Goal: Information Seeking & Learning: Learn about a topic

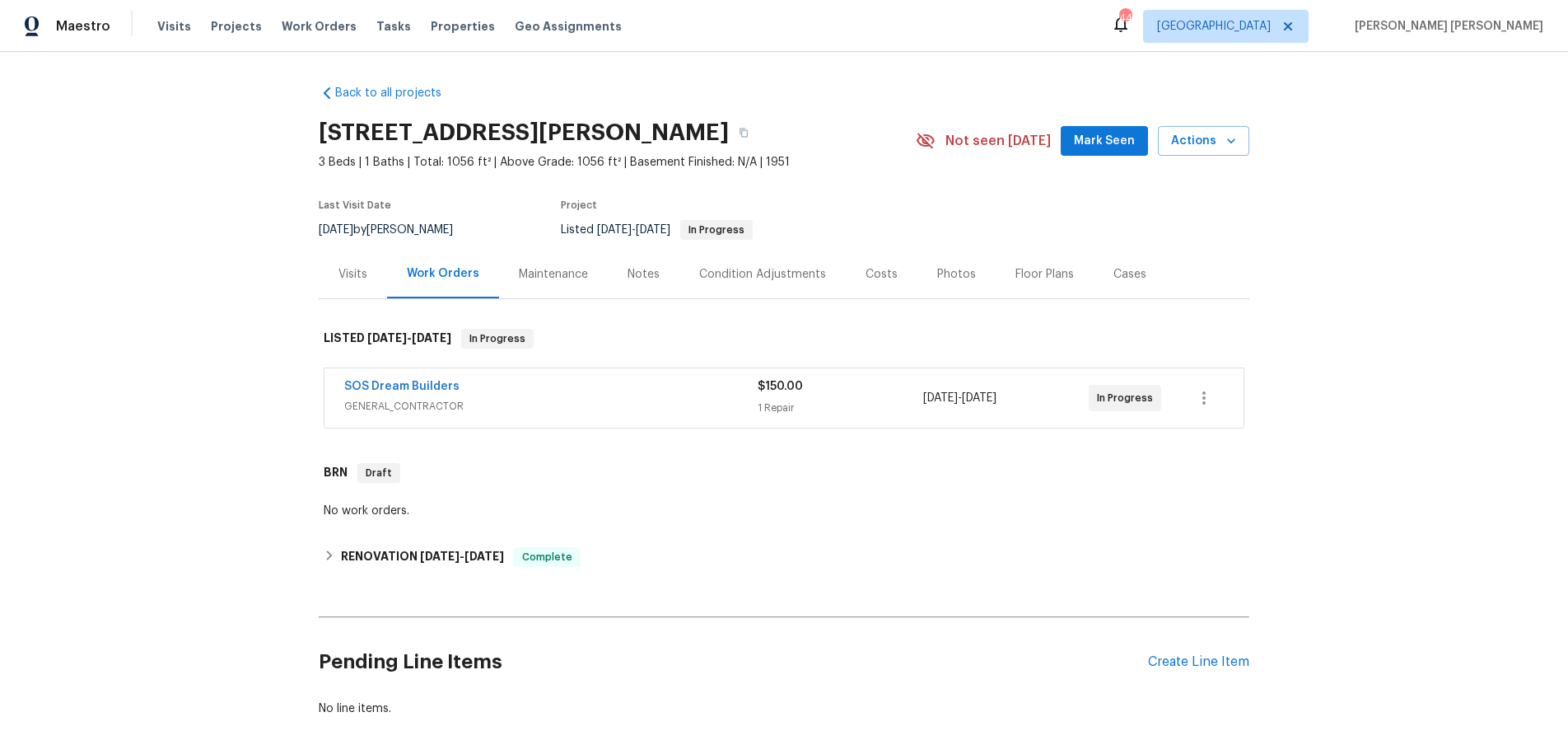
click at [502, 403] on span "GENERAL_CONTRACTOR" at bounding box center [551, 406] width 413 height 17
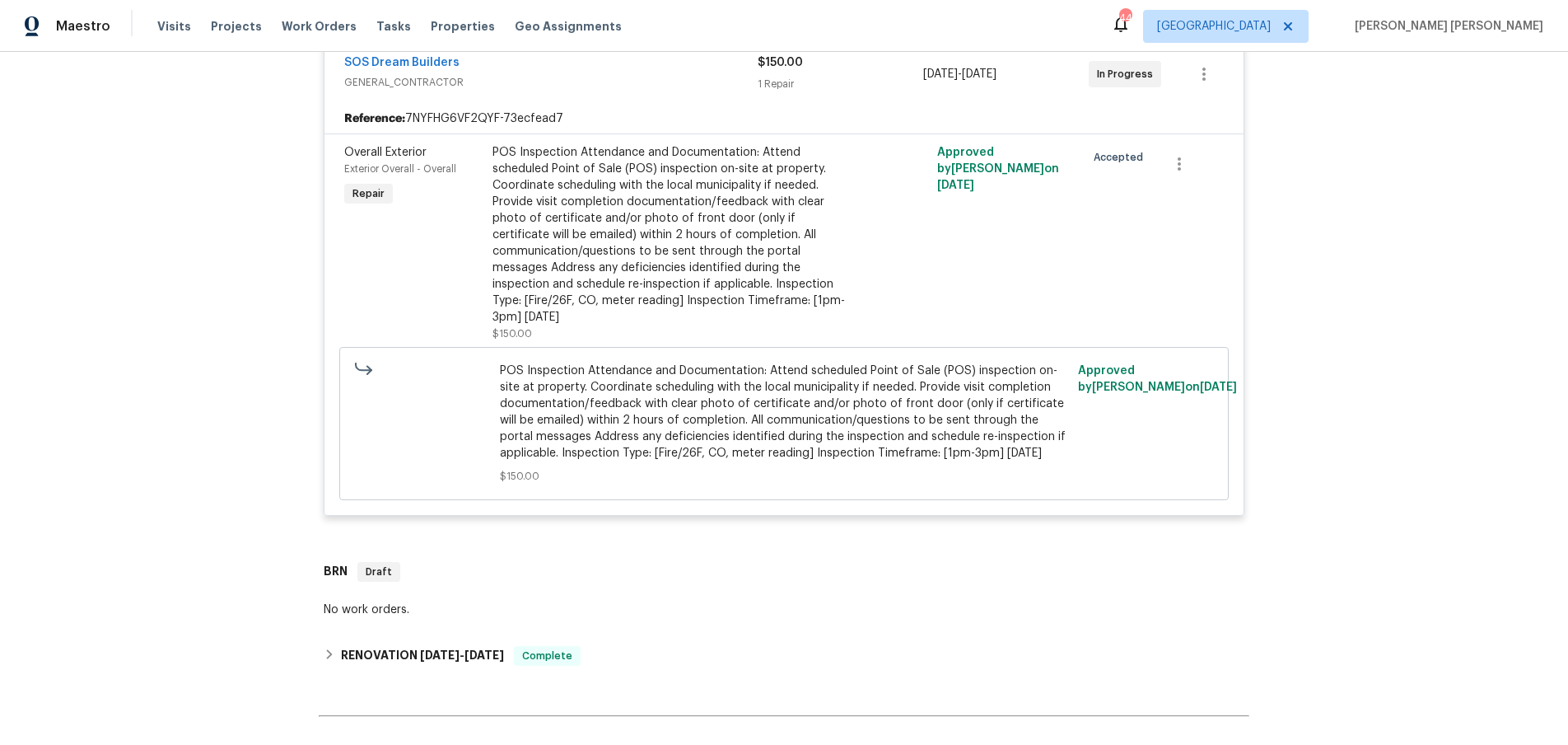
scroll to position [346, 0]
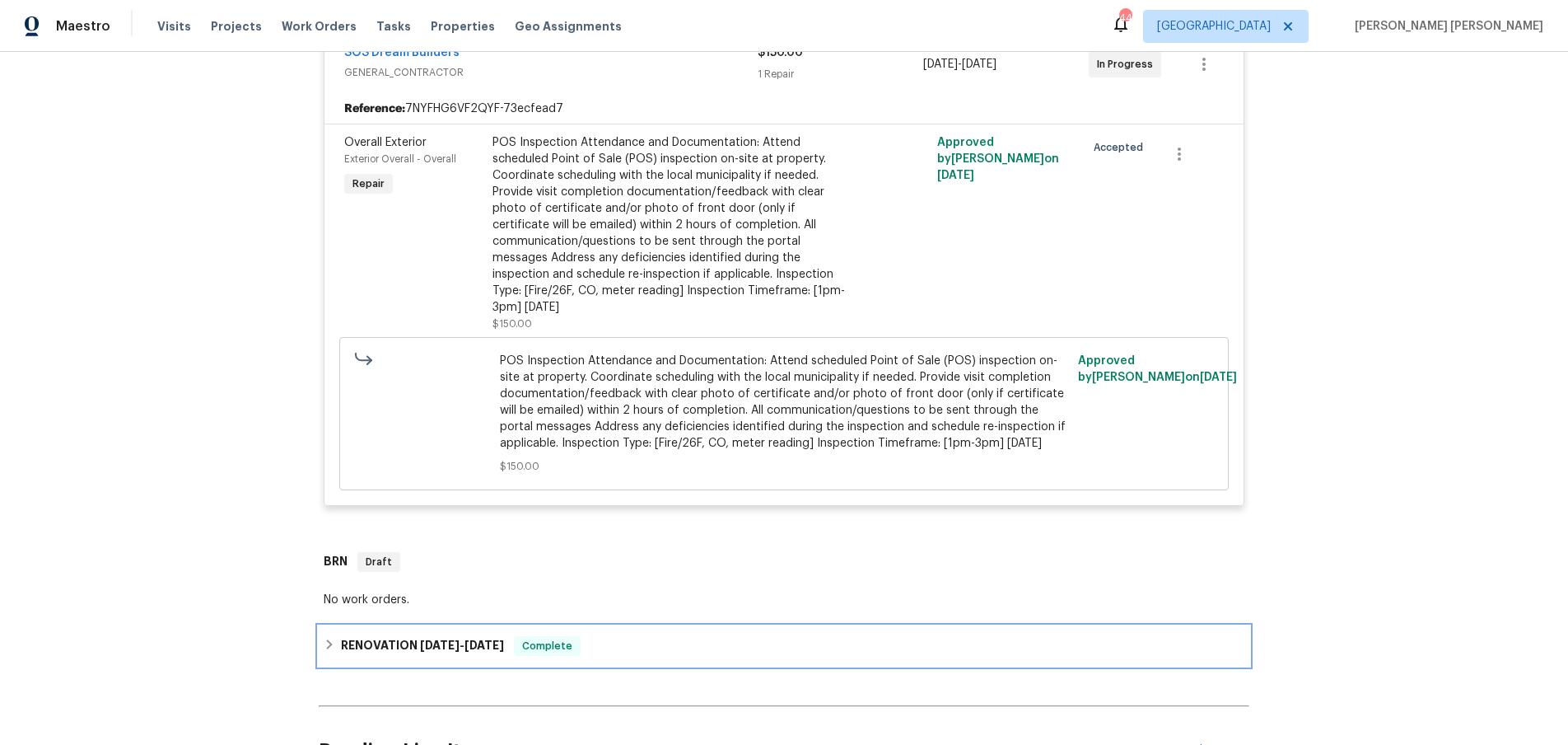
click at [326, 643] on div "RENOVATION [DATE] - [DATE] Complete" at bounding box center [784, 646] width 931 height 40
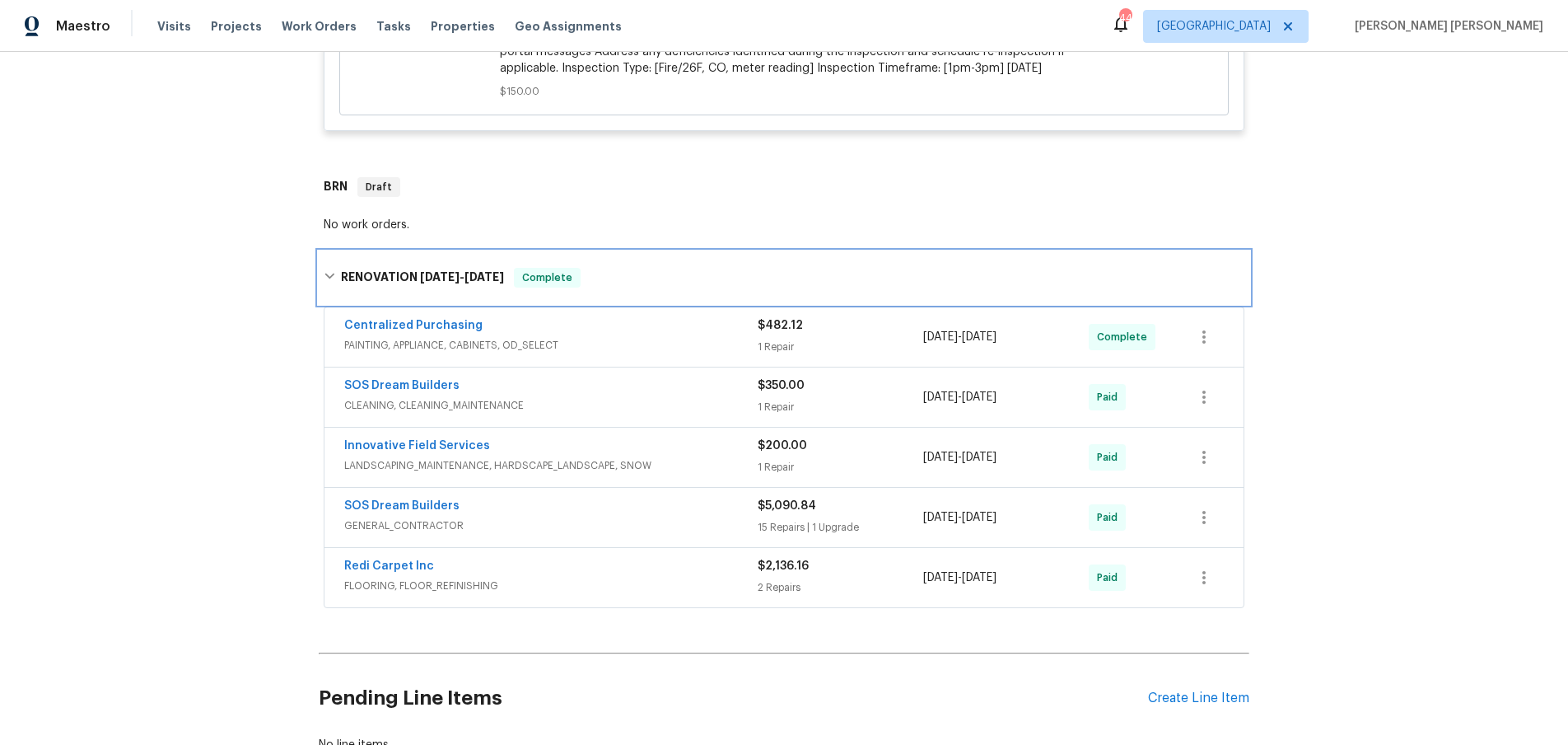
scroll to position [858, 0]
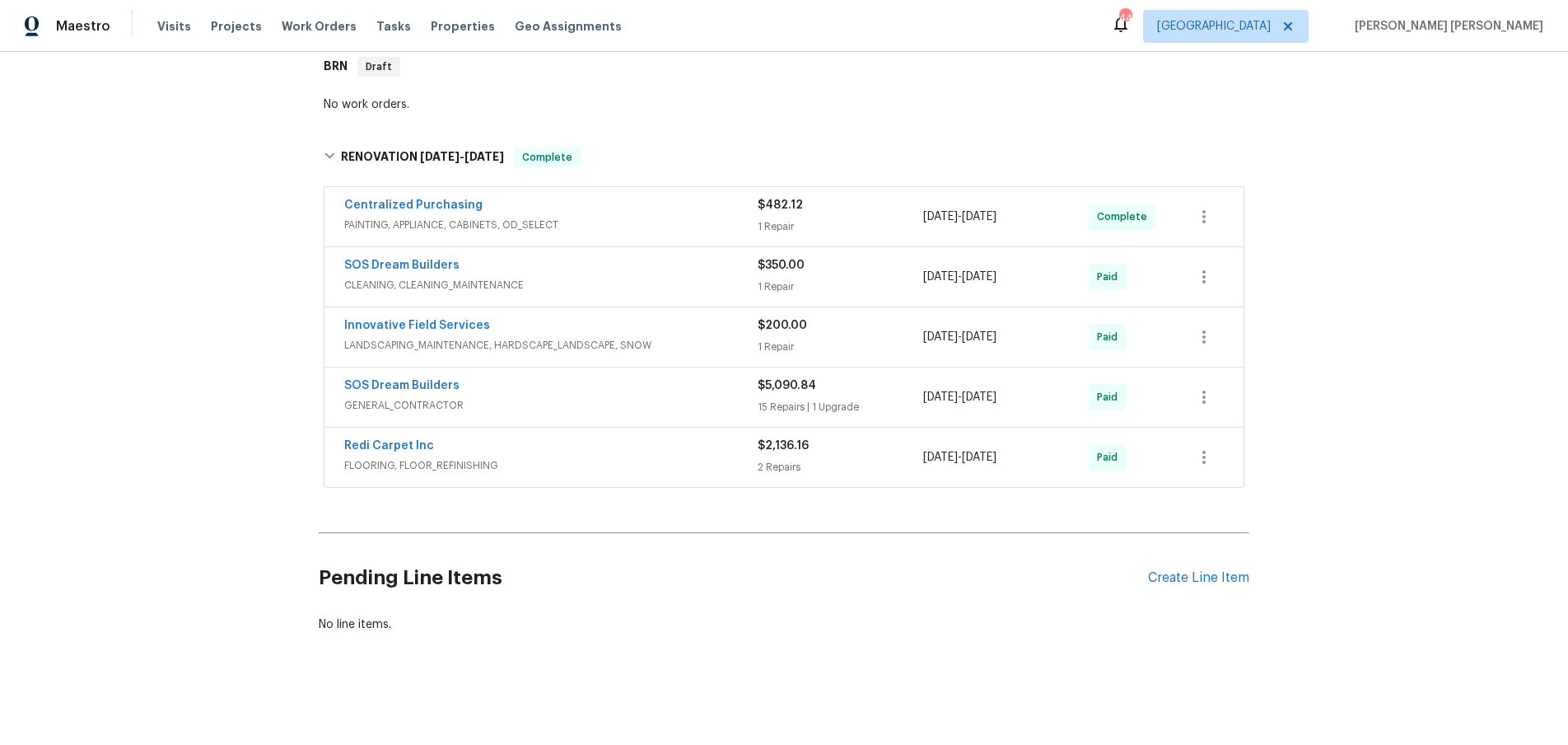
click at [642, 393] on div "SOS Dream Builders" at bounding box center [551, 387] width 413 height 20
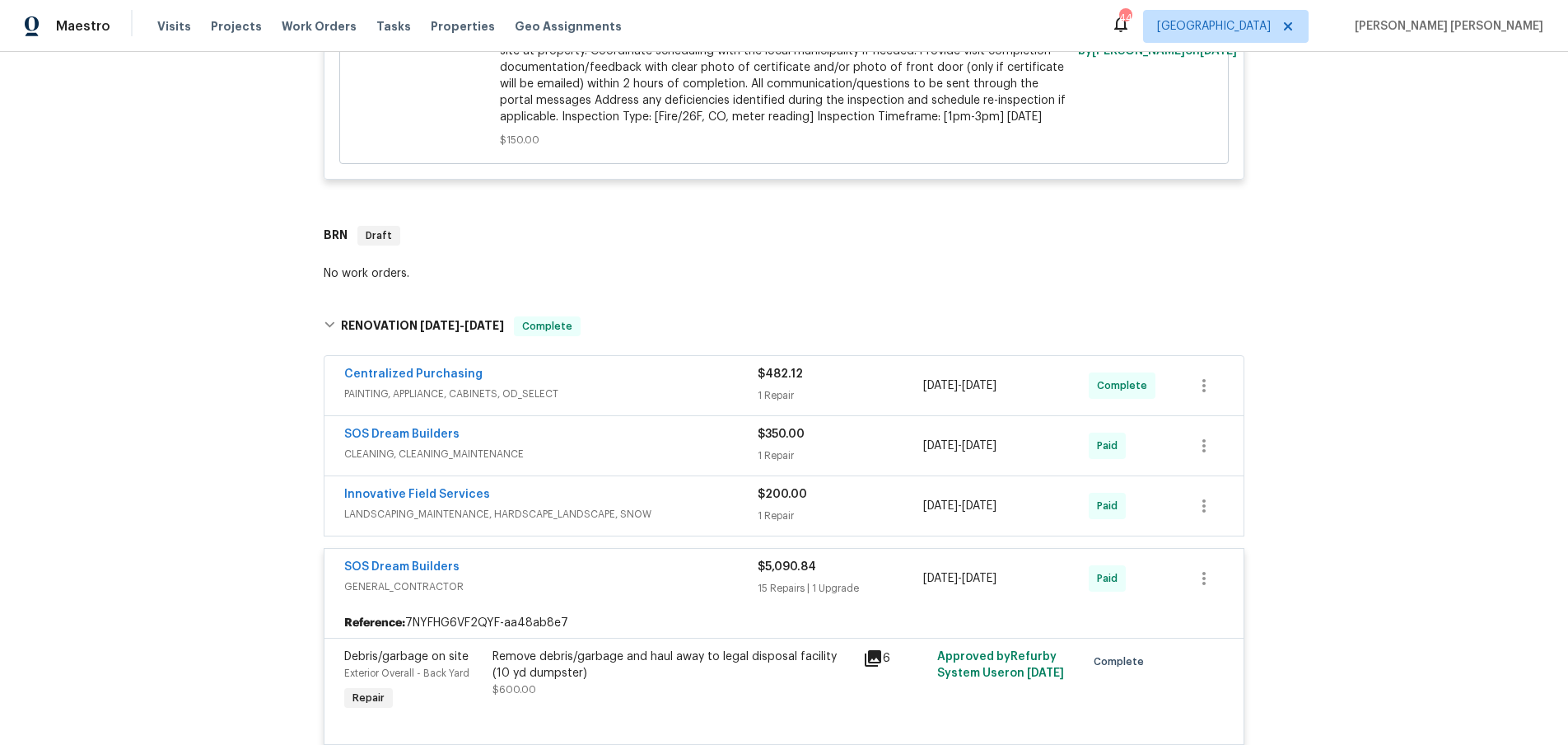
scroll to position [677, 0]
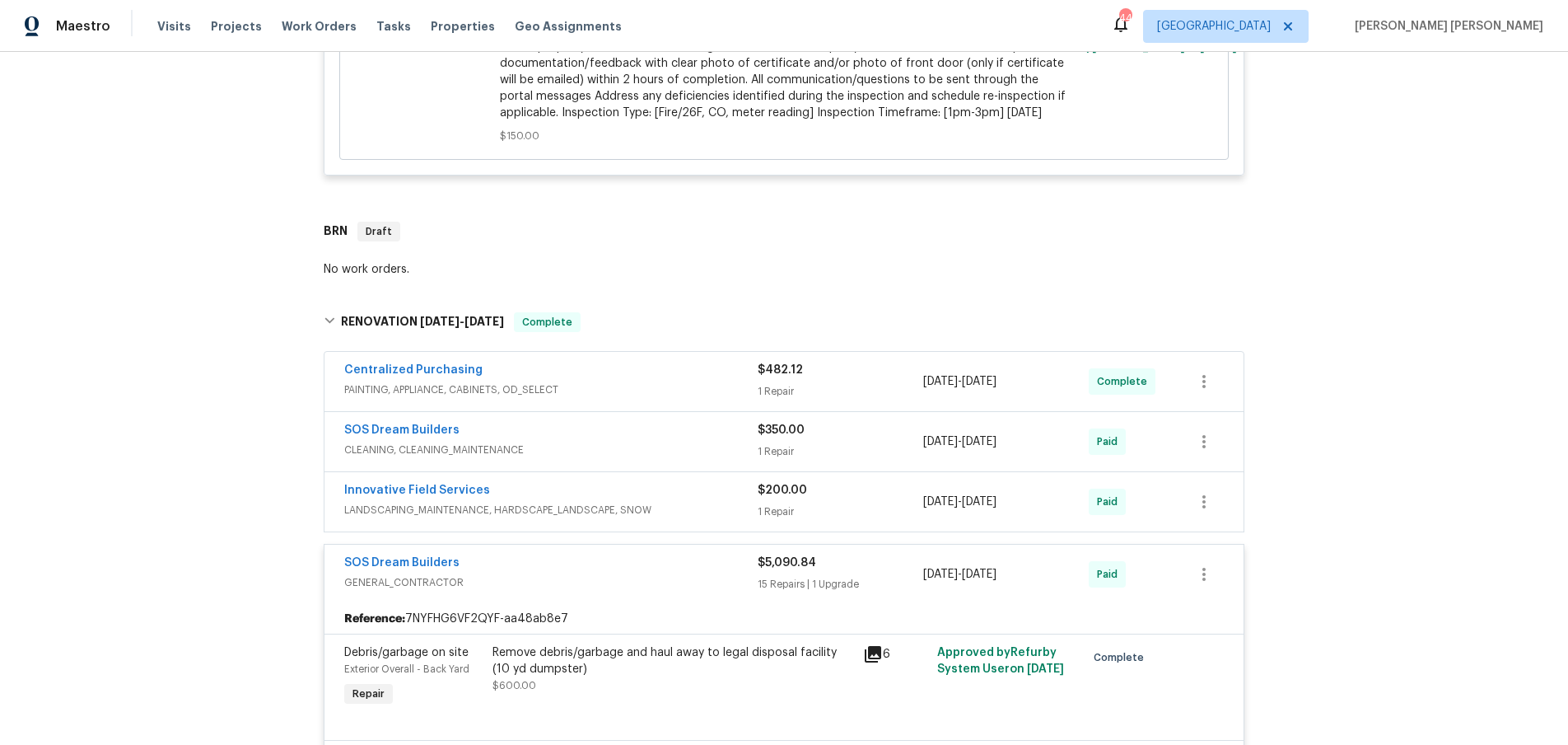
click at [638, 589] on span "GENERAL_CONTRACTOR" at bounding box center [551, 583] width 413 height 17
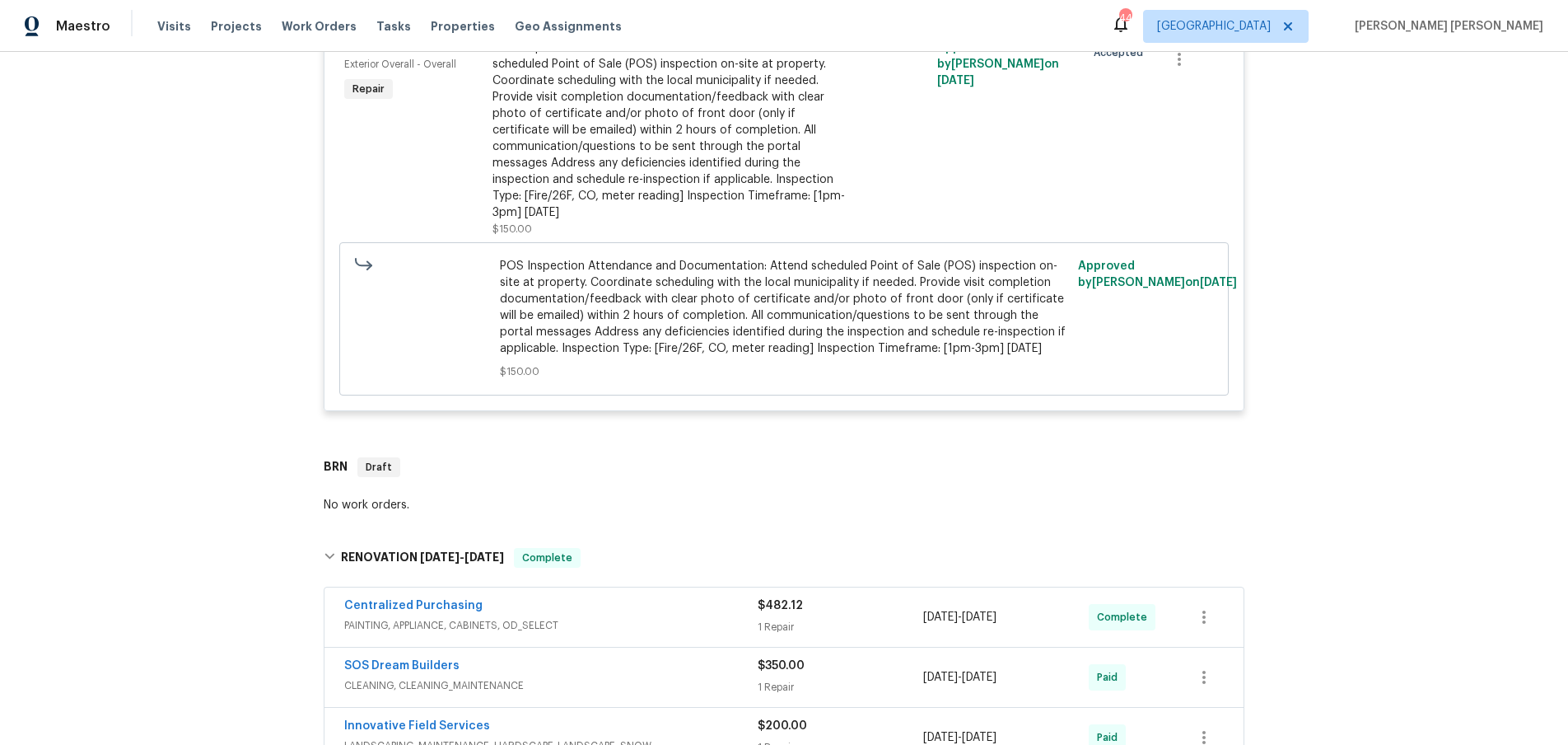
scroll to position [0, 0]
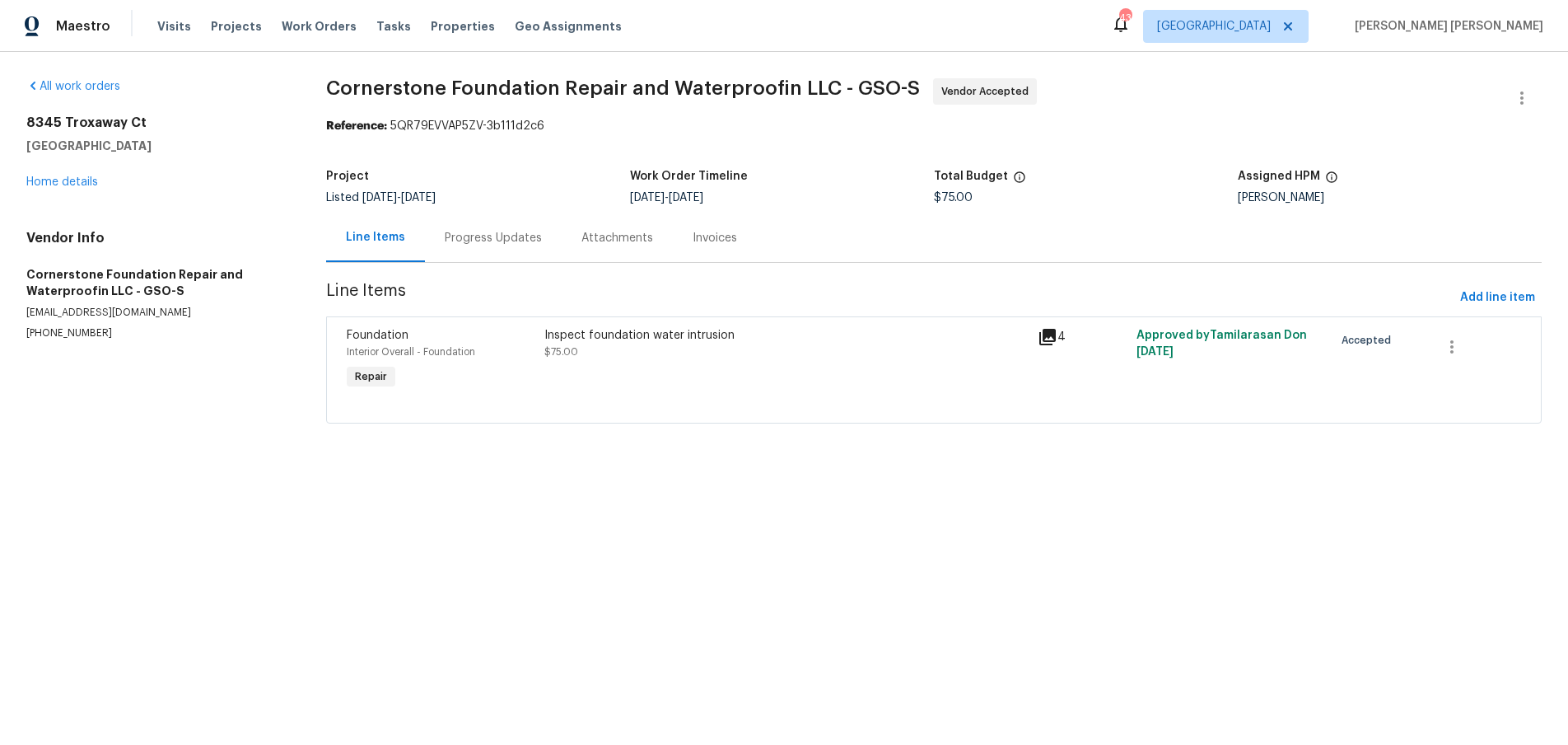
drag, startPoint x: 1044, startPoint y: 337, endPoint x: 1054, endPoint y: 332, distance: 11.2
click at [1045, 336] on icon at bounding box center [1047, 337] width 17 height 17
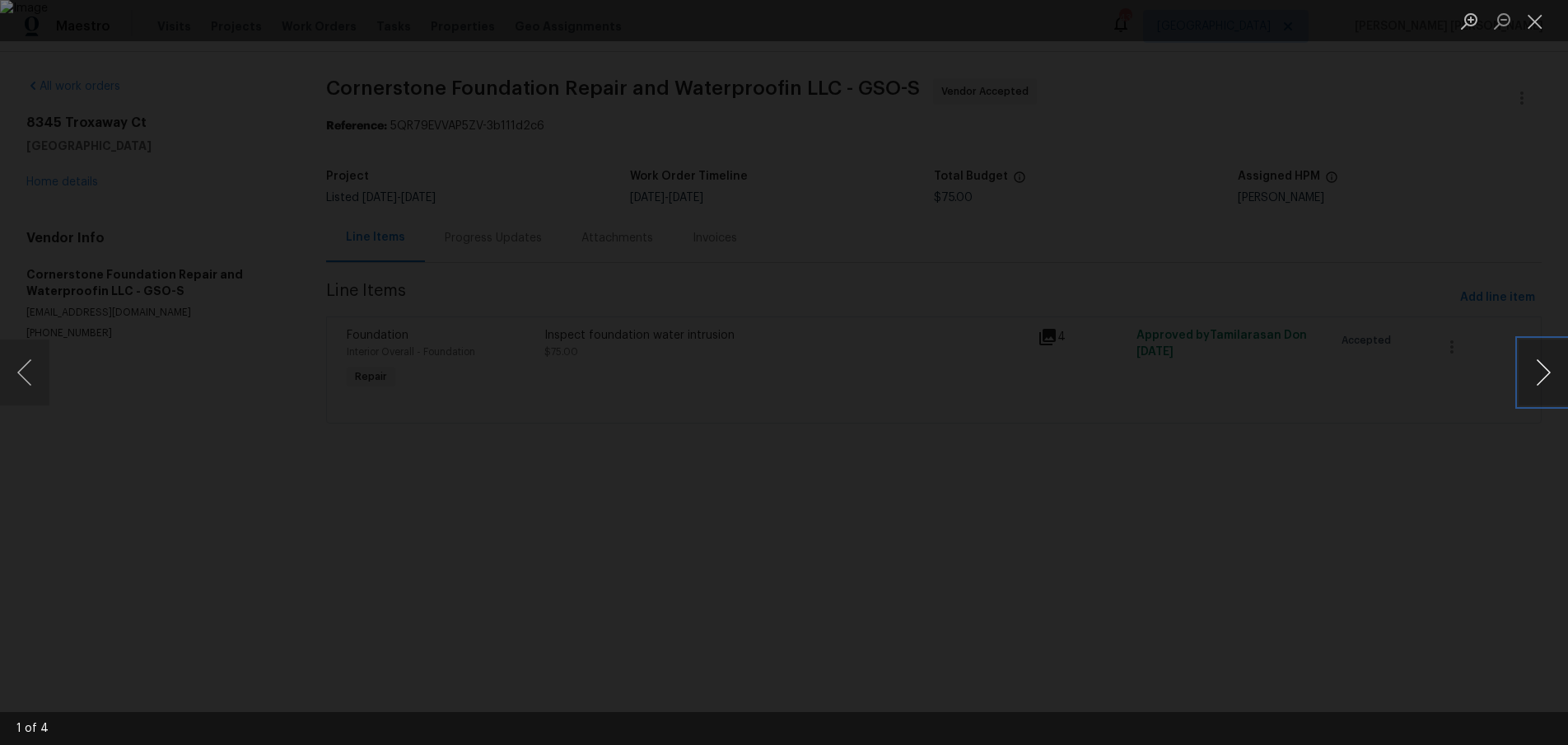
click at [1536, 380] on button "Next image" at bounding box center [1543, 372] width 50 height 66
click at [1357, 218] on div "Lightbox" at bounding box center [784, 372] width 1568 height 745
drag, startPoint x: 1357, startPoint y: 218, endPoint x: 1288, endPoint y: 210, distance: 69.5
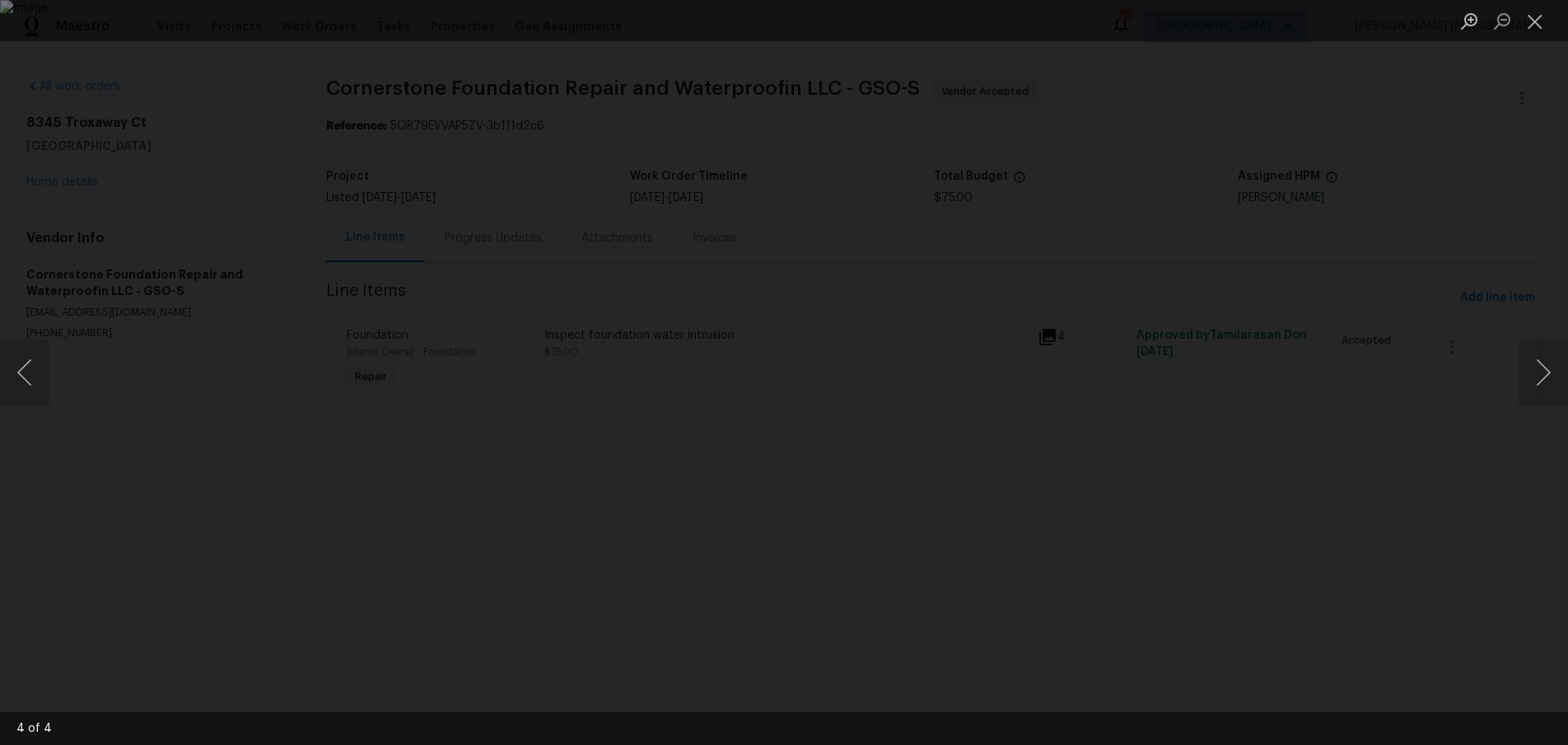
click at [1320, 215] on div "Lightbox" at bounding box center [784, 372] width 1568 height 745
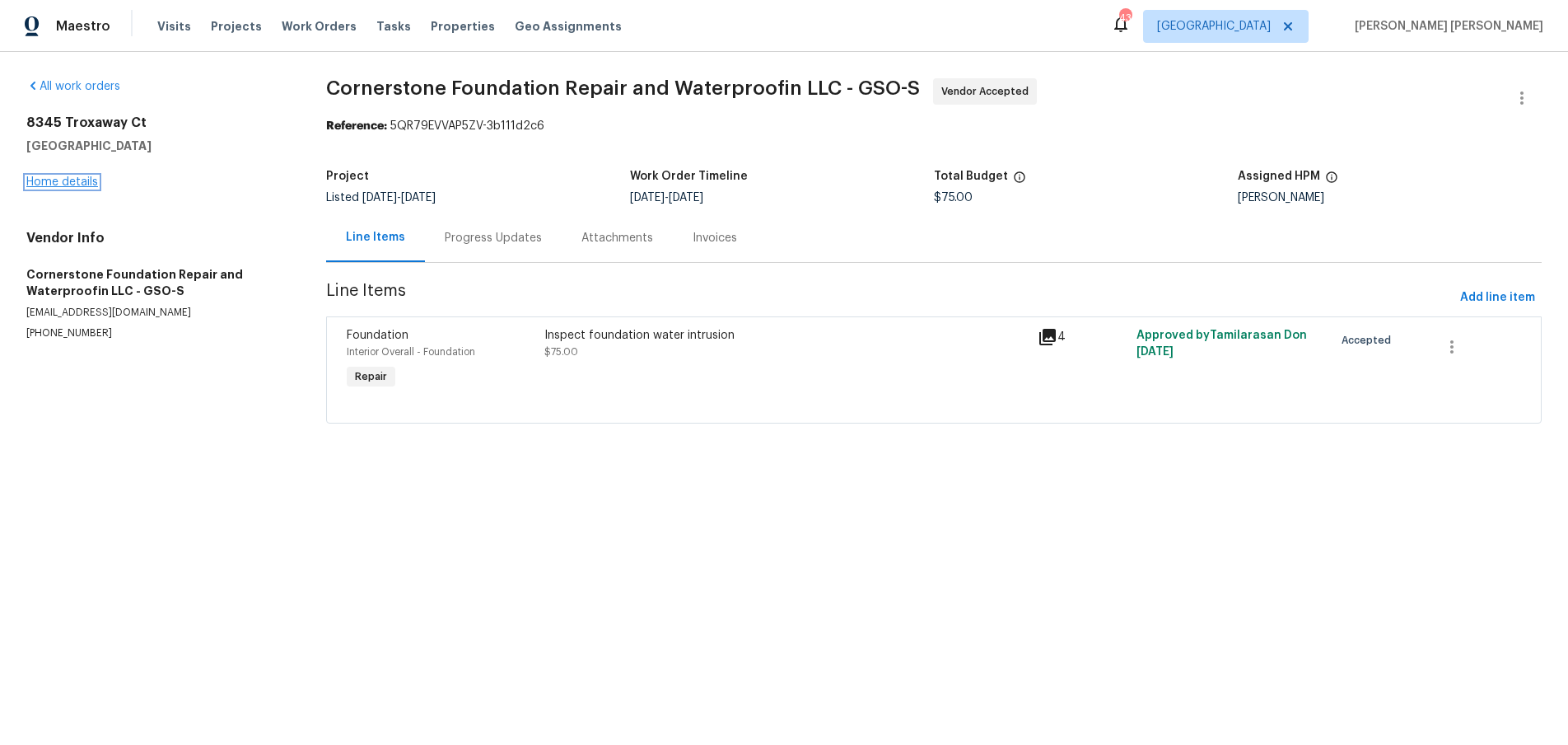
click at [70, 183] on link "Home details" at bounding box center [62, 182] width 71 height 12
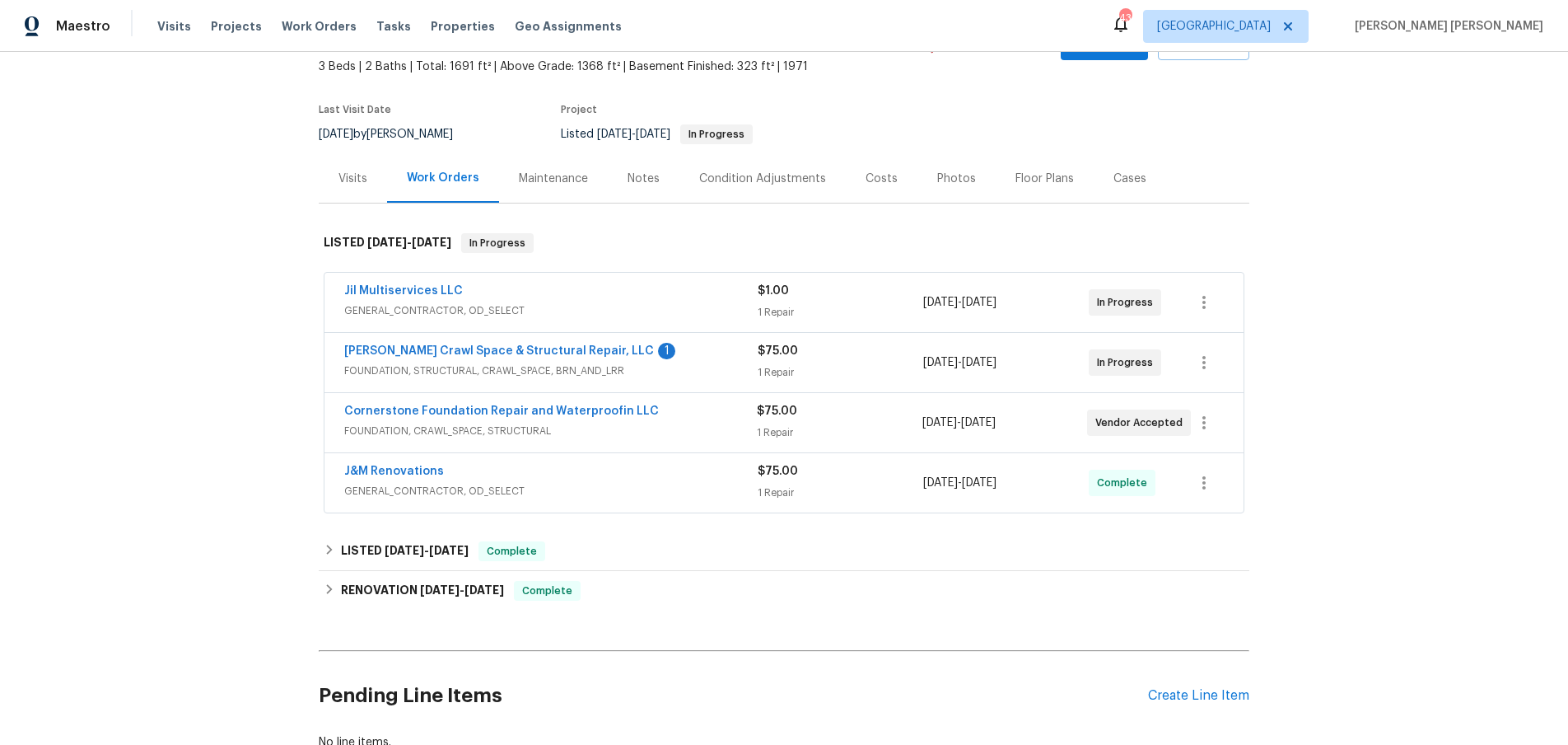
scroll to position [213, 0]
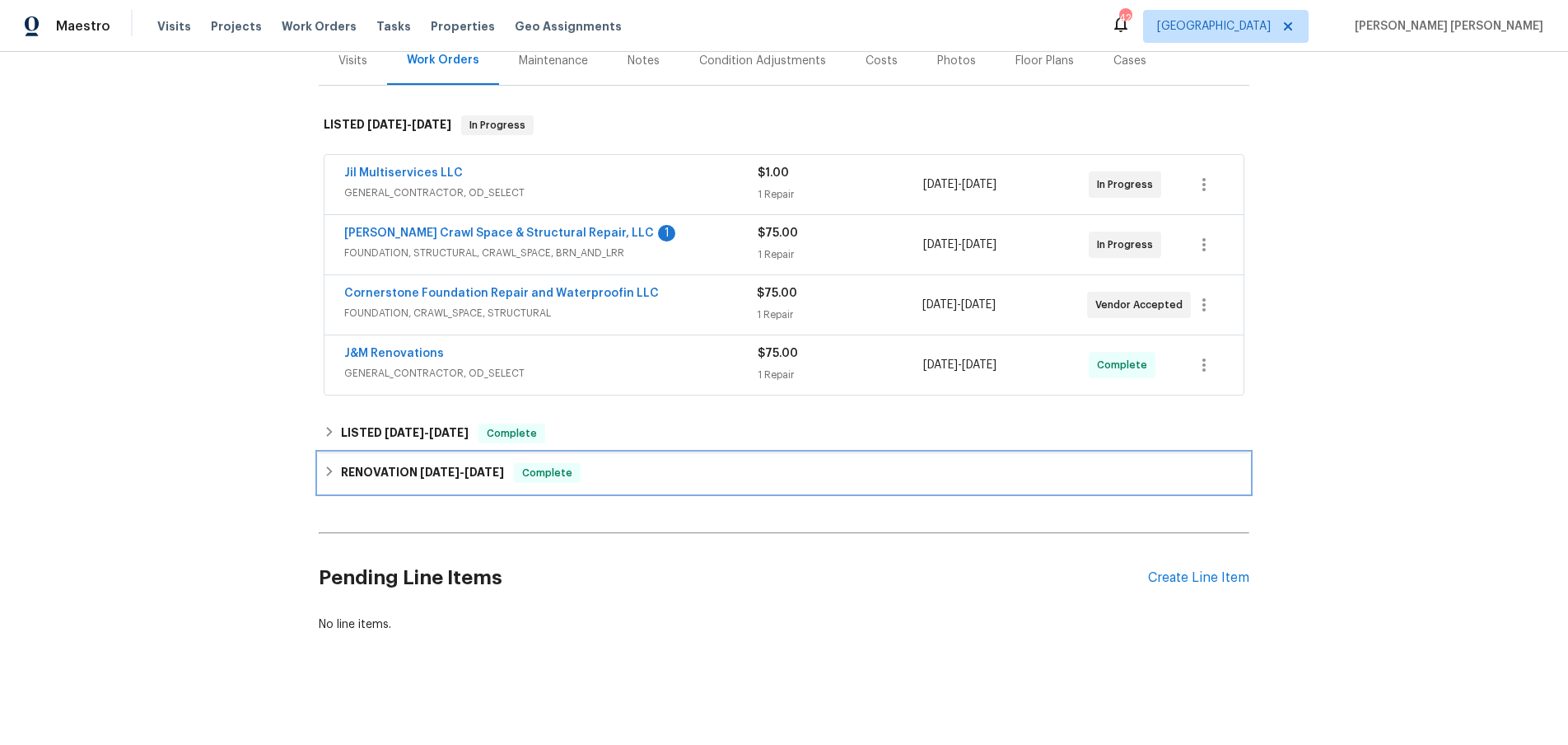
click at [328, 471] on icon at bounding box center [330, 472] width 12 height 12
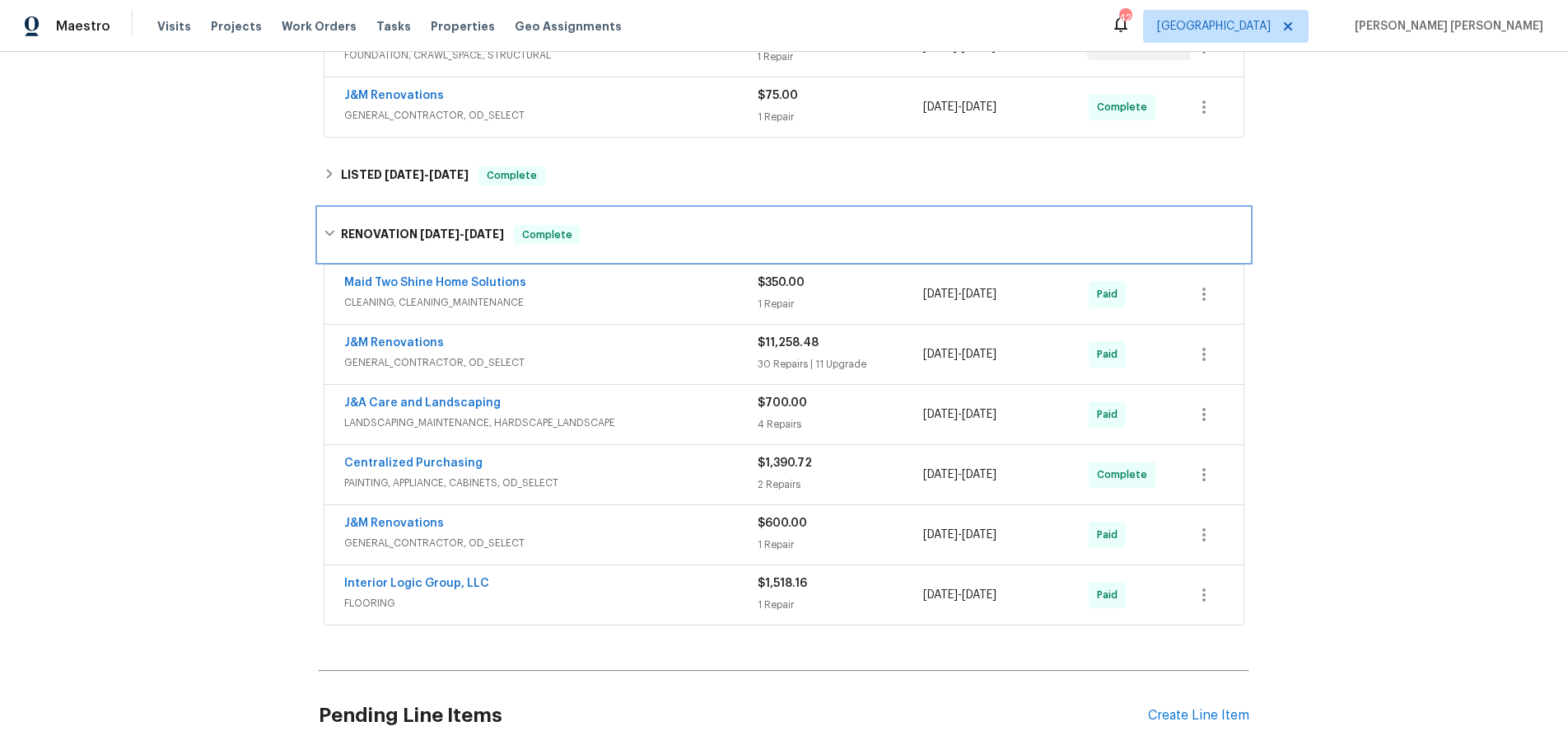
scroll to position [476, 0]
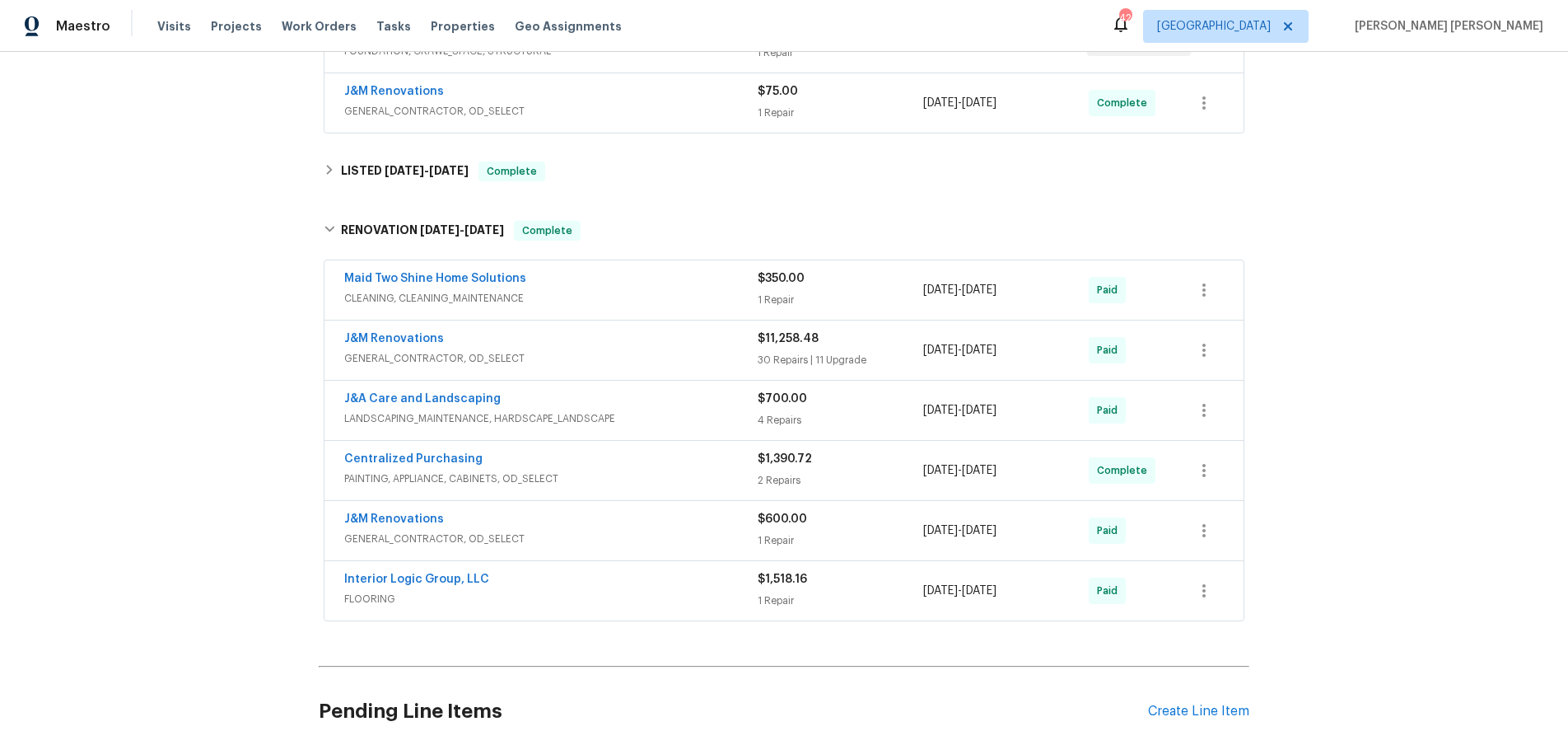
click at [926, 358] on span "2/14/2025 - 3/7/2025" at bounding box center [960, 350] width 73 height 17
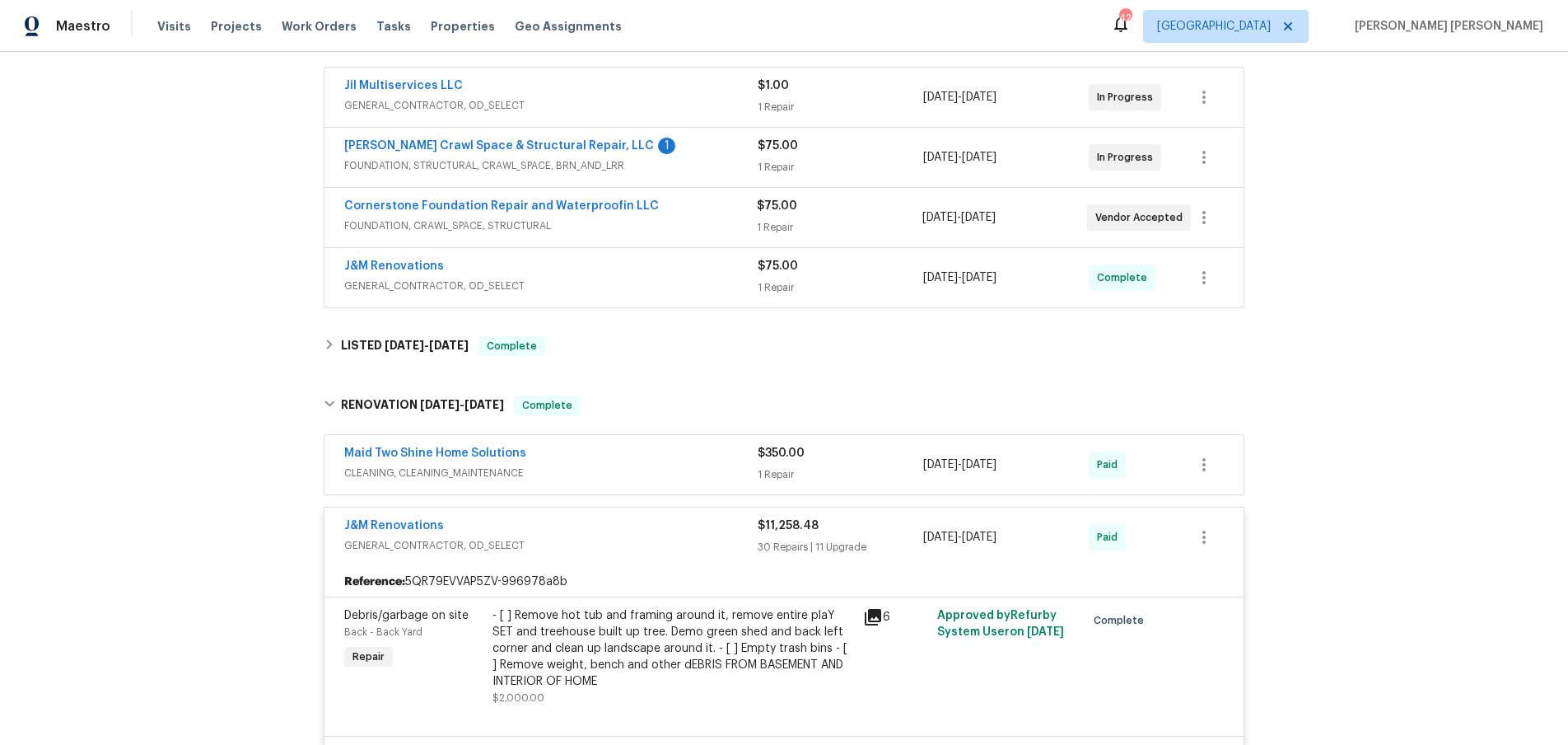
scroll to position [320, 0]
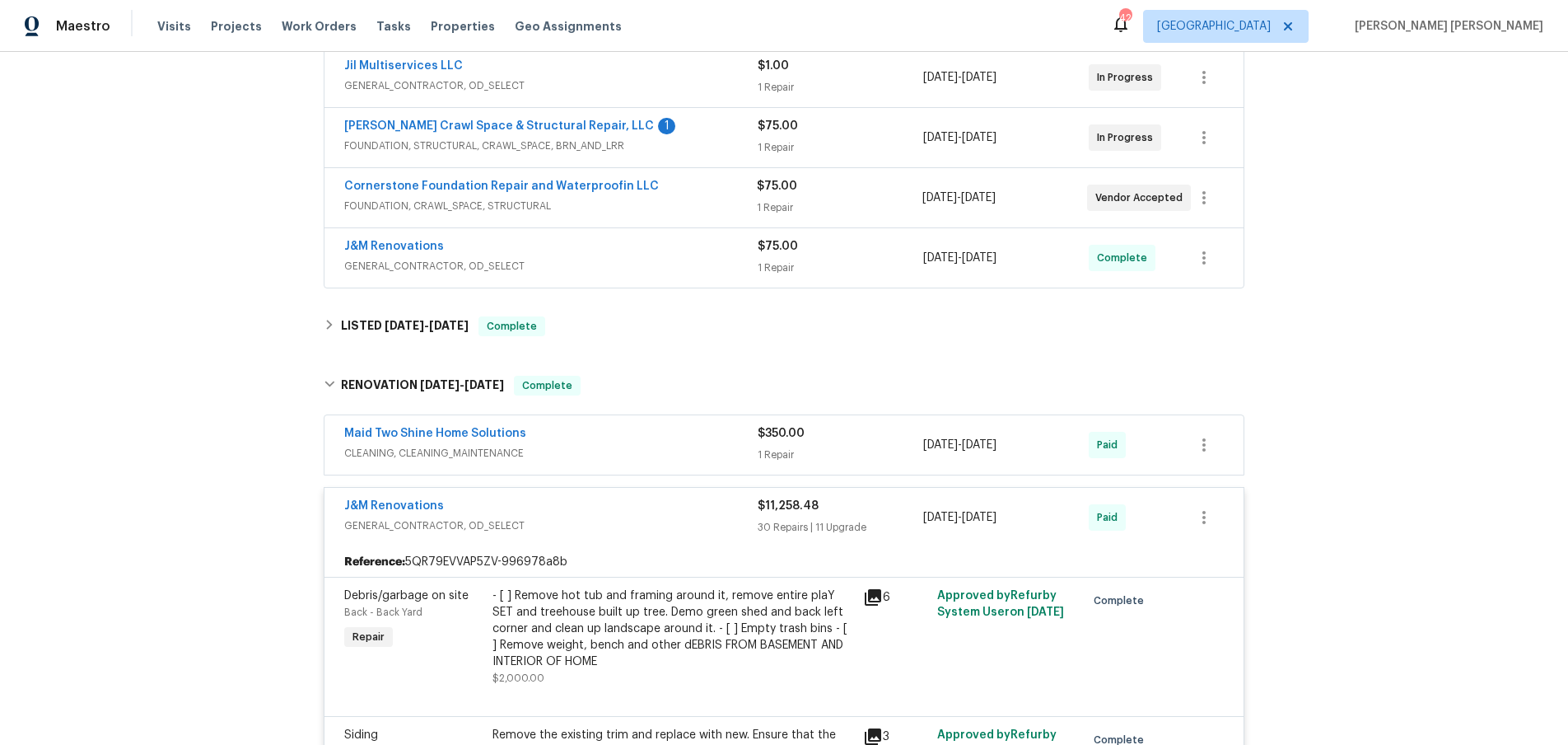
click at [611, 518] on span "GENERAL_CONTRACTOR, OD_SELECT" at bounding box center [551, 525] width 413 height 17
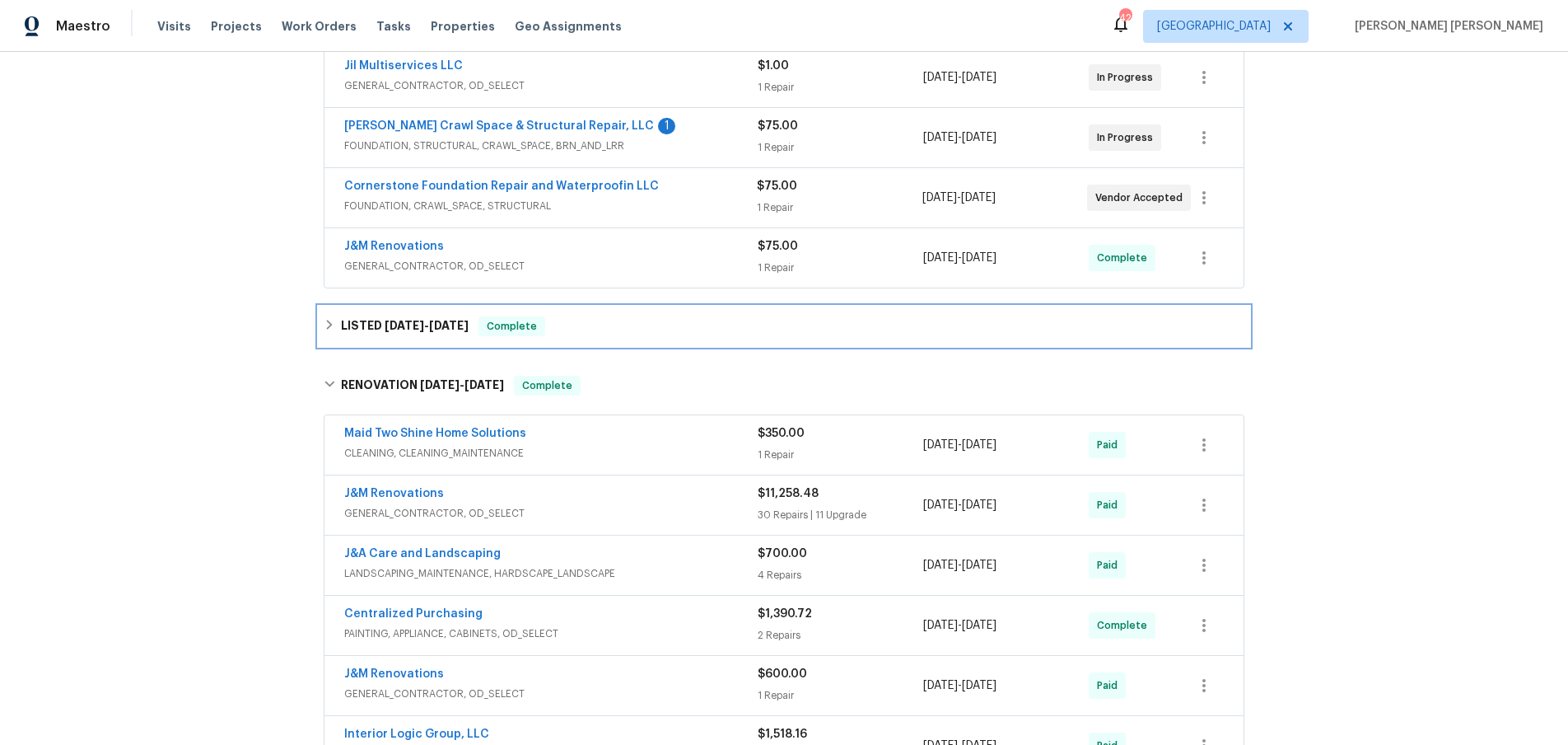
click at [324, 330] on icon at bounding box center [330, 325] width 12 height 12
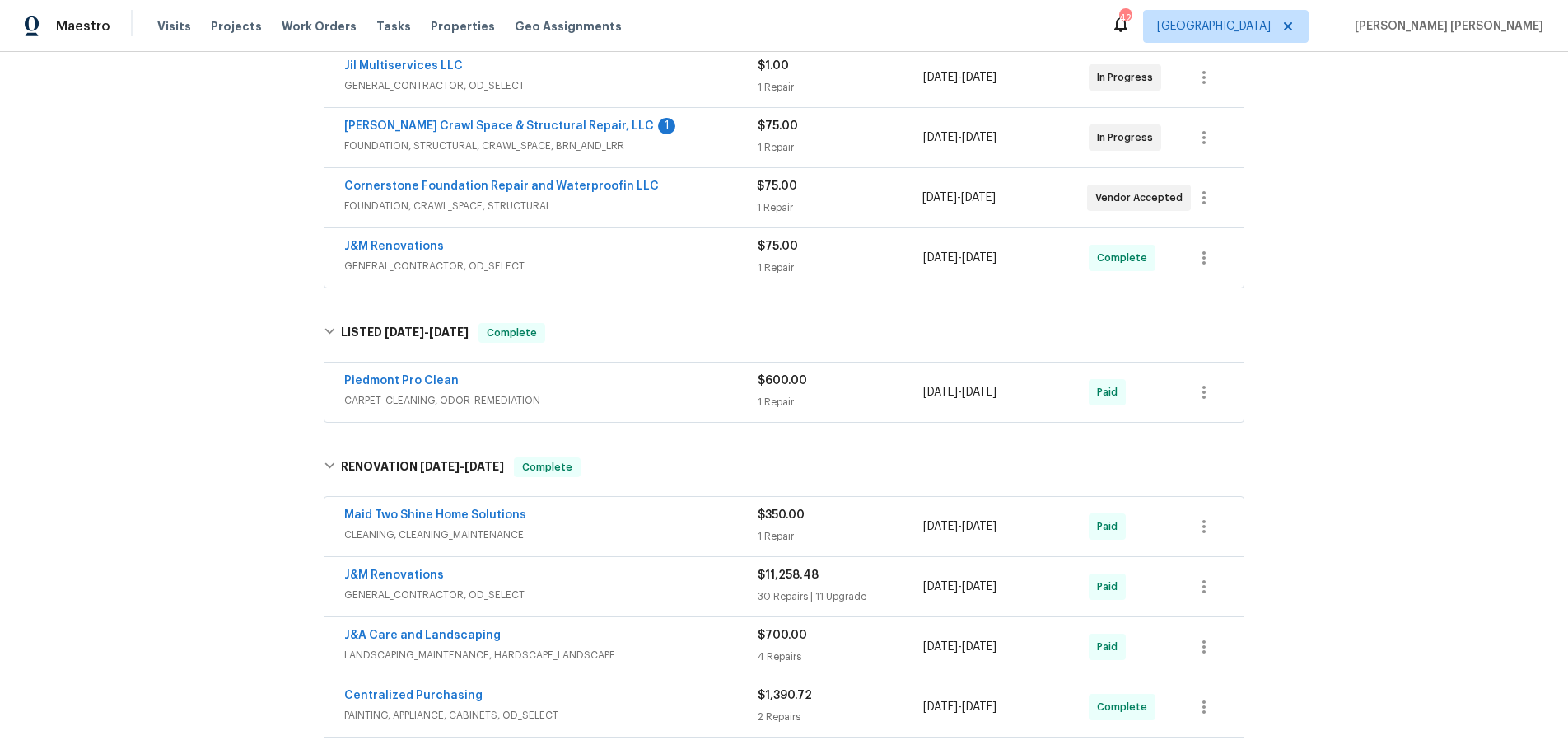
click at [657, 399] on span "CARPET_CLEANING, ODOR_REMEDIATION" at bounding box center [551, 400] width 413 height 17
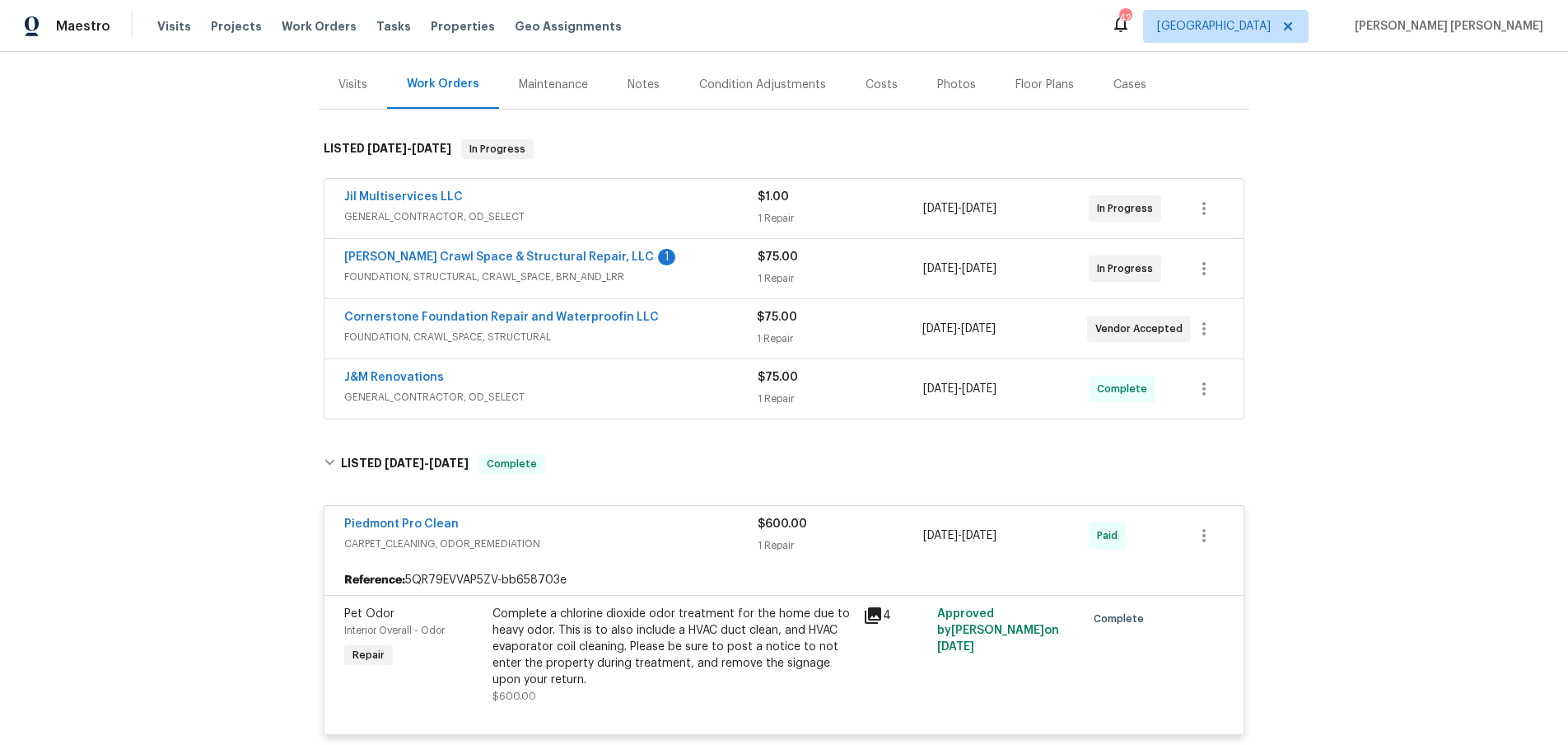
scroll to position [0, 0]
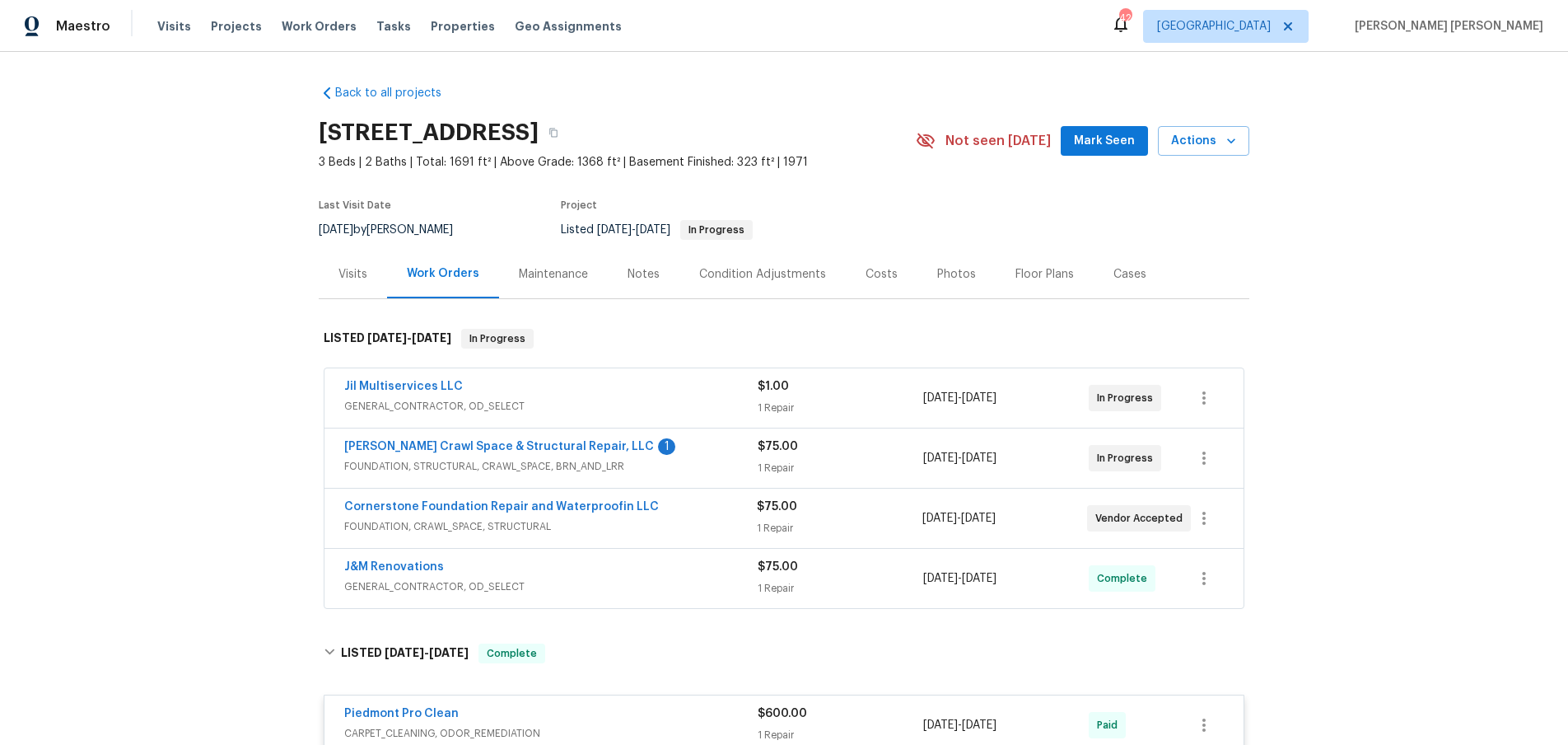
click at [350, 269] on div "Visits" at bounding box center [353, 274] width 29 height 17
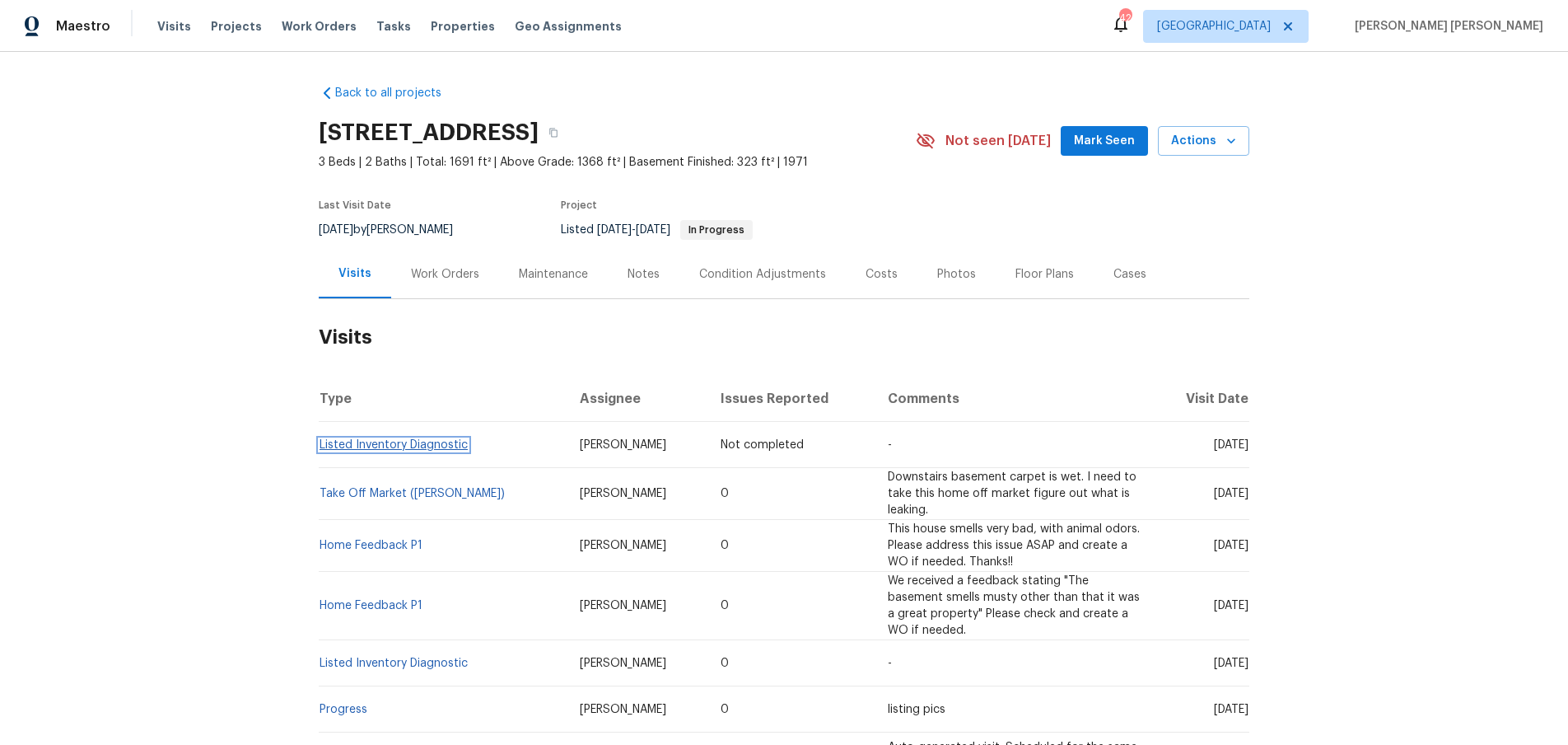
click at [381, 439] on link "Listed Inventory Diagnostic" at bounding box center [394, 445] width 149 height 12
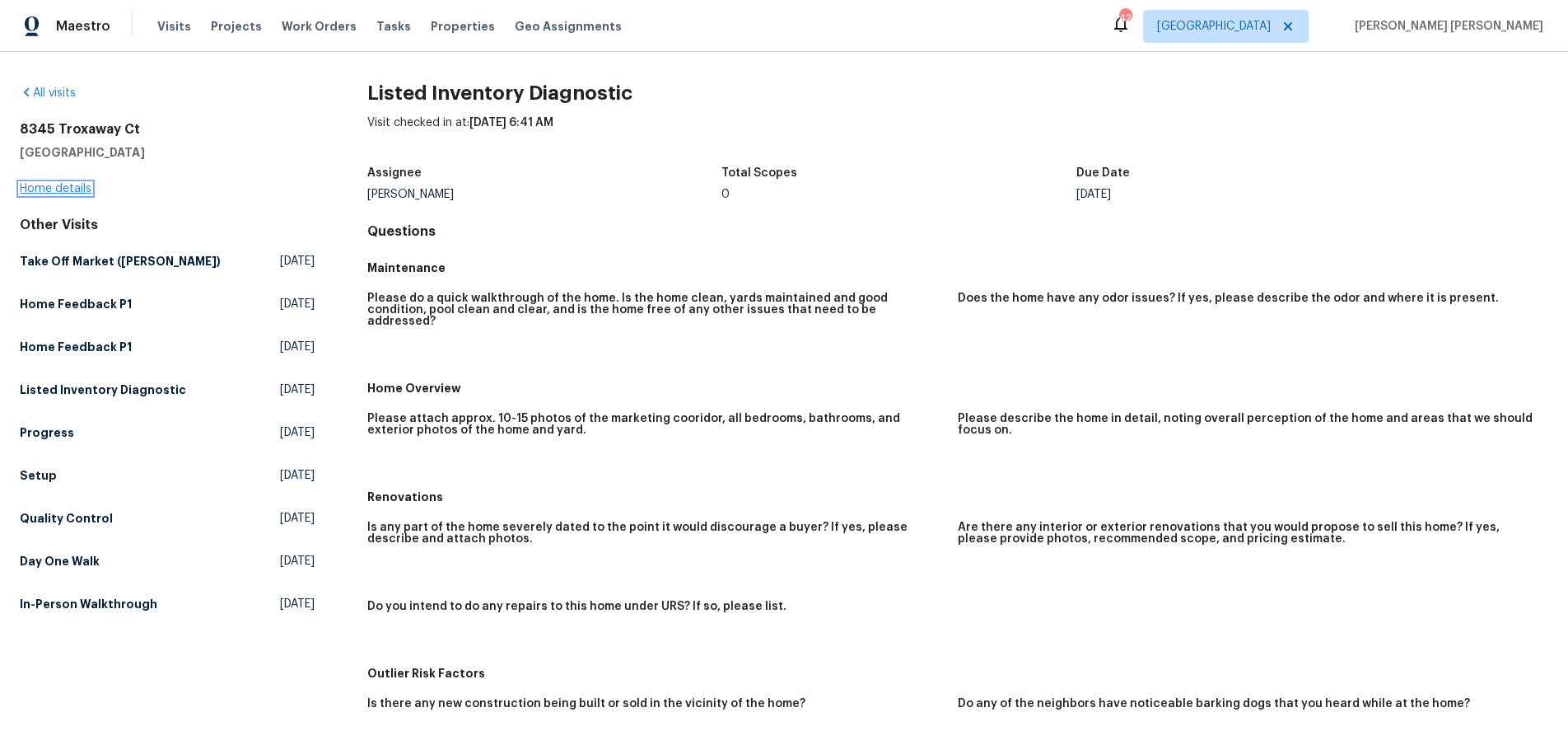
click at [52, 188] on link "Home details" at bounding box center [55, 189] width 71 height 12
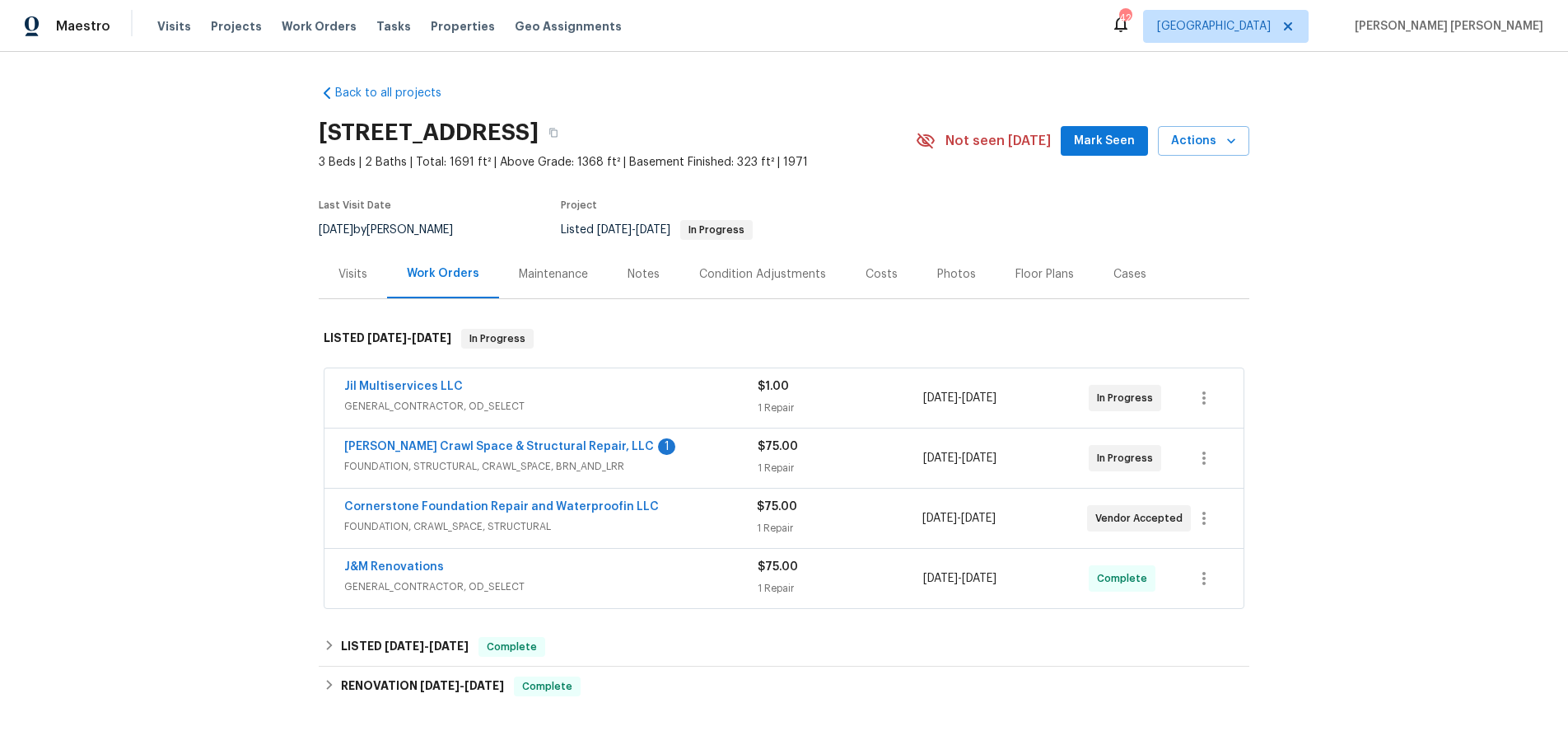
click at [344, 270] on div "Visits" at bounding box center [353, 274] width 29 height 17
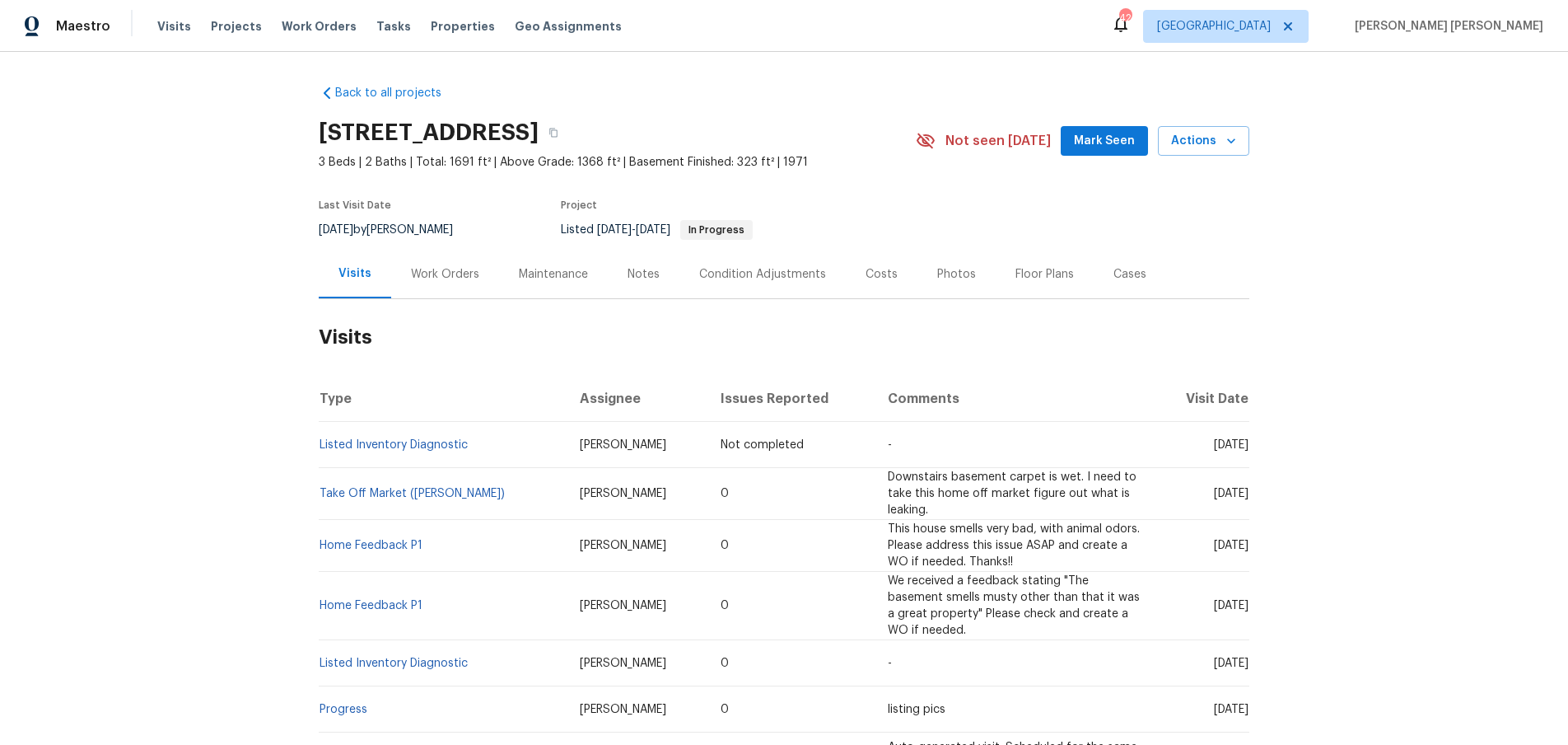
click at [441, 280] on div "Work Orders" at bounding box center [445, 274] width 68 height 17
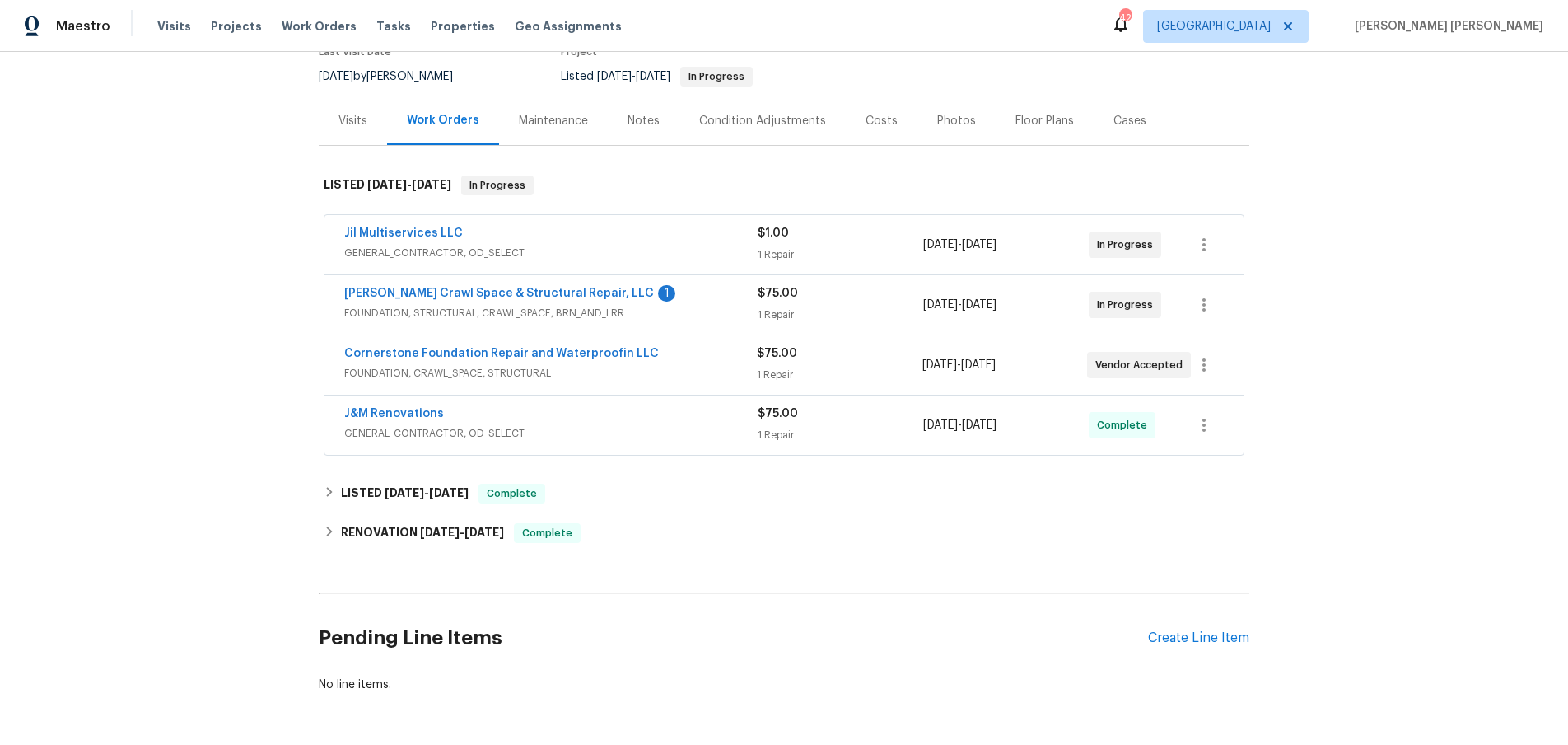
scroll to position [159, 0]
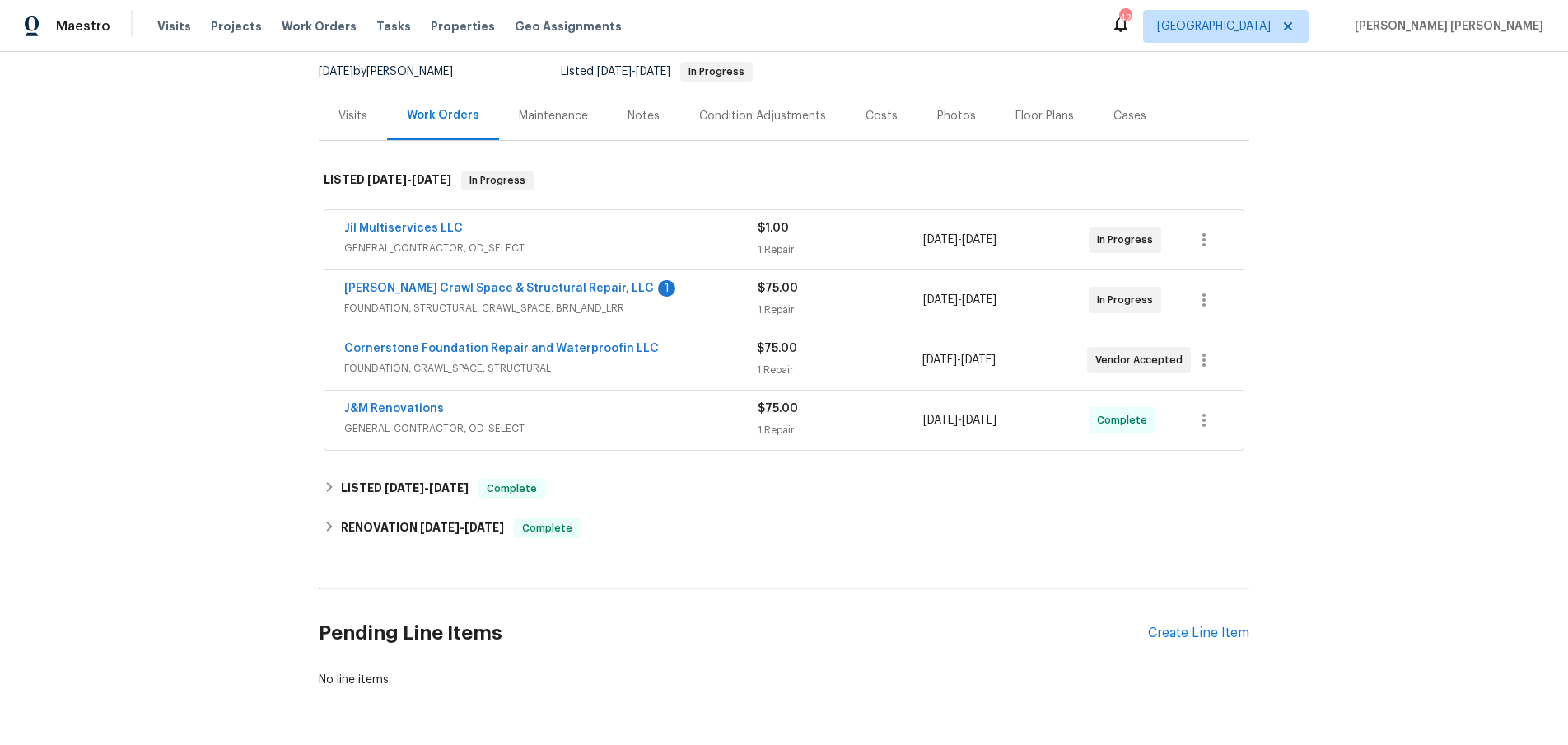
click at [535, 410] on div "J&M Renovations" at bounding box center [551, 410] width 413 height 20
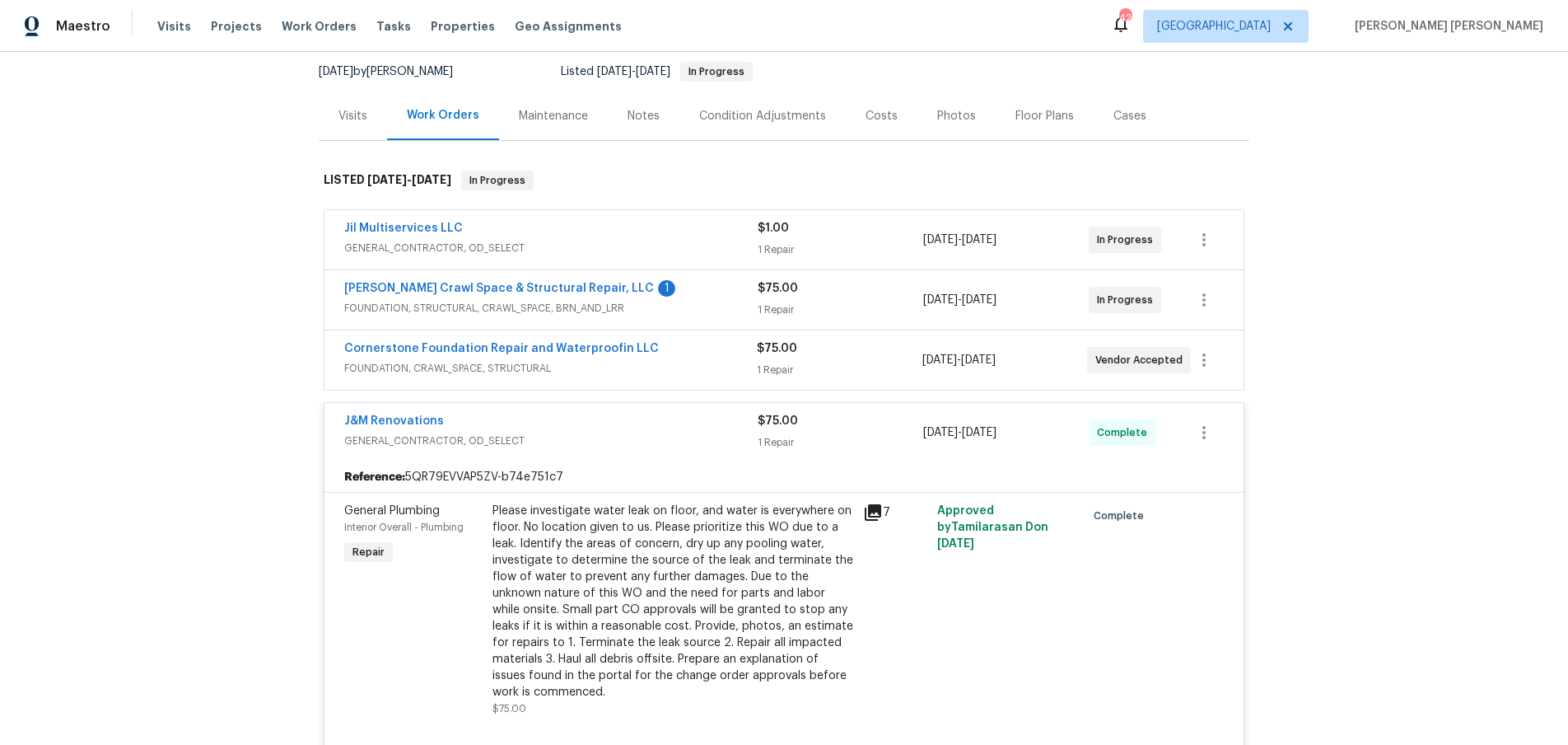
click at [878, 512] on icon at bounding box center [873, 512] width 17 height 17
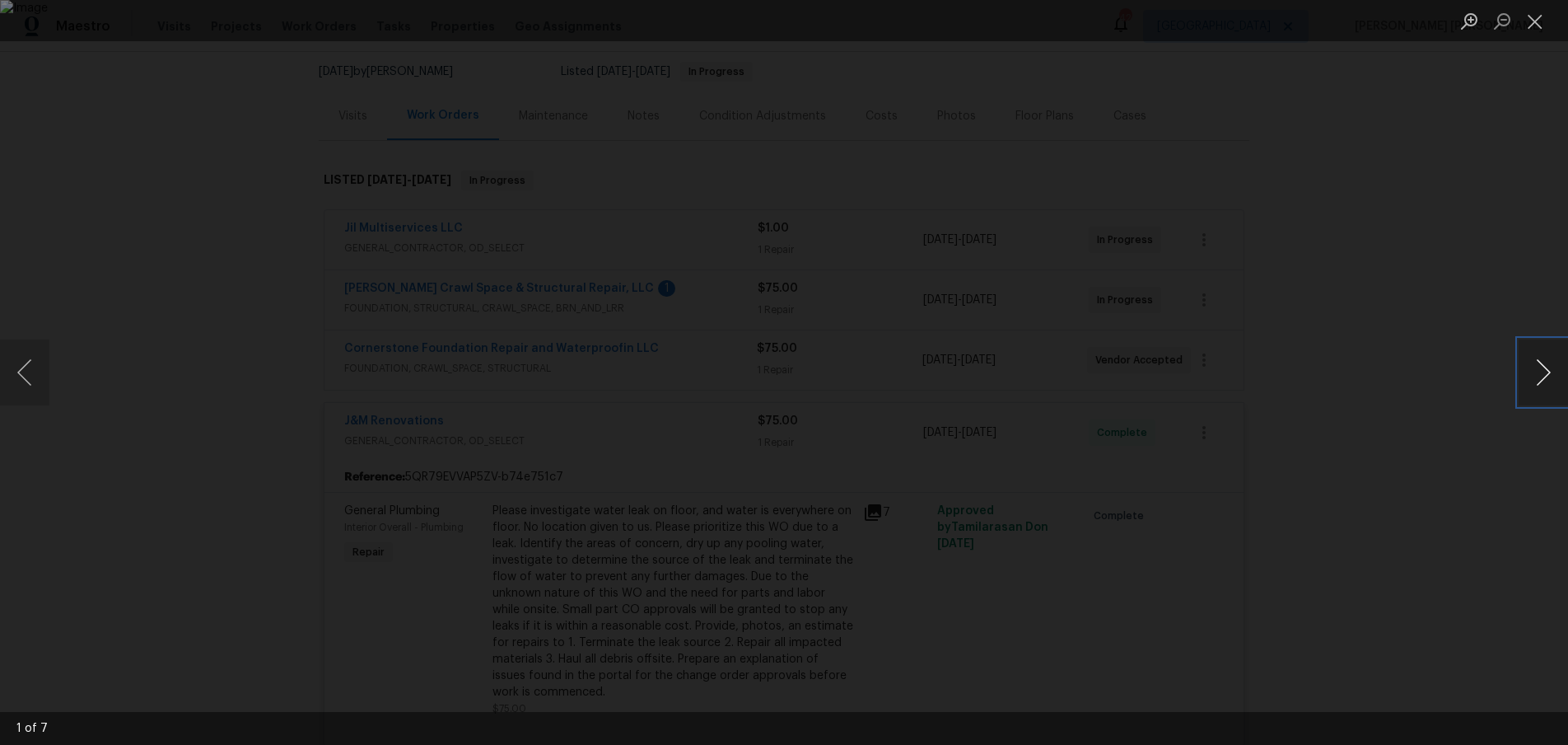
click at [1539, 384] on button "Next image" at bounding box center [1543, 372] width 50 height 66
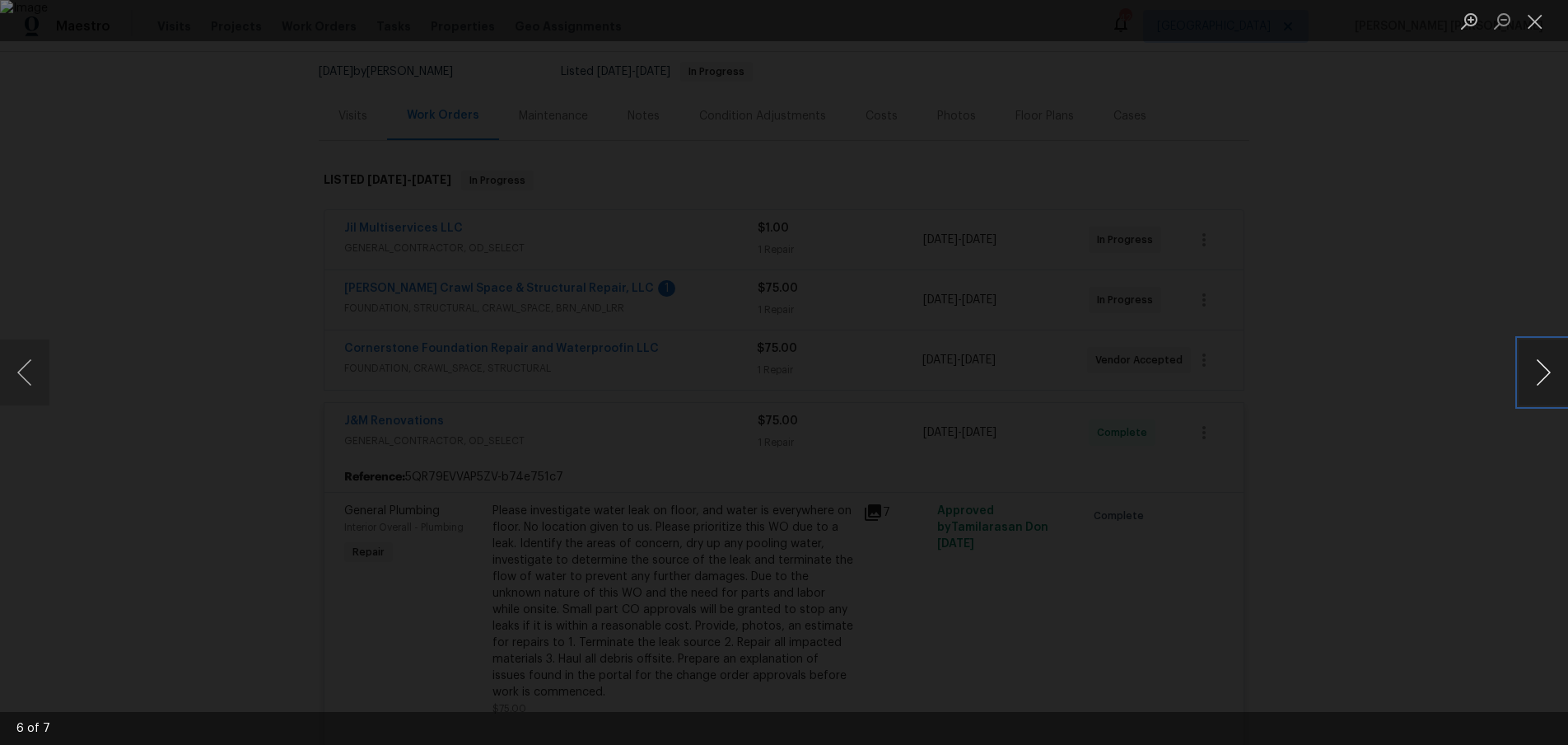
click at [1539, 384] on button "Next image" at bounding box center [1543, 372] width 50 height 66
click at [1527, 378] on button "Next image" at bounding box center [1543, 372] width 50 height 66
drag, startPoint x: 1392, startPoint y: 498, endPoint x: 1390, endPoint y: 480, distance: 18.1
click at [1399, 491] on div "Lightbox" at bounding box center [784, 372] width 1568 height 745
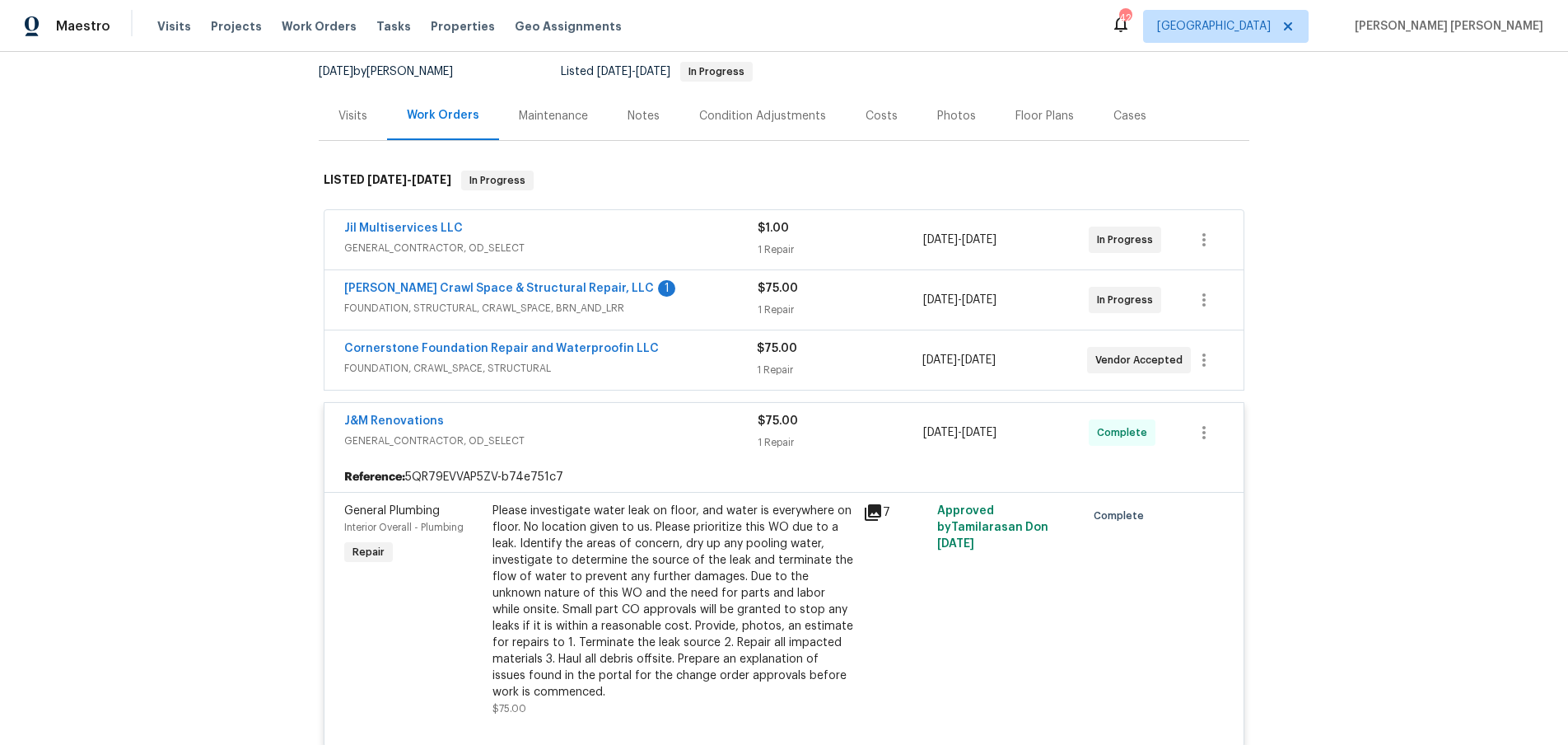
click at [602, 428] on div "J&M Renovations" at bounding box center [551, 423] width 413 height 20
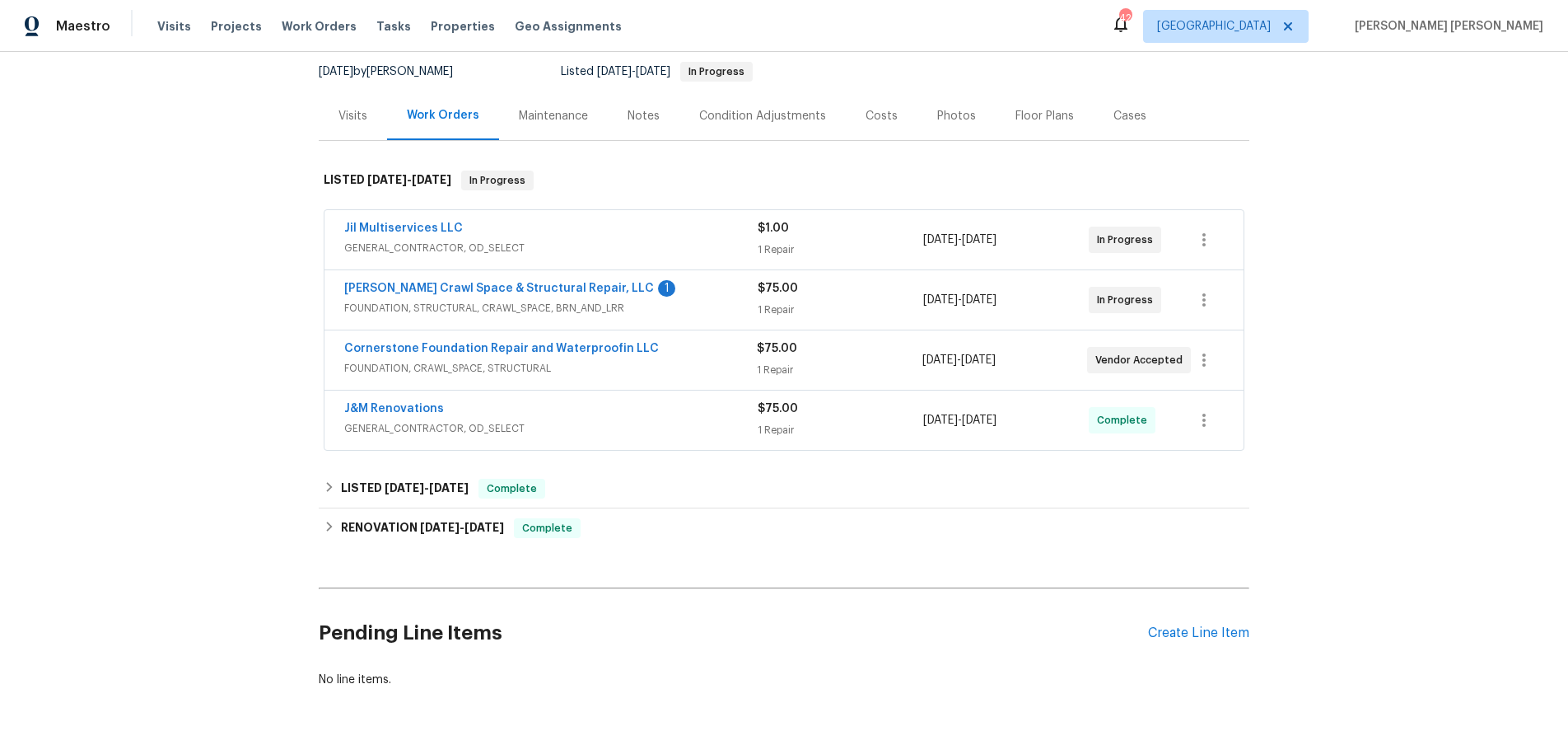
click at [353, 115] on div "Visits" at bounding box center [353, 116] width 29 height 17
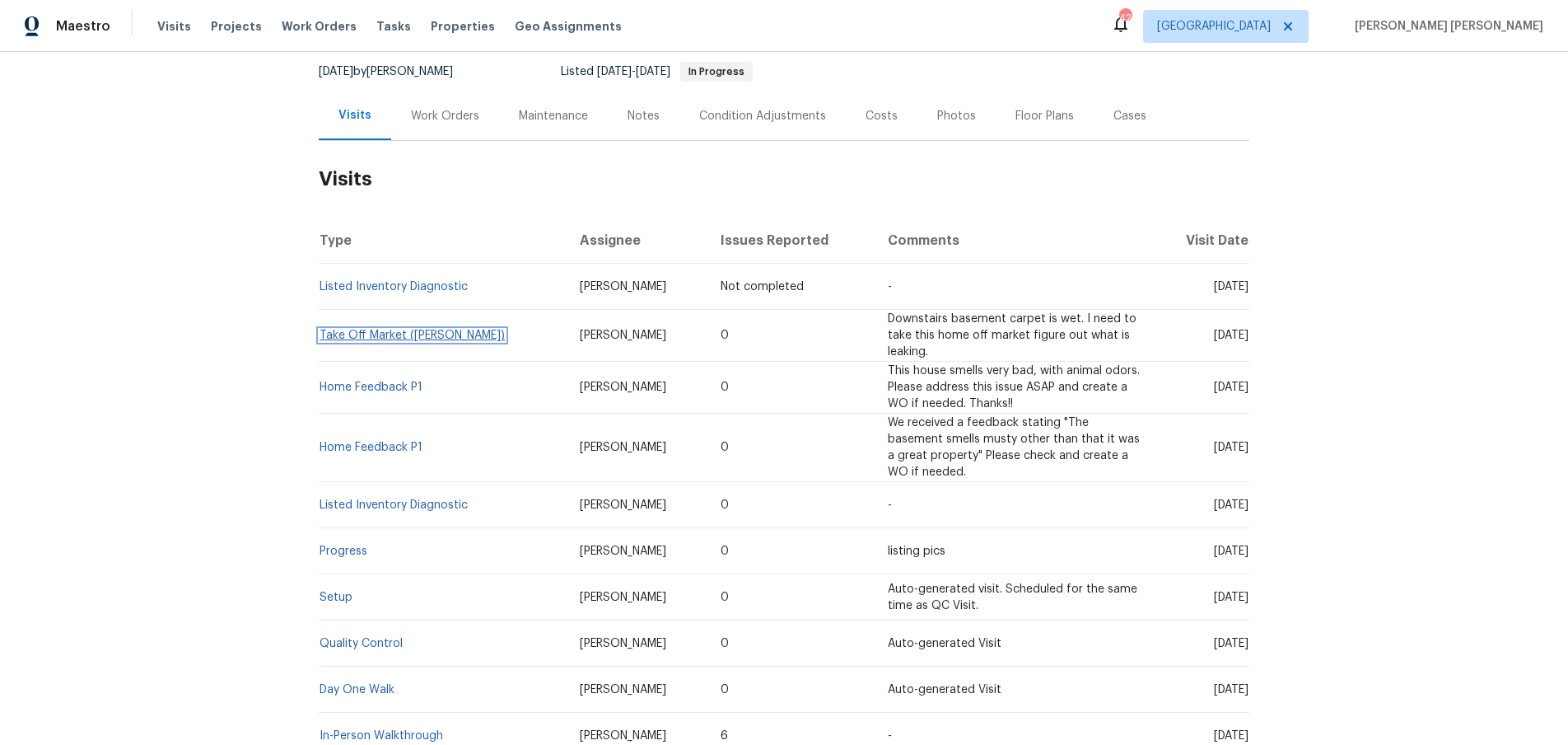
click at [406, 340] on link "Take Off Market (TOM)" at bounding box center [412, 336] width 185 height 12
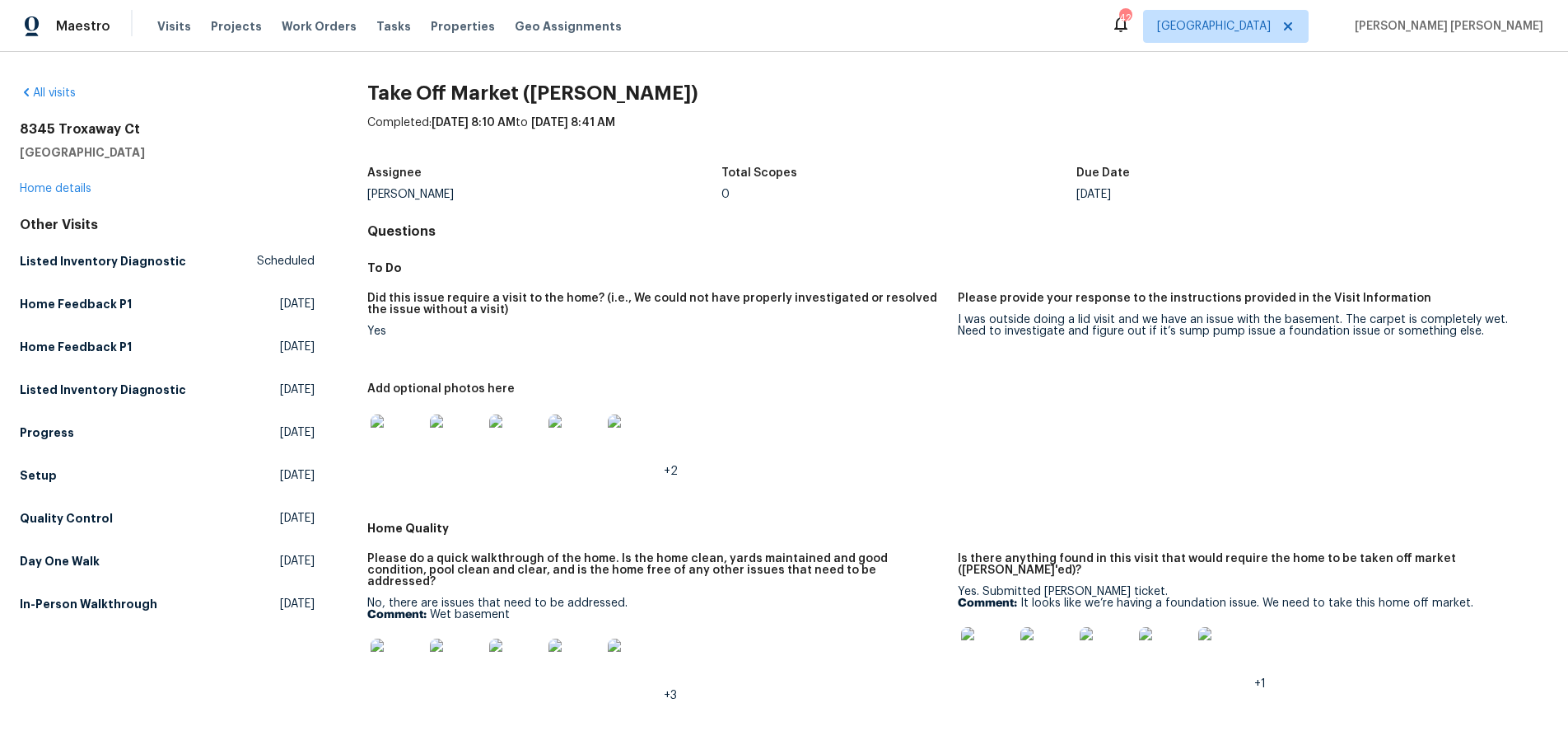
click at [403, 458] on img at bounding box center [396, 440] width 52 height 53
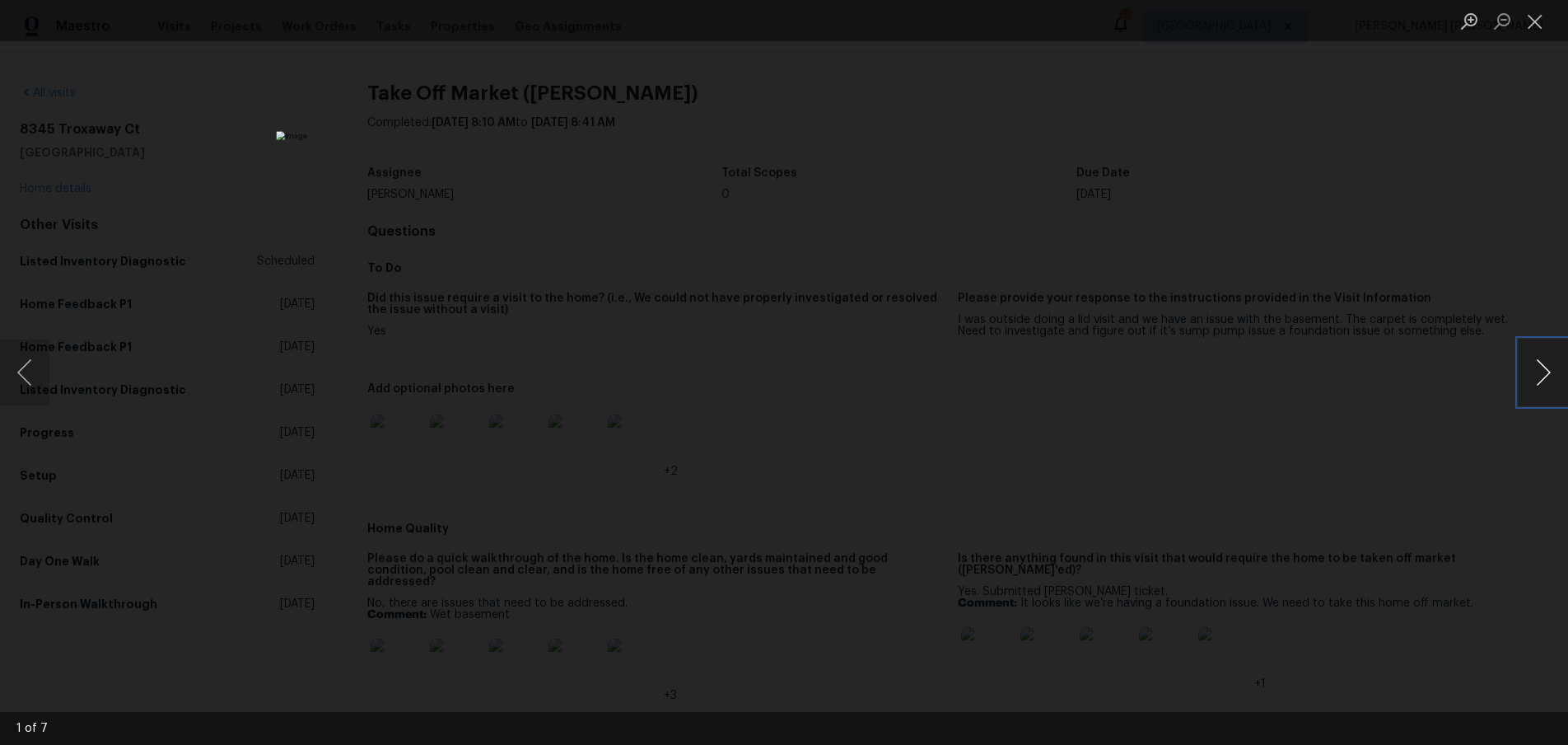
click at [1533, 382] on button "Next image" at bounding box center [1543, 372] width 50 height 66
click at [1533, 383] on button "Next image" at bounding box center [1543, 372] width 50 height 66
drag, startPoint x: 1476, startPoint y: 481, endPoint x: 1485, endPoint y: 459, distance: 23.8
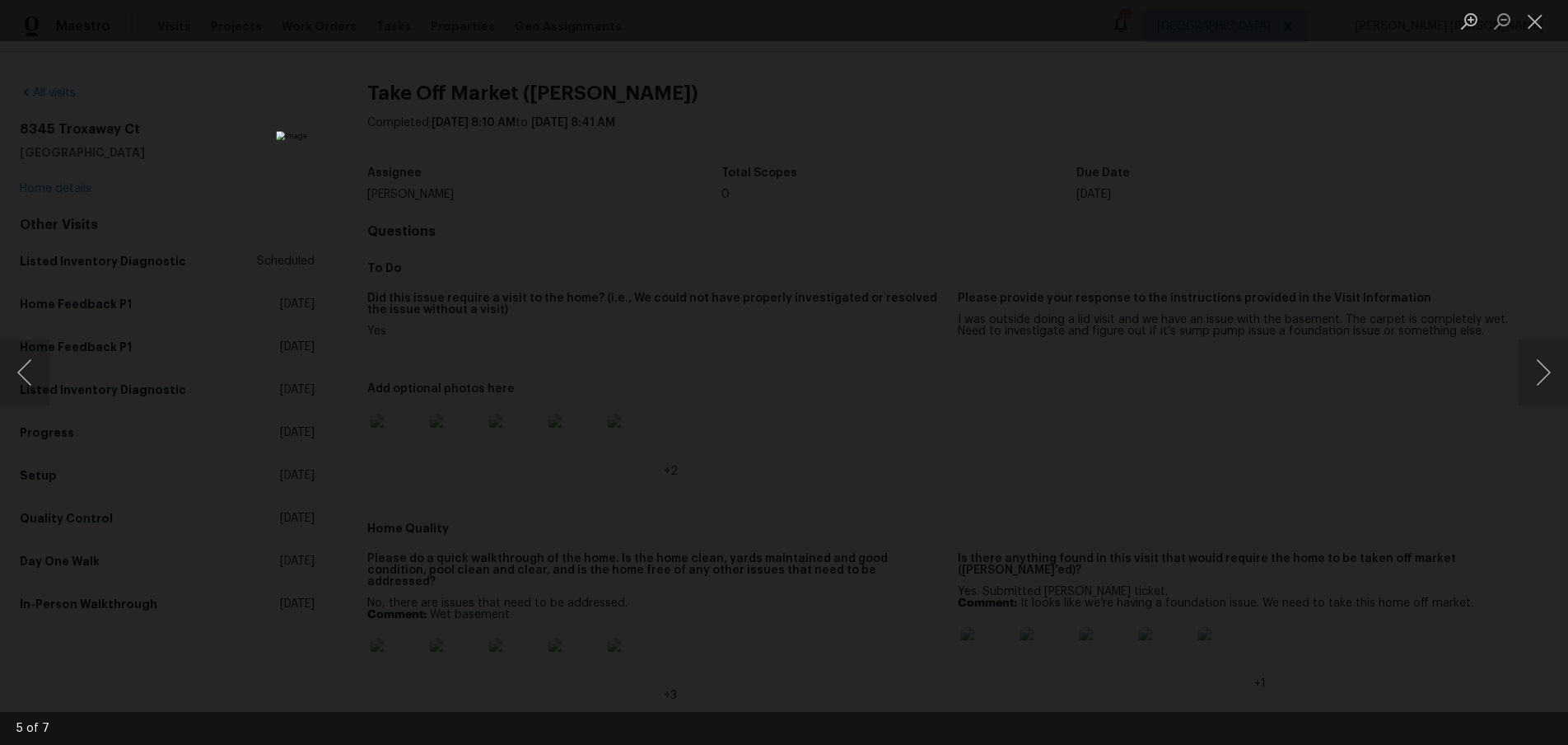
click at [1476, 480] on div "Lightbox" at bounding box center [784, 372] width 1568 height 745
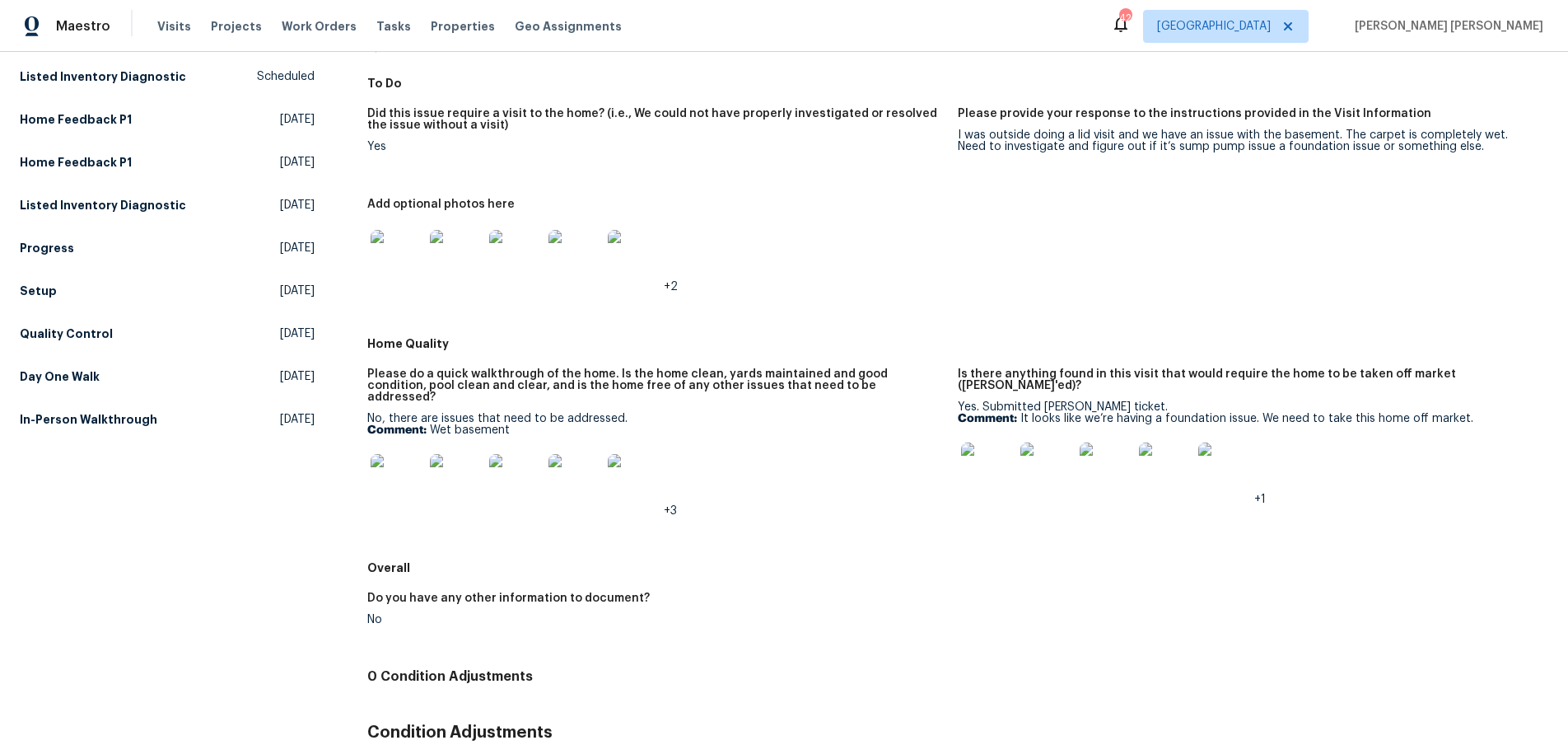
scroll to position [191, 0]
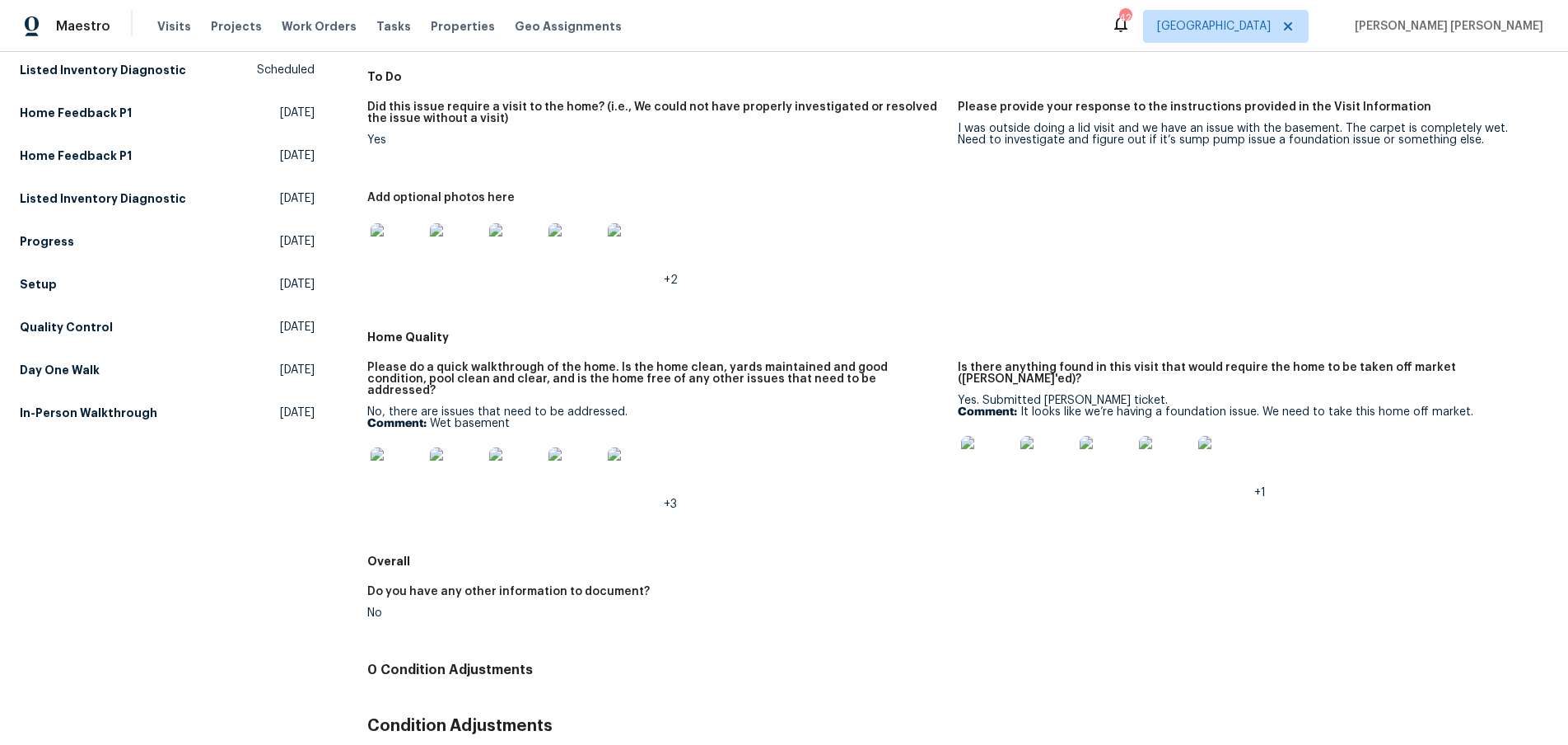
click at [380, 470] on img at bounding box center [396, 474] width 52 height 53
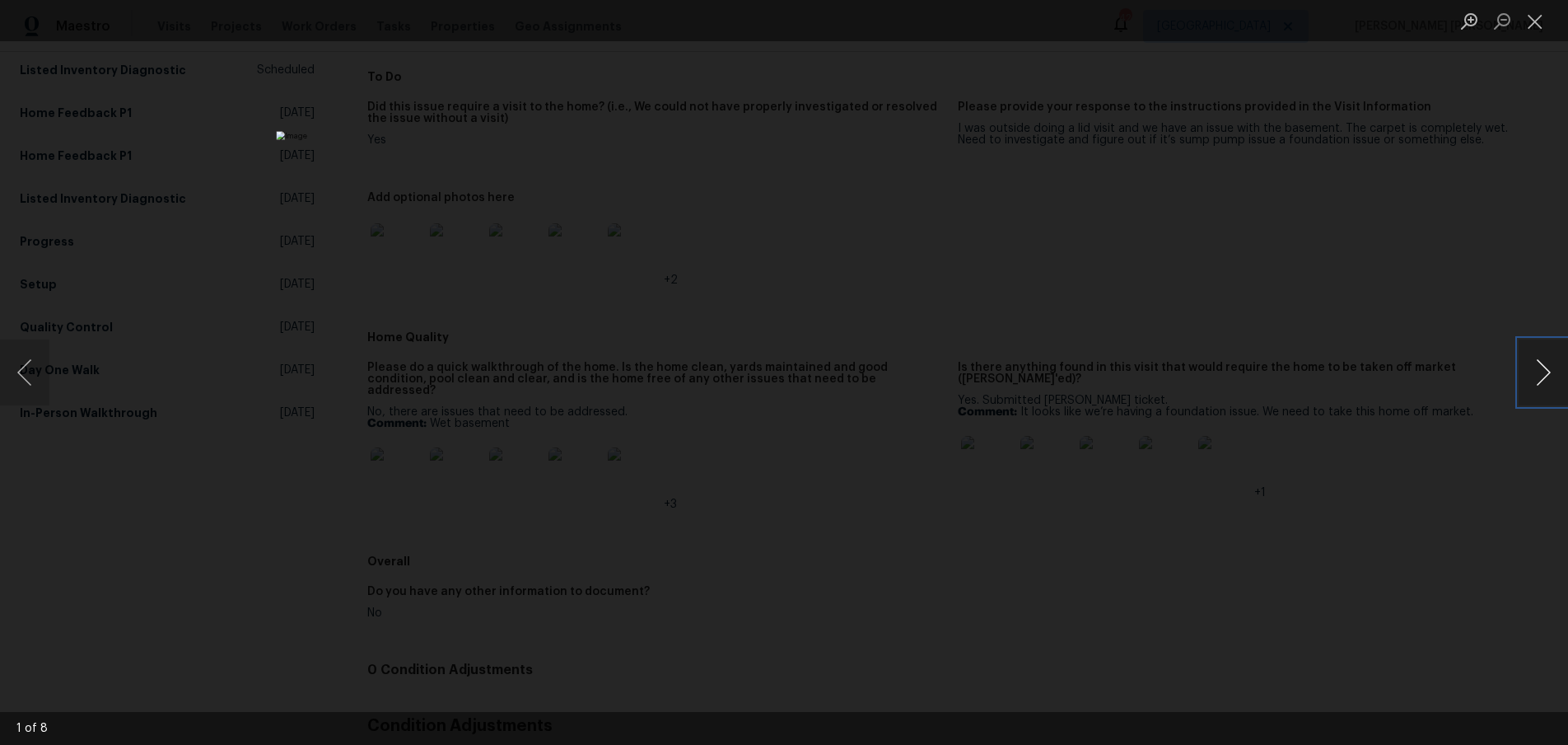
click at [1536, 385] on button "Next image" at bounding box center [1543, 372] width 50 height 66
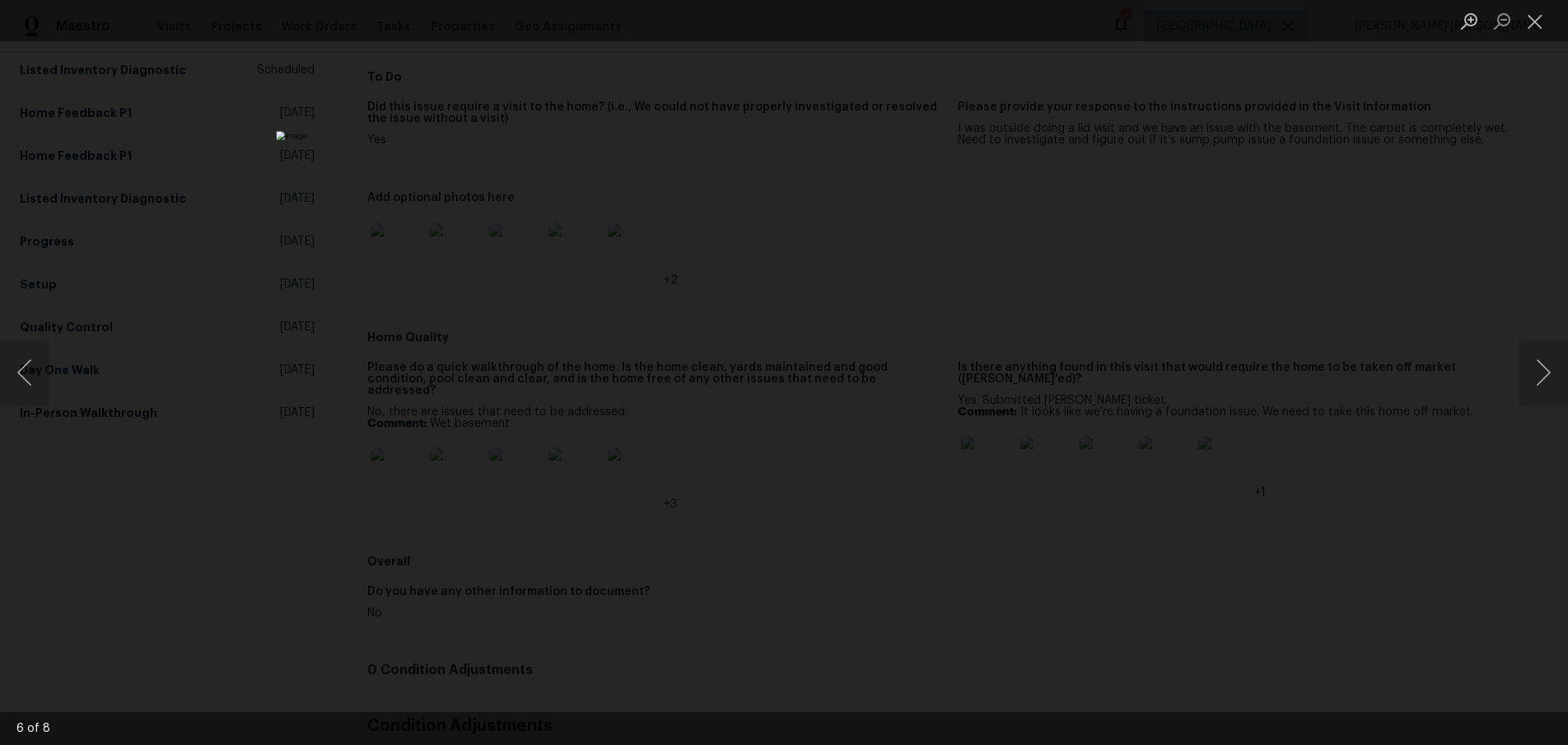
click at [1443, 491] on div "Lightbox" at bounding box center [784, 372] width 1568 height 745
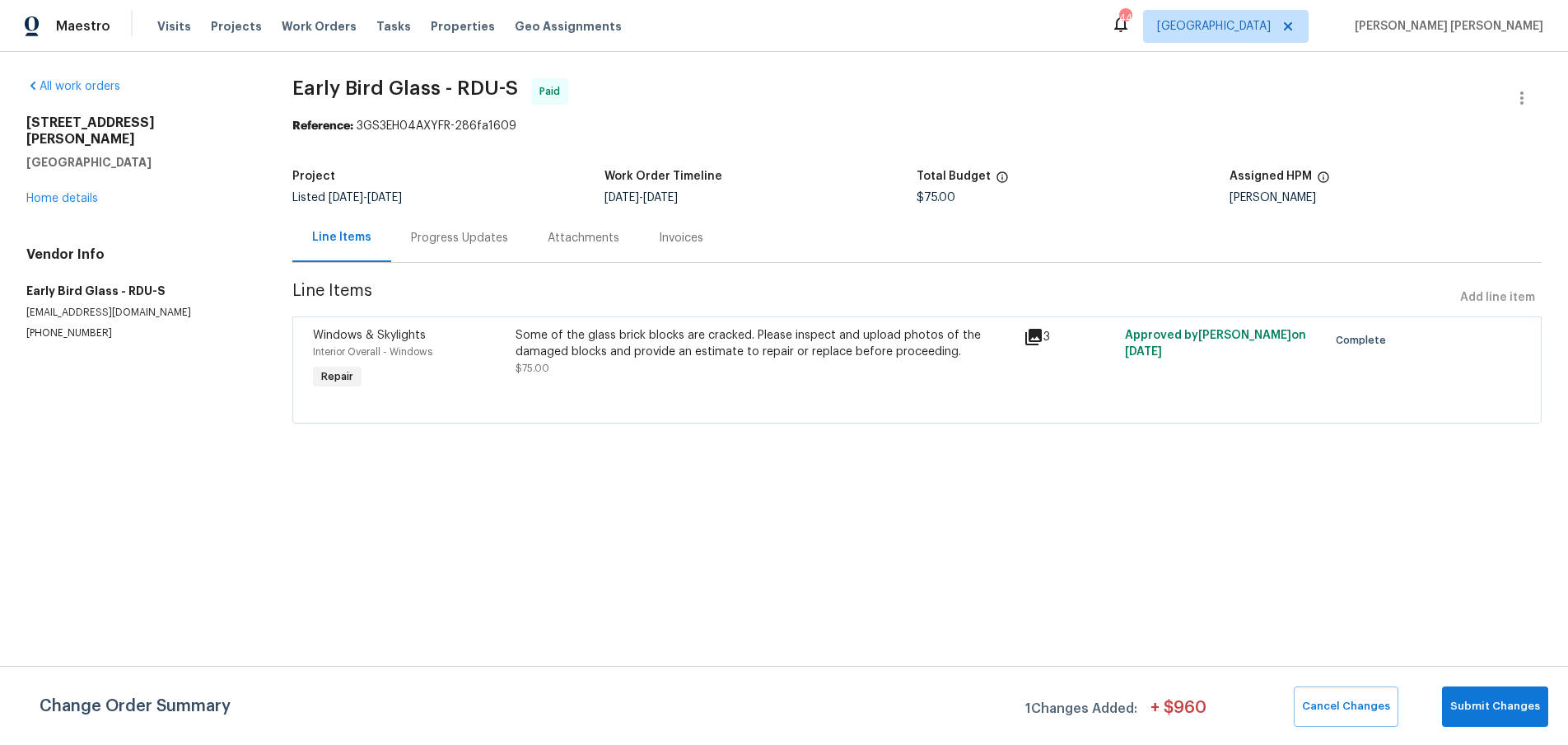
click at [1033, 337] on icon at bounding box center [1033, 337] width 17 height 17
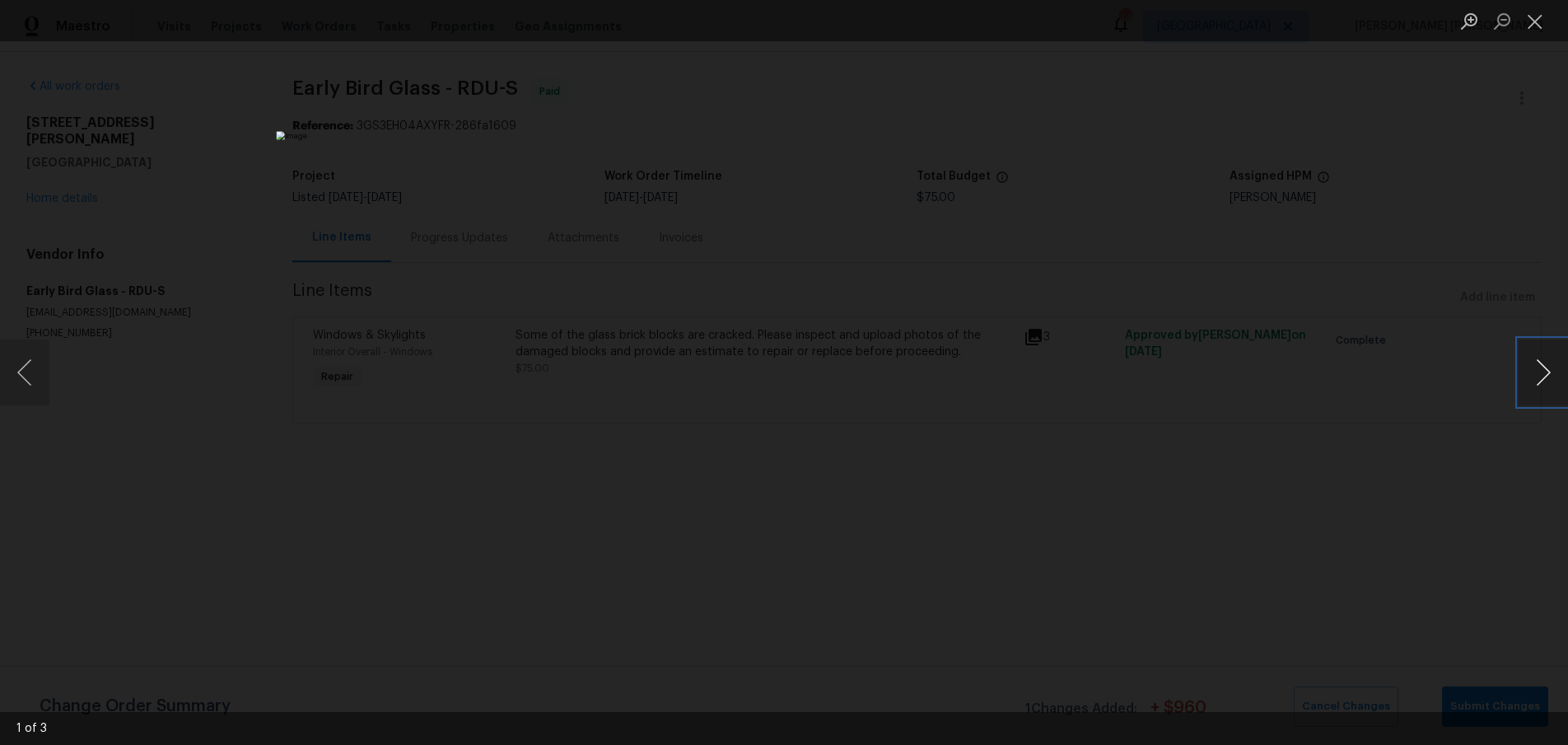
click at [1541, 384] on button "Next image" at bounding box center [1543, 372] width 50 height 66
click at [1440, 486] on div "Lightbox" at bounding box center [784, 372] width 1568 height 745
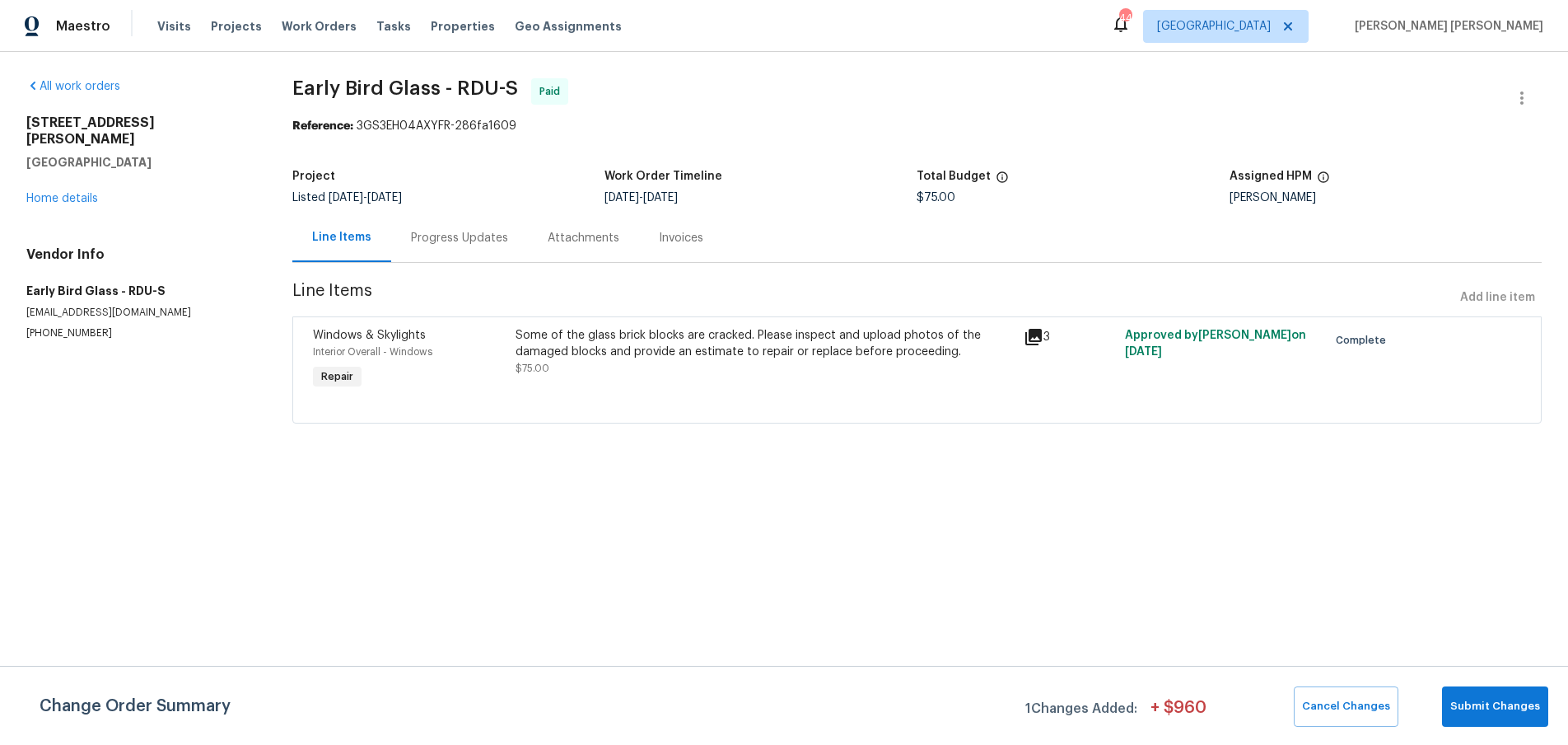
click at [762, 360] on div "Some of the glass brick blocks are cracked. Please inspect and upload photos of…" at bounding box center [765, 343] width 497 height 33
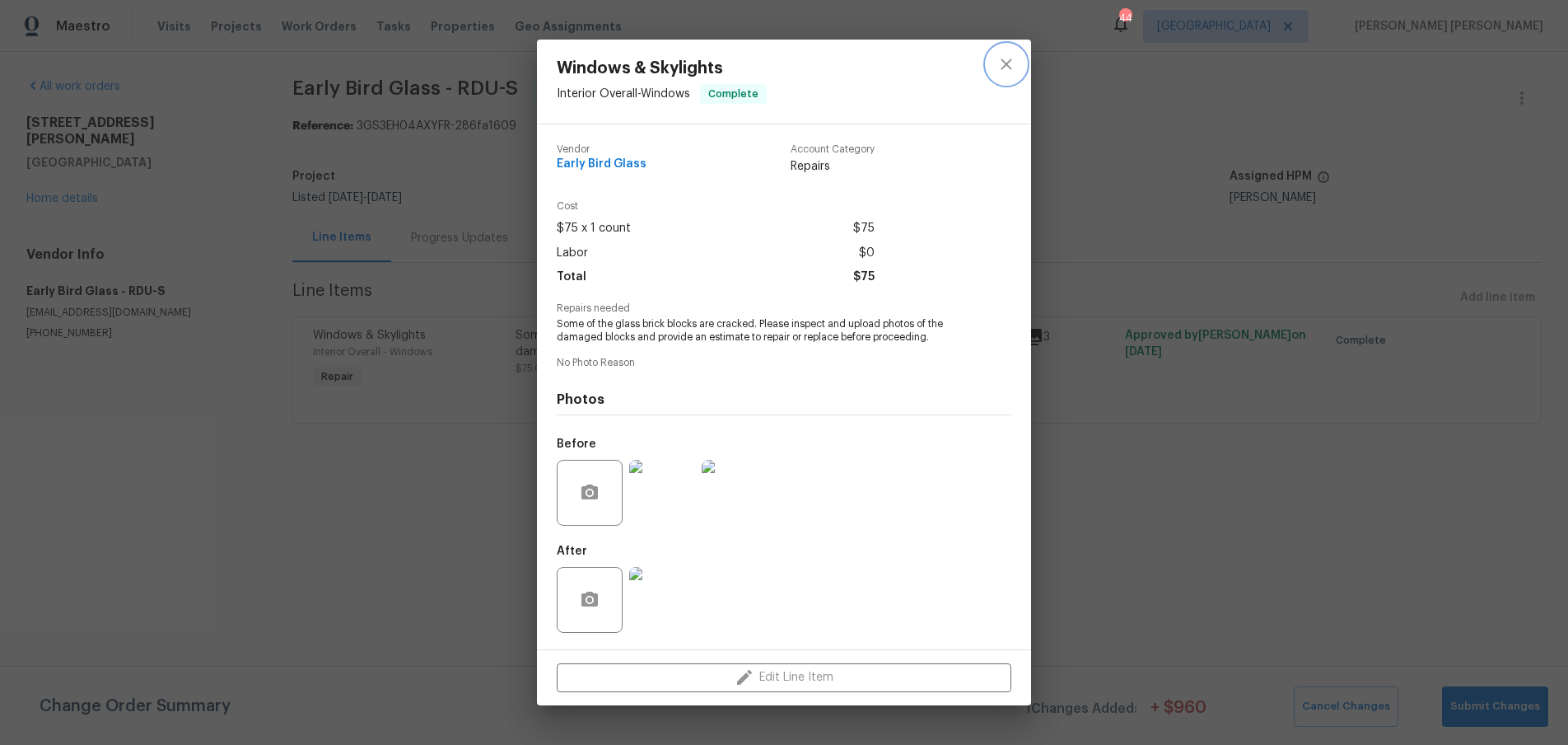
click at [996, 64] on icon "close" at bounding box center [1006, 64] width 20 height 20
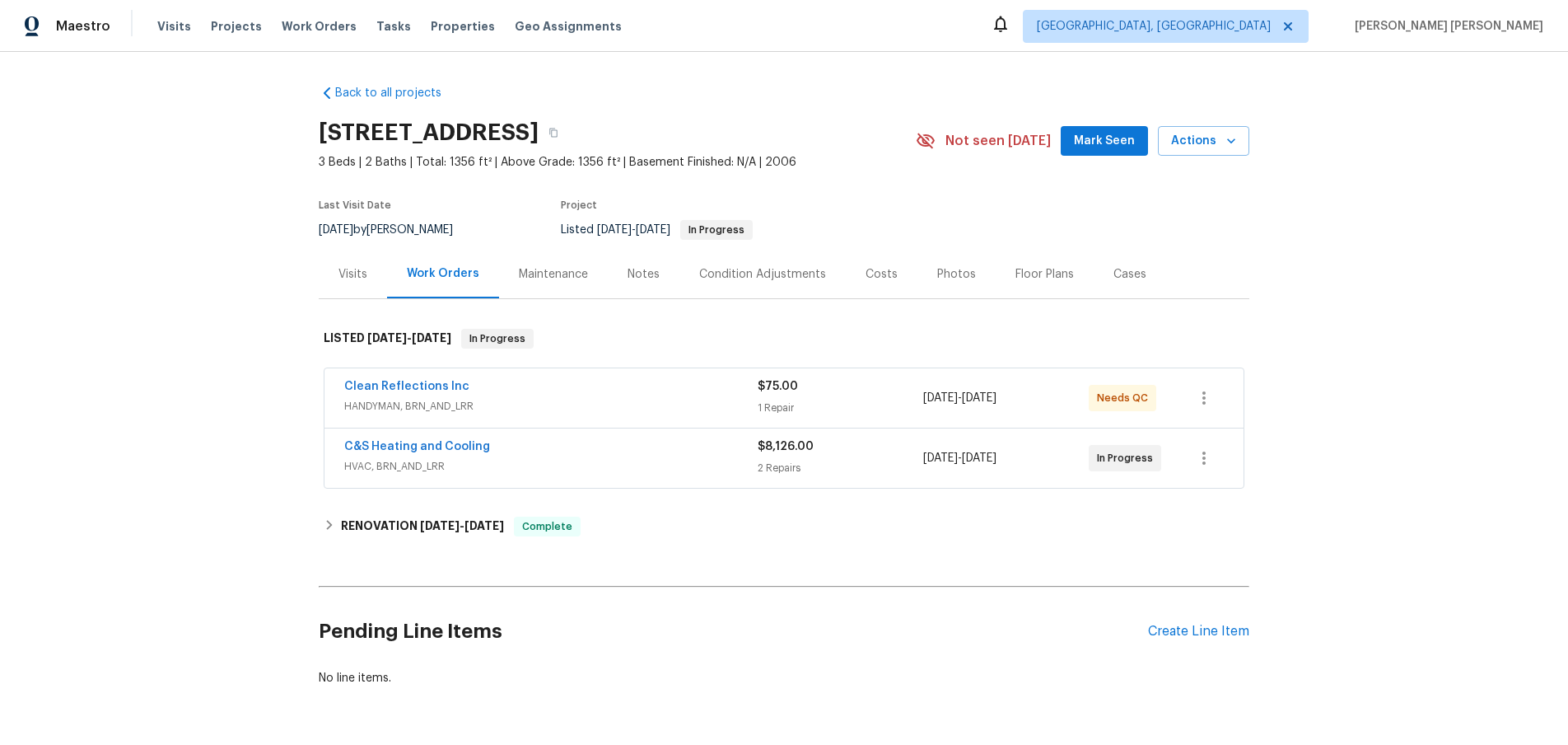
click at [698, 458] on span "HVAC, BRN_AND_LRR" at bounding box center [551, 466] width 413 height 17
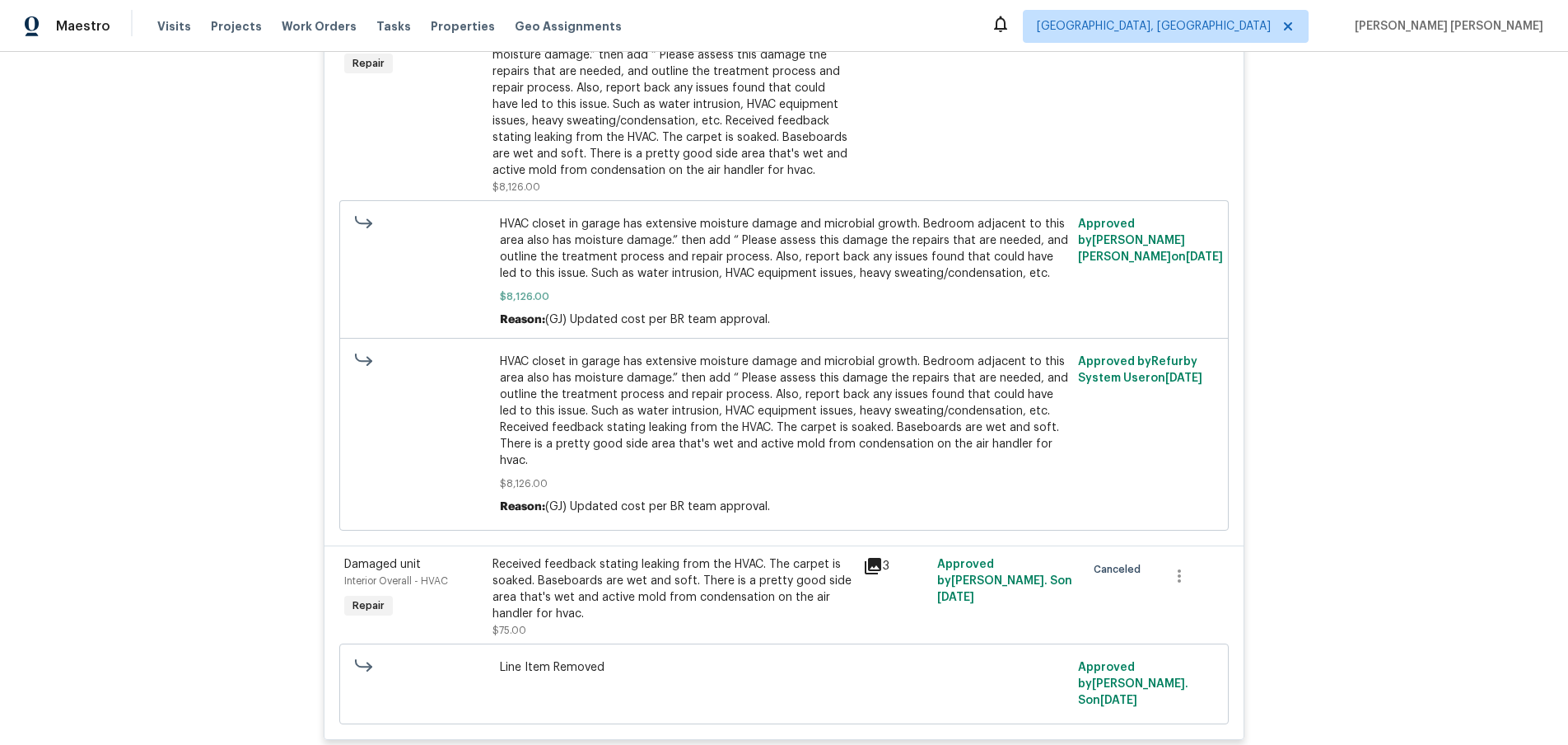
scroll to position [147, 0]
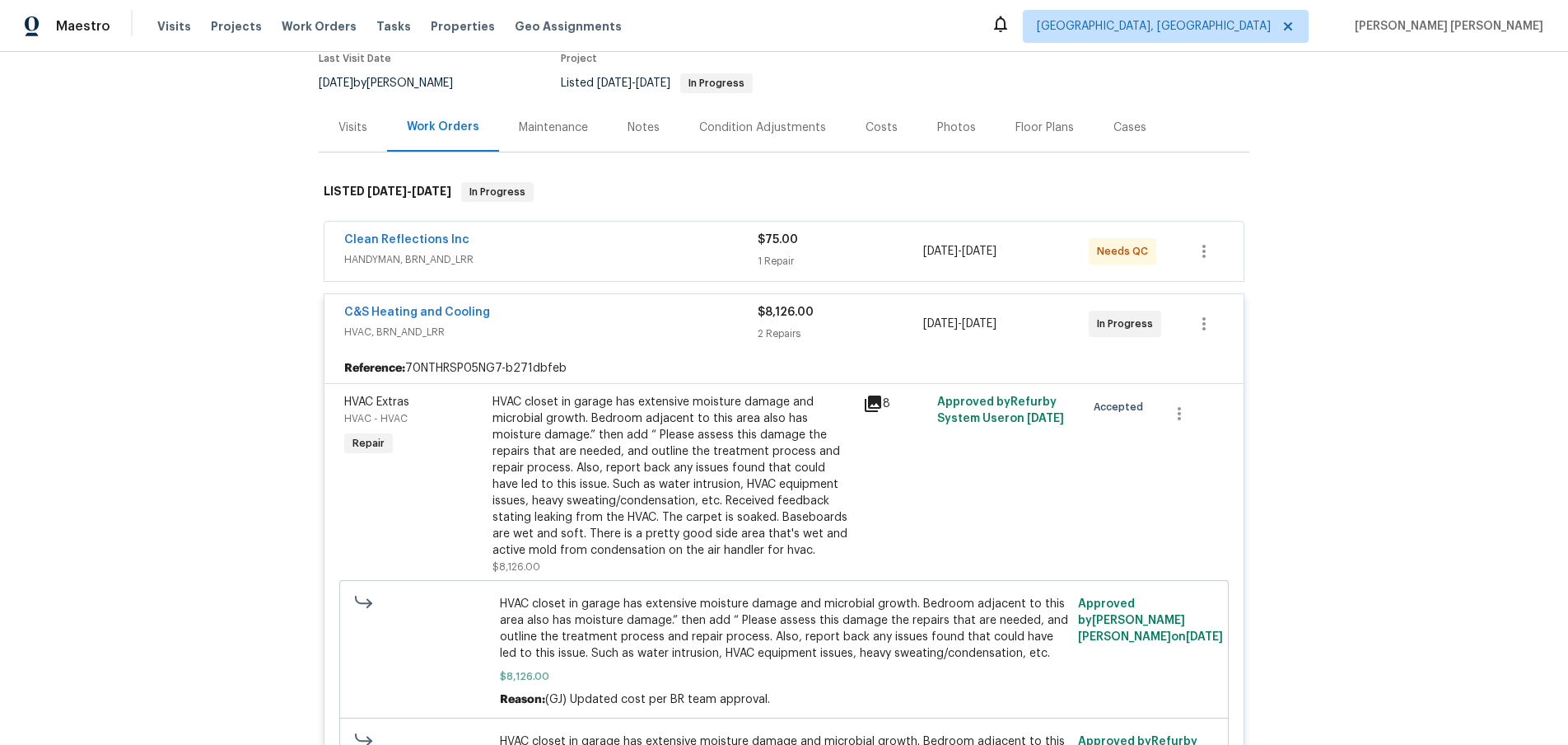
click at [669, 248] on div "Clean Reflections Inc" at bounding box center [551, 242] width 413 height 20
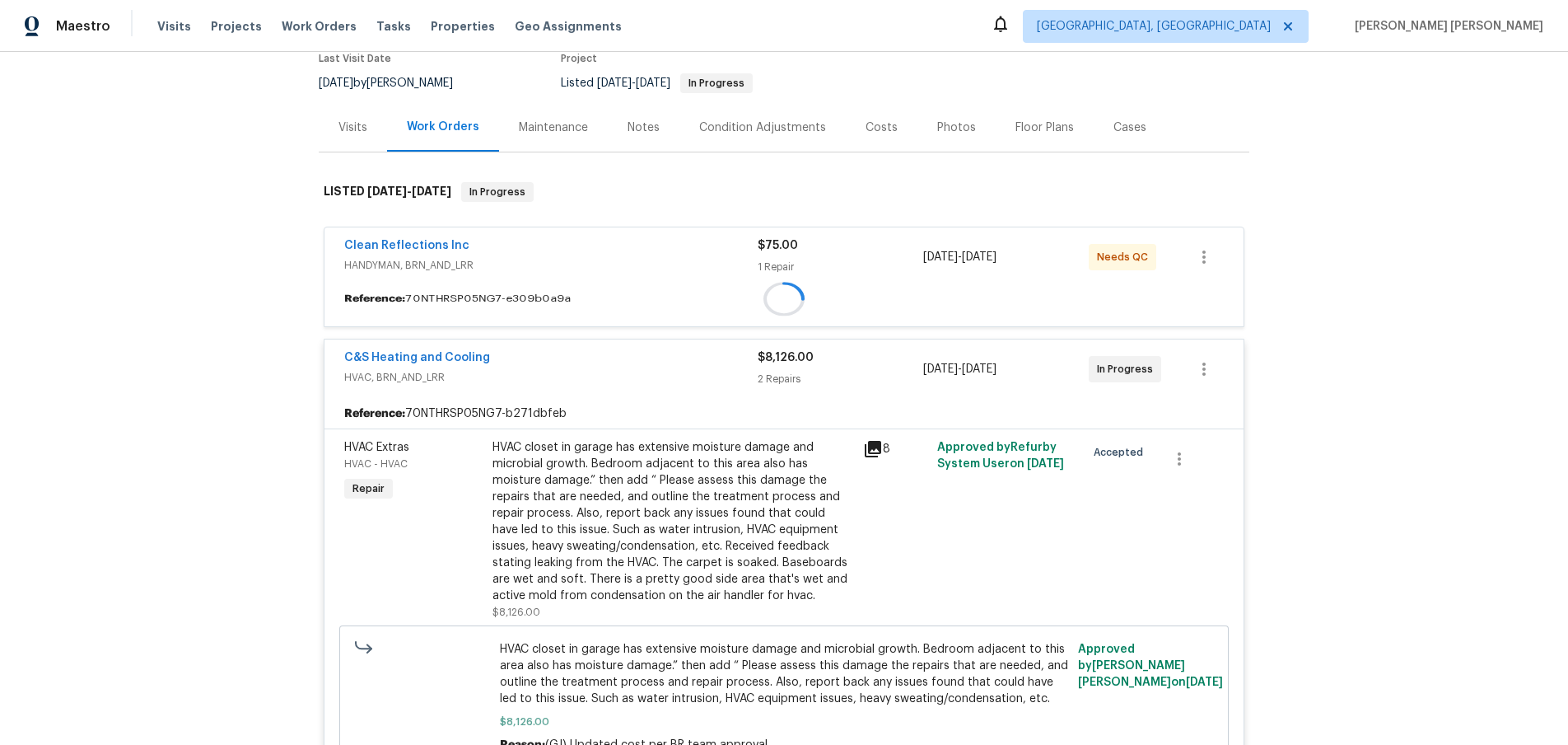
click at [669, 248] on div "Clean Reflections Inc" at bounding box center [551, 247] width 413 height 20
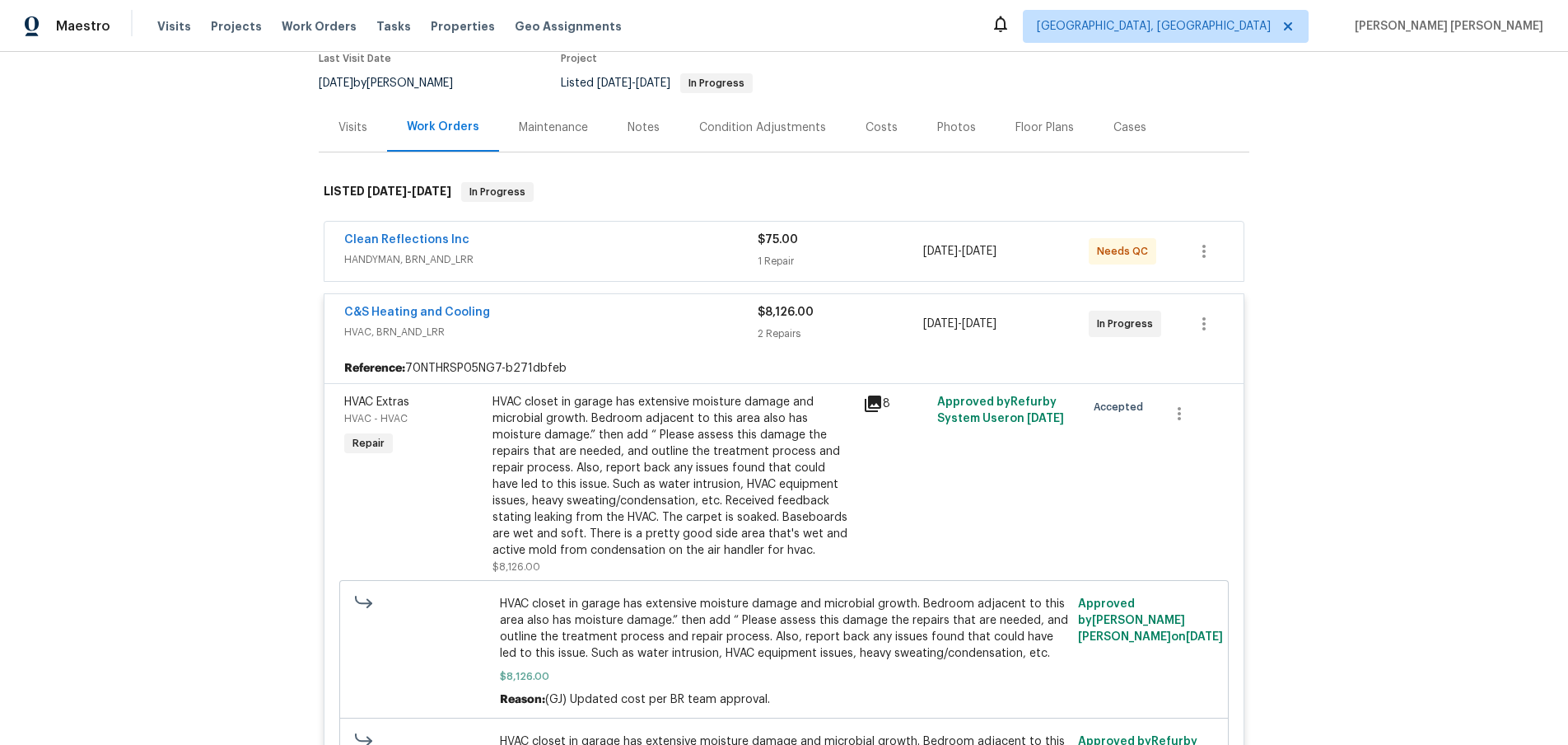
click at [669, 248] on div "Clean Reflections Inc" at bounding box center [551, 242] width 413 height 20
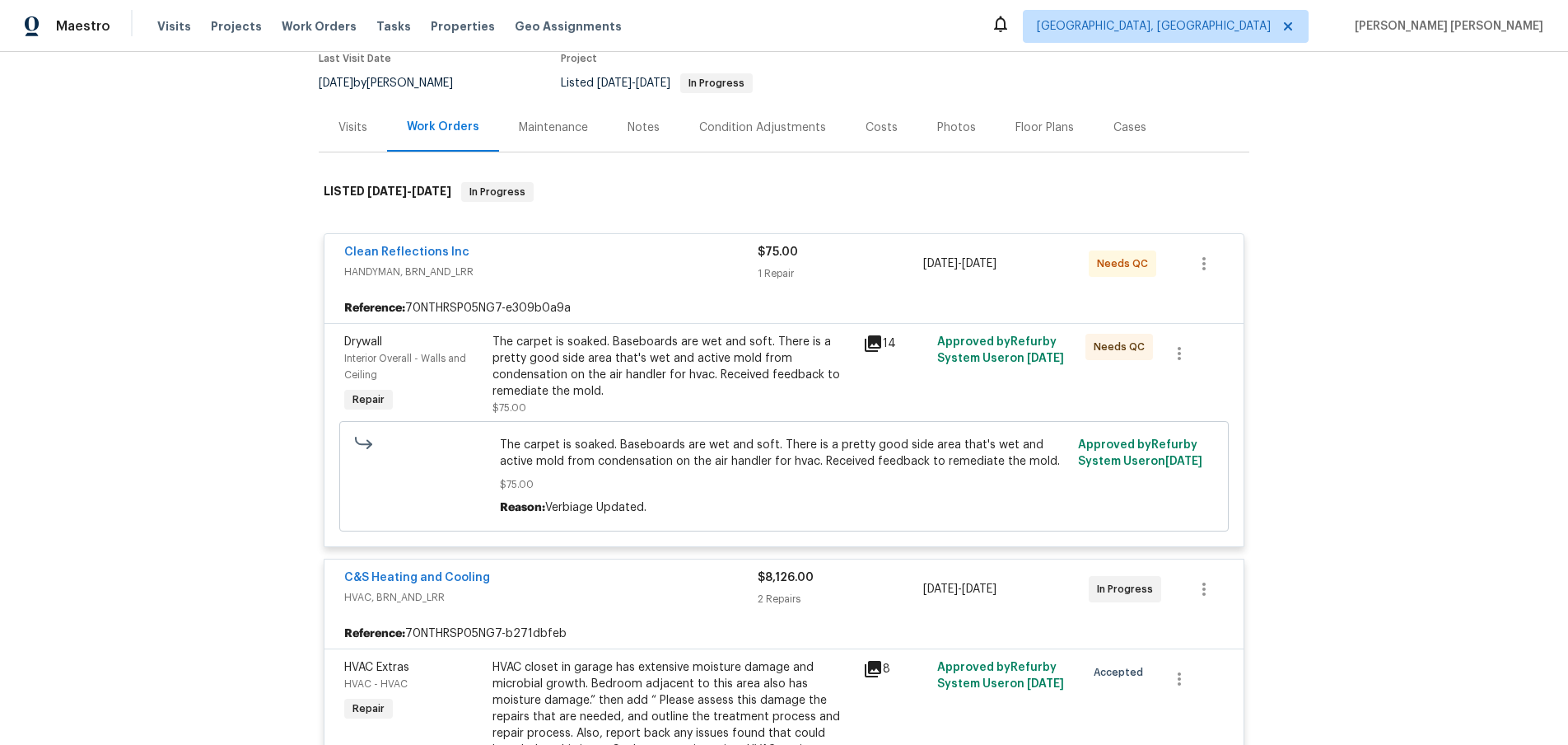
click at [876, 342] on icon at bounding box center [873, 343] width 17 height 17
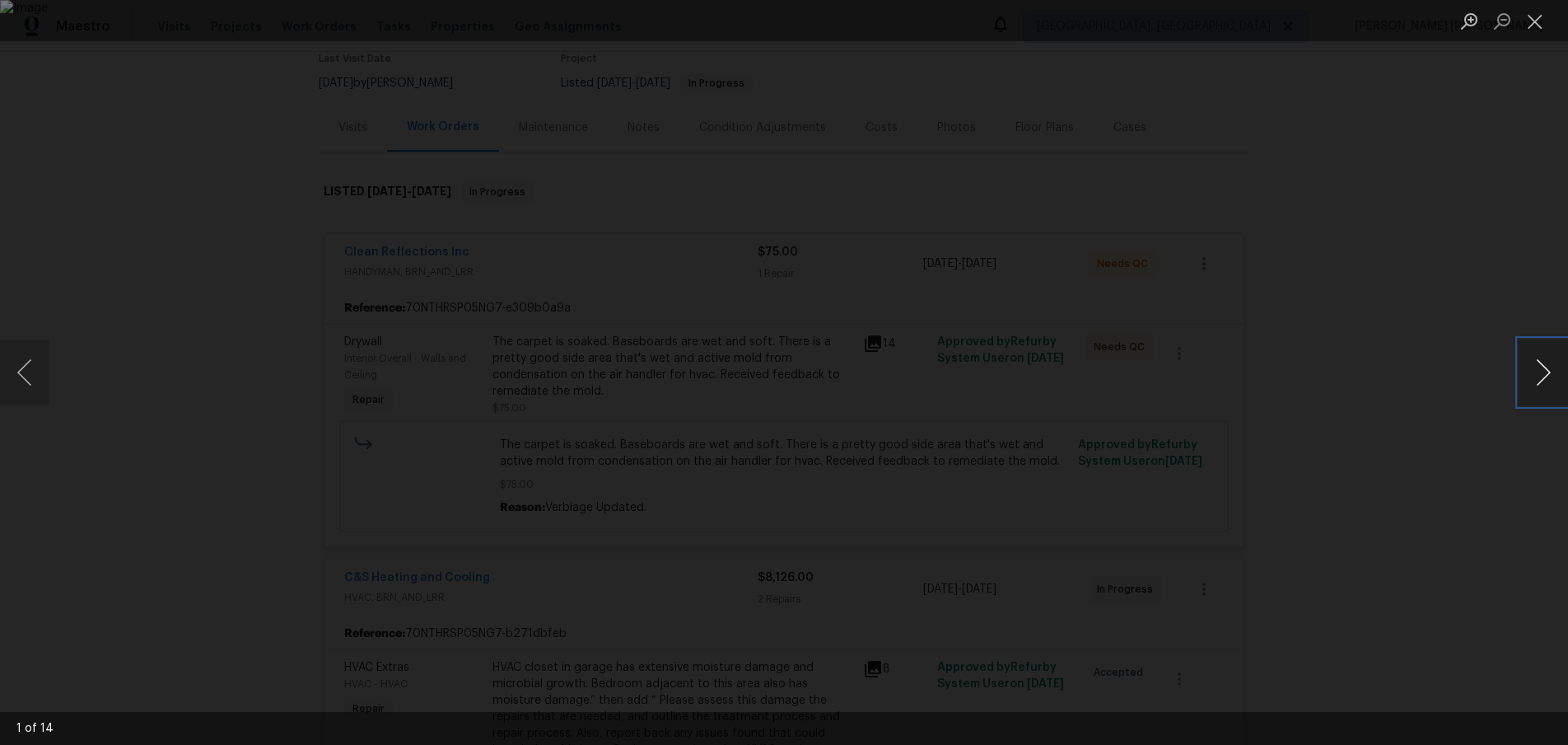
click at [1539, 377] on button "Next image" at bounding box center [1543, 372] width 50 height 66
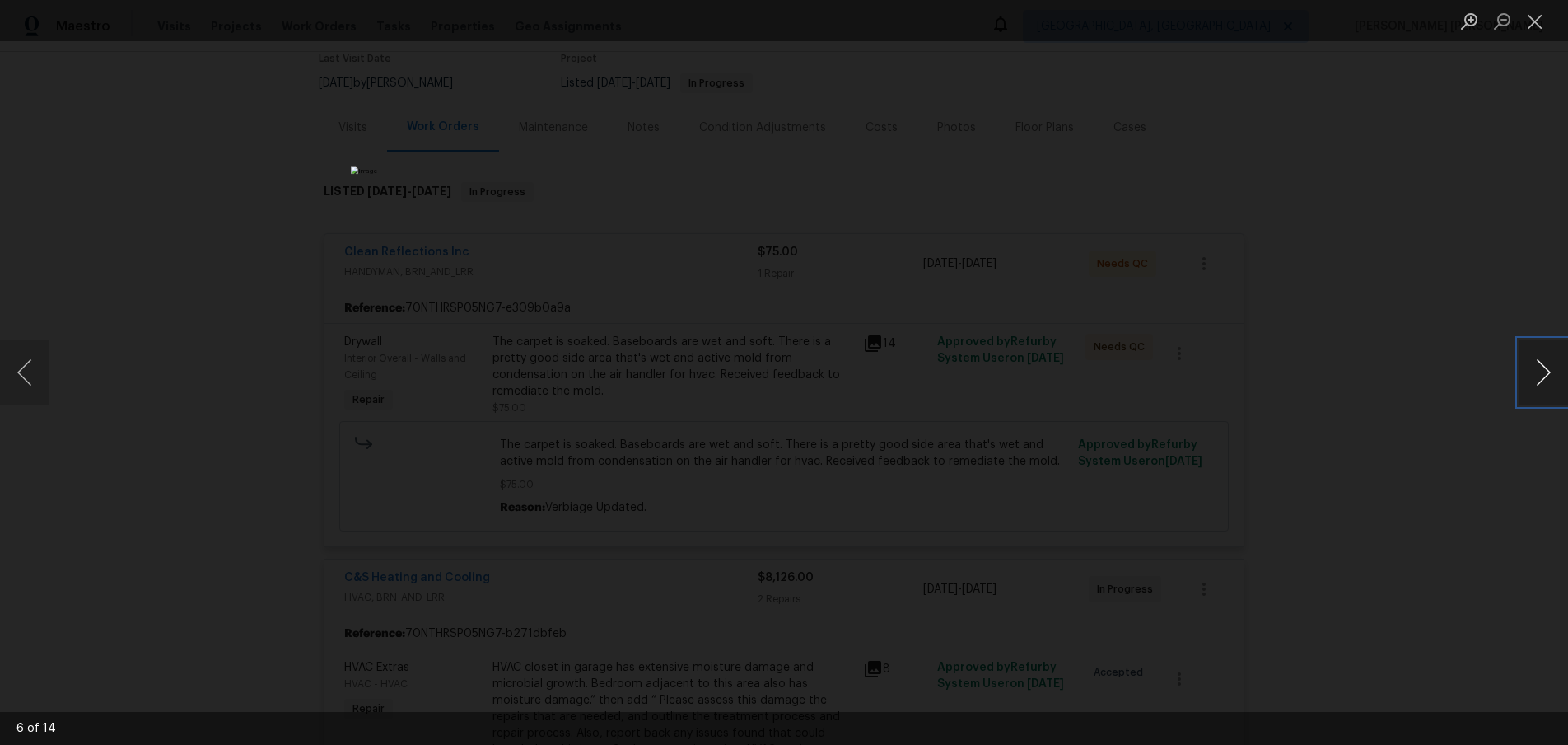
click at [1539, 377] on button "Next image" at bounding box center [1543, 372] width 50 height 66
click at [1359, 211] on div "Lightbox" at bounding box center [784, 372] width 1568 height 745
drag, startPoint x: 1359, startPoint y: 211, endPoint x: 636, endPoint y: 240, distance: 723.6
click at [1359, 211] on div "Lightbox" at bounding box center [784, 372] width 1568 height 745
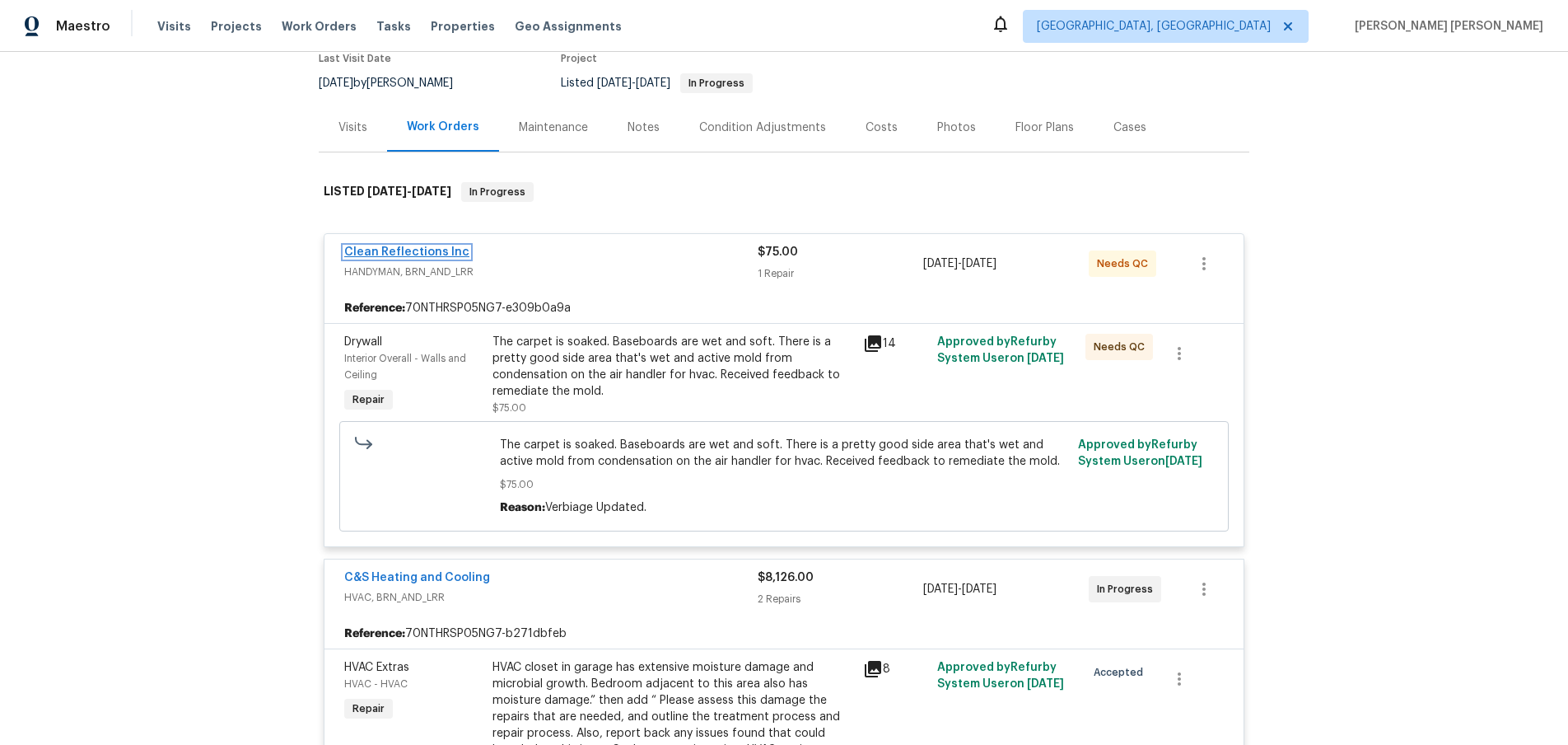
click at [384, 252] on link "Clean Reflections Inc" at bounding box center [407, 253] width 125 height 12
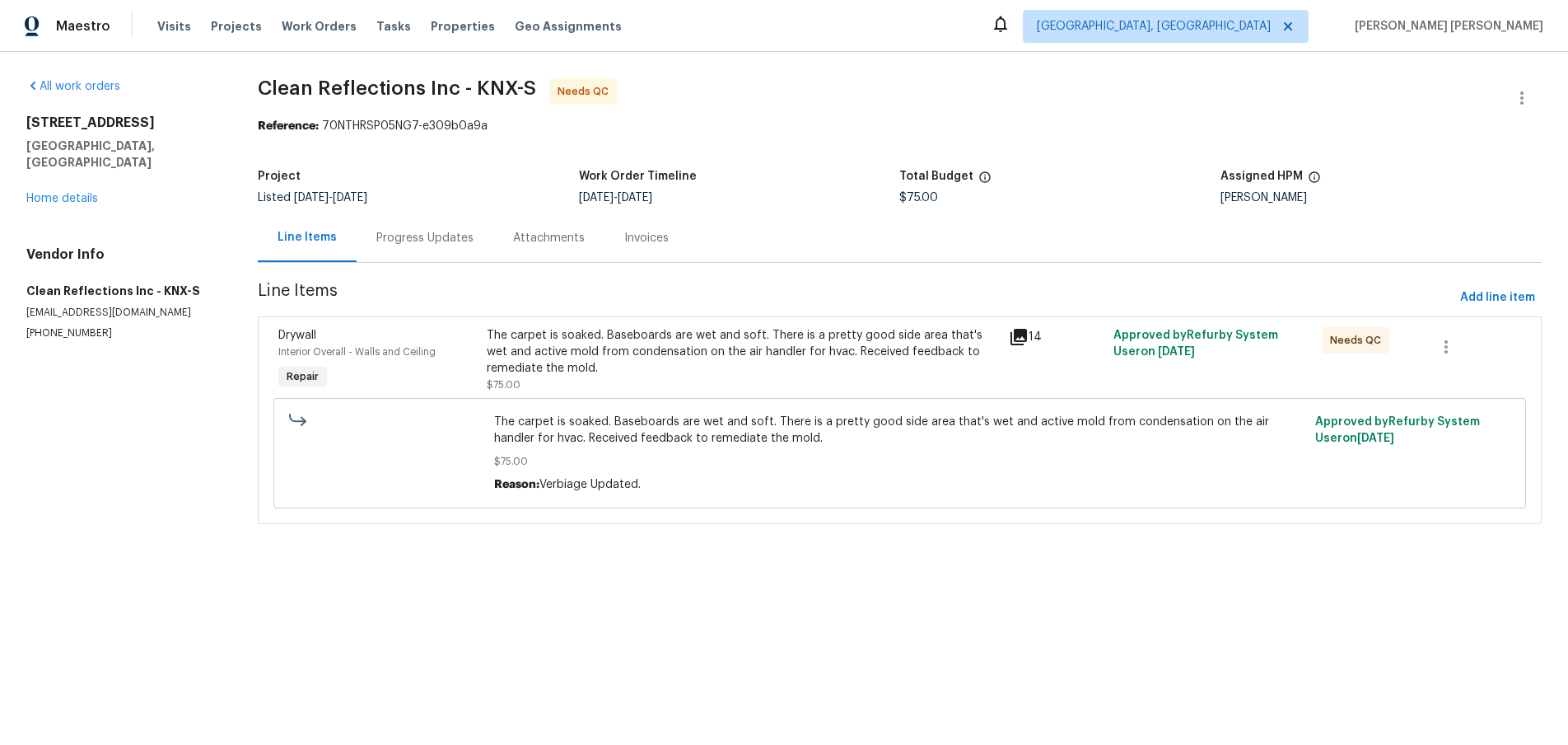
click at [411, 242] on div "Progress Updates" at bounding box center [425, 238] width 97 height 17
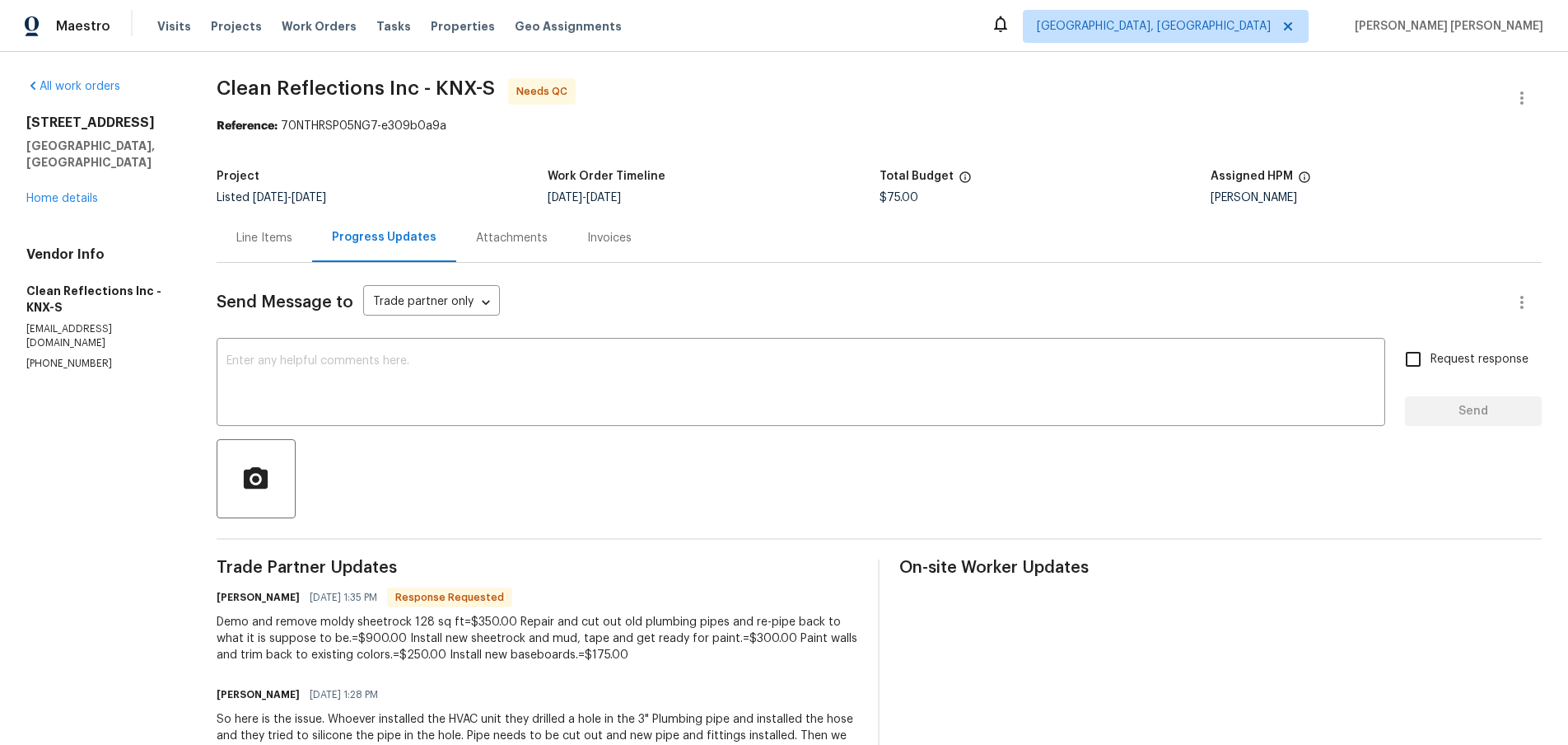
click at [292, 246] on div "Line Items" at bounding box center [264, 238] width 56 height 17
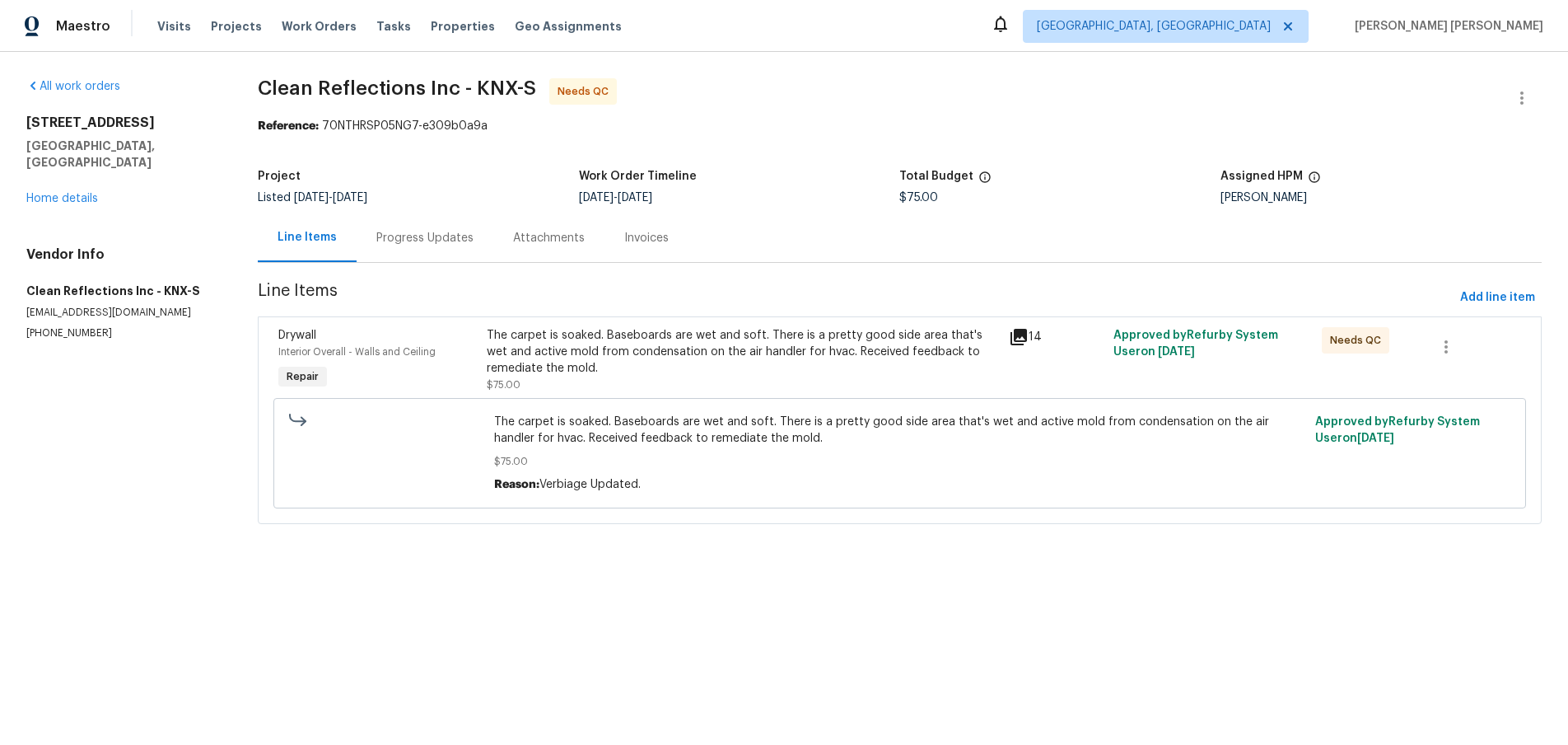
click at [687, 346] on div "The carpet is soaked. Baseboards are wet and soft. There is a pretty good side …" at bounding box center [742, 352] width 512 height 50
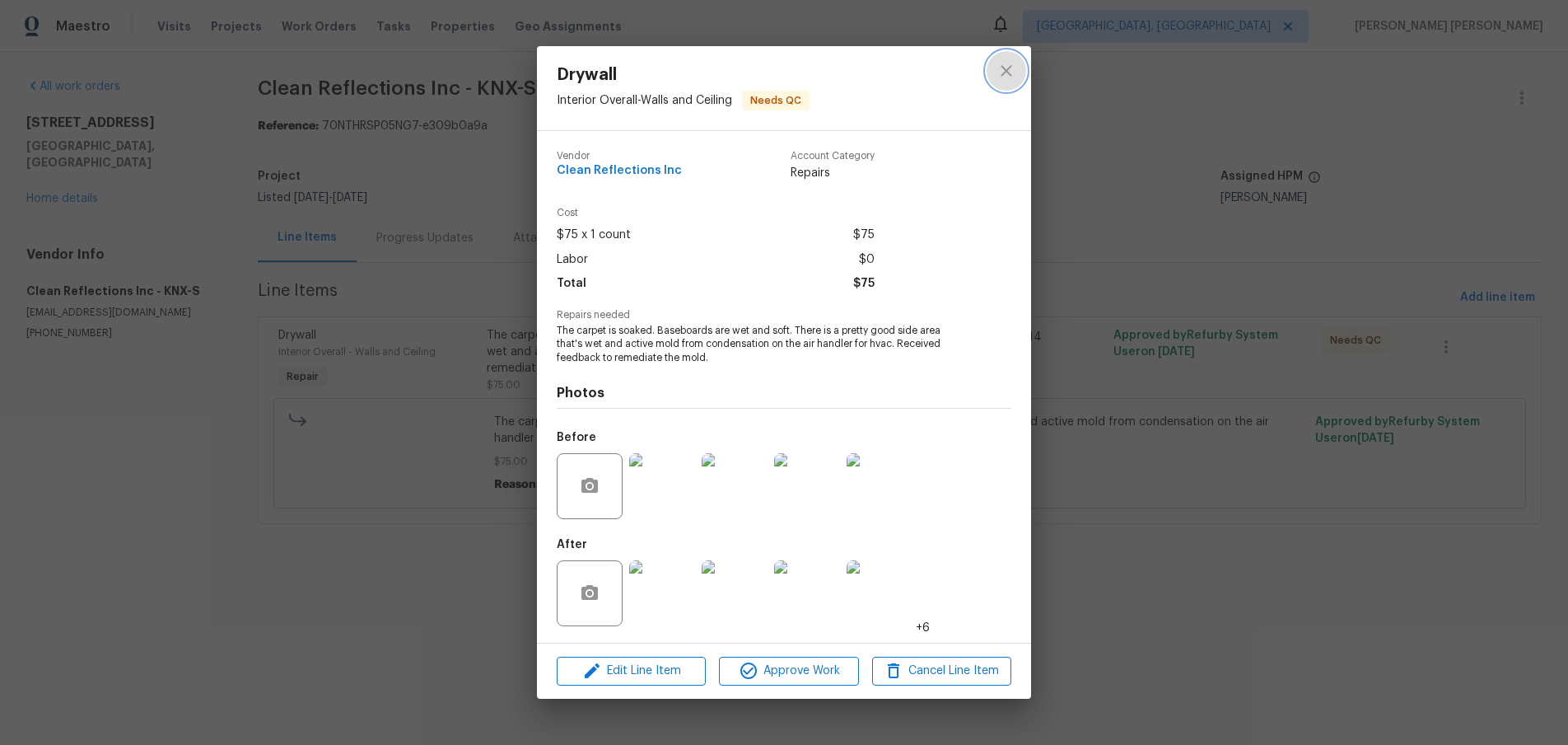
drag, startPoint x: 1008, startPoint y: 65, endPoint x: 782, endPoint y: 183, distance: 255.0
click at [1008, 65] on icon "close" at bounding box center [1006, 71] width 20 height 20
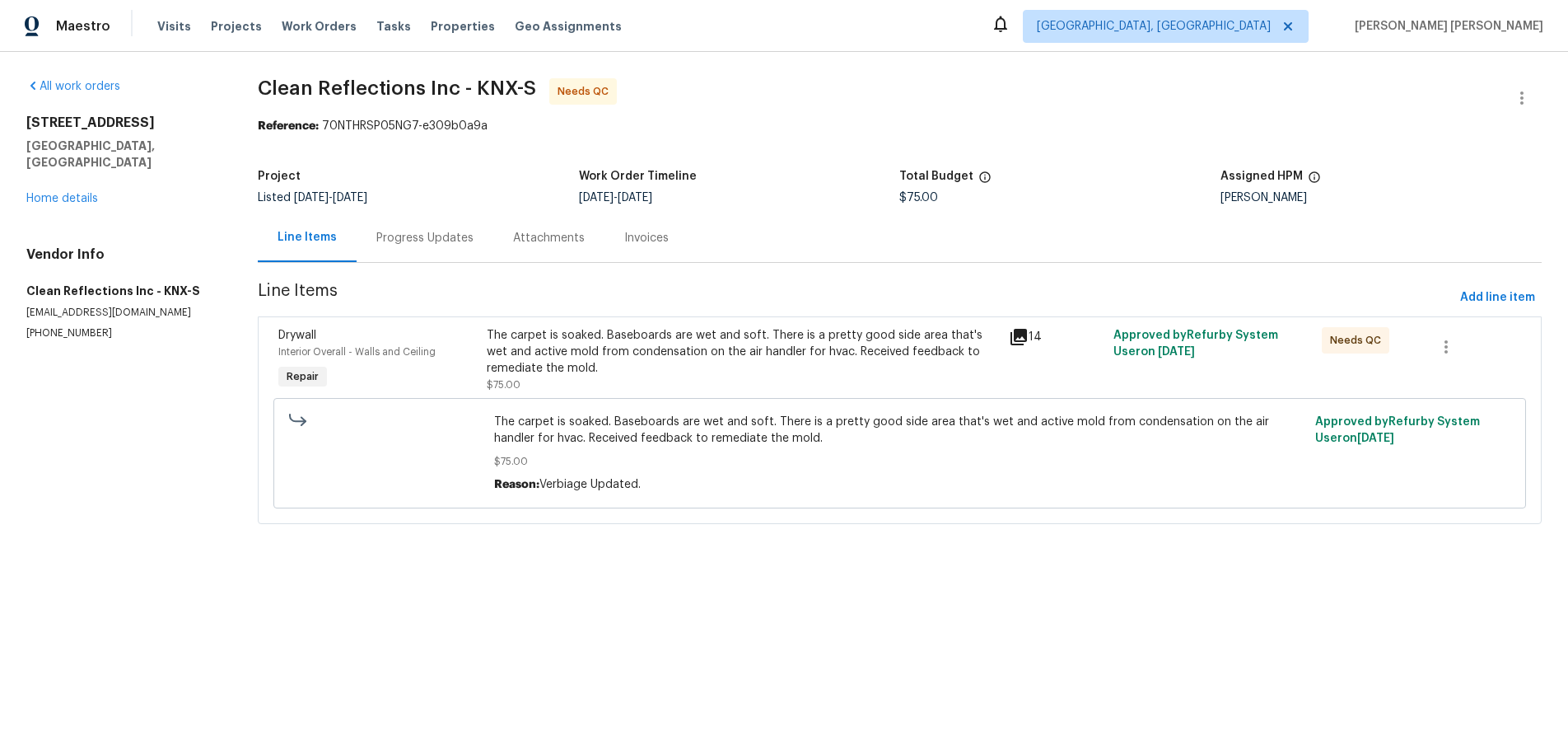
click at [451, 233] on div "Progress Updates" at bounding box center [425, 238] width 97 height 17
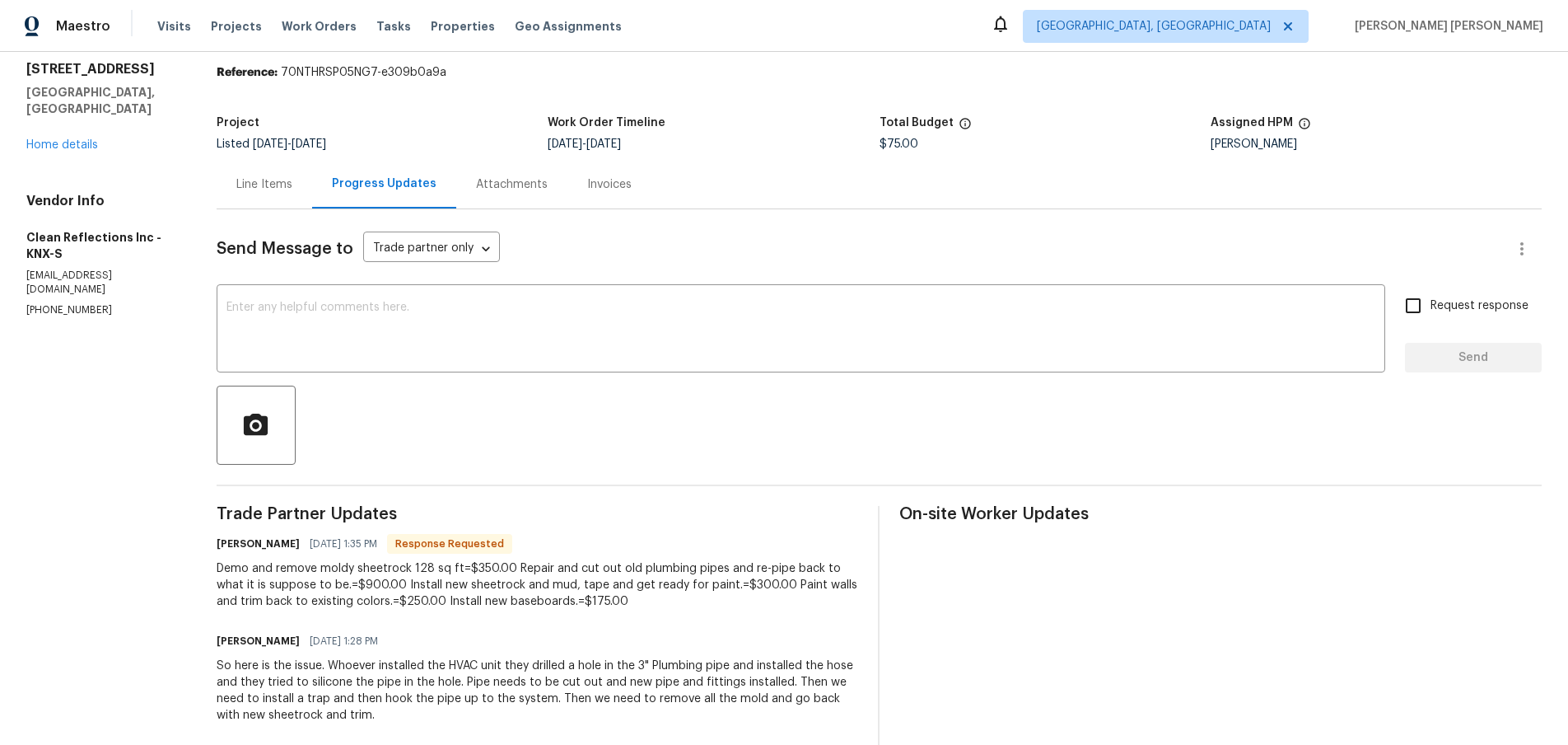
scroll to position [84, 0]
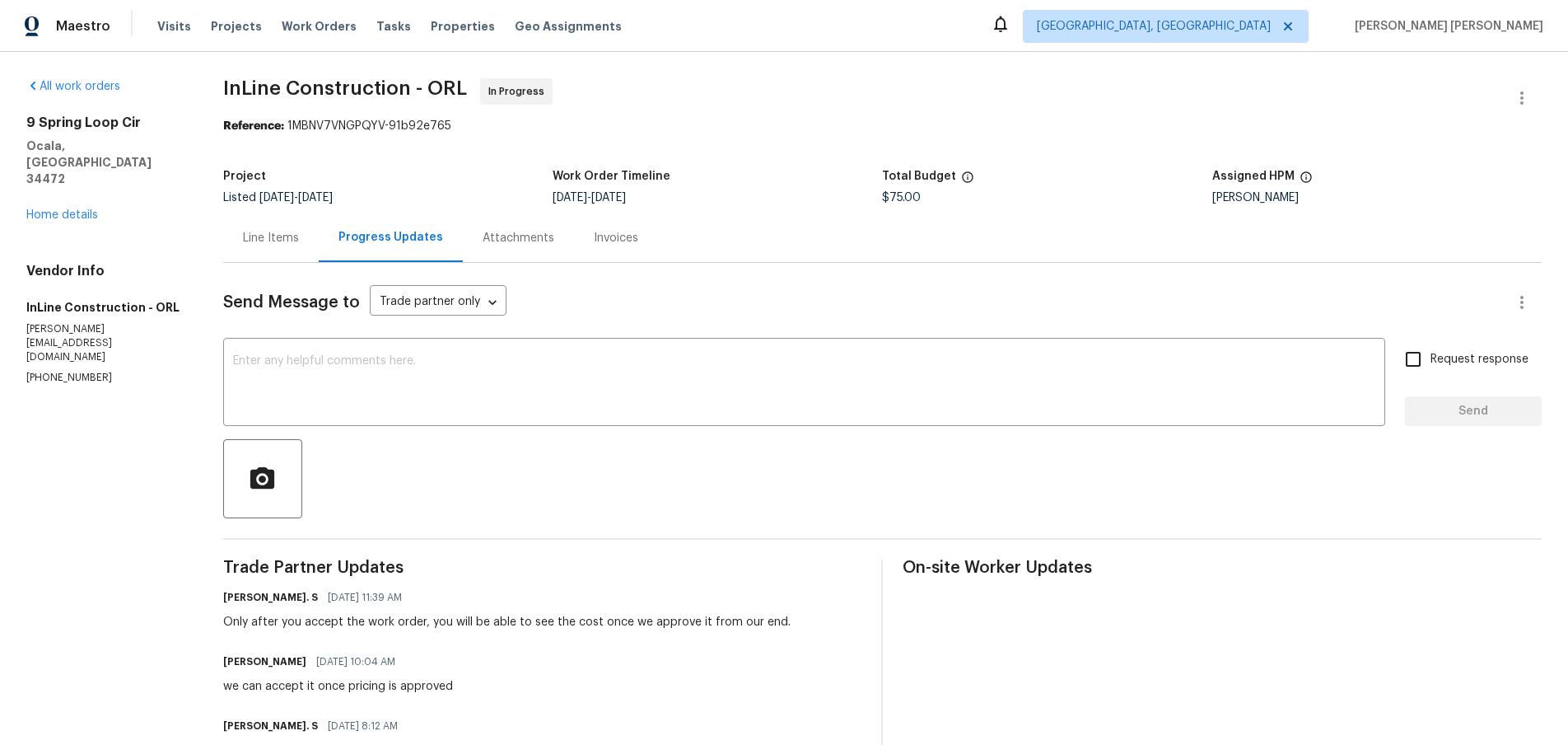
click at [259, 237] on div "Line Items" at bounding box center [270, 238] width 56 height 17
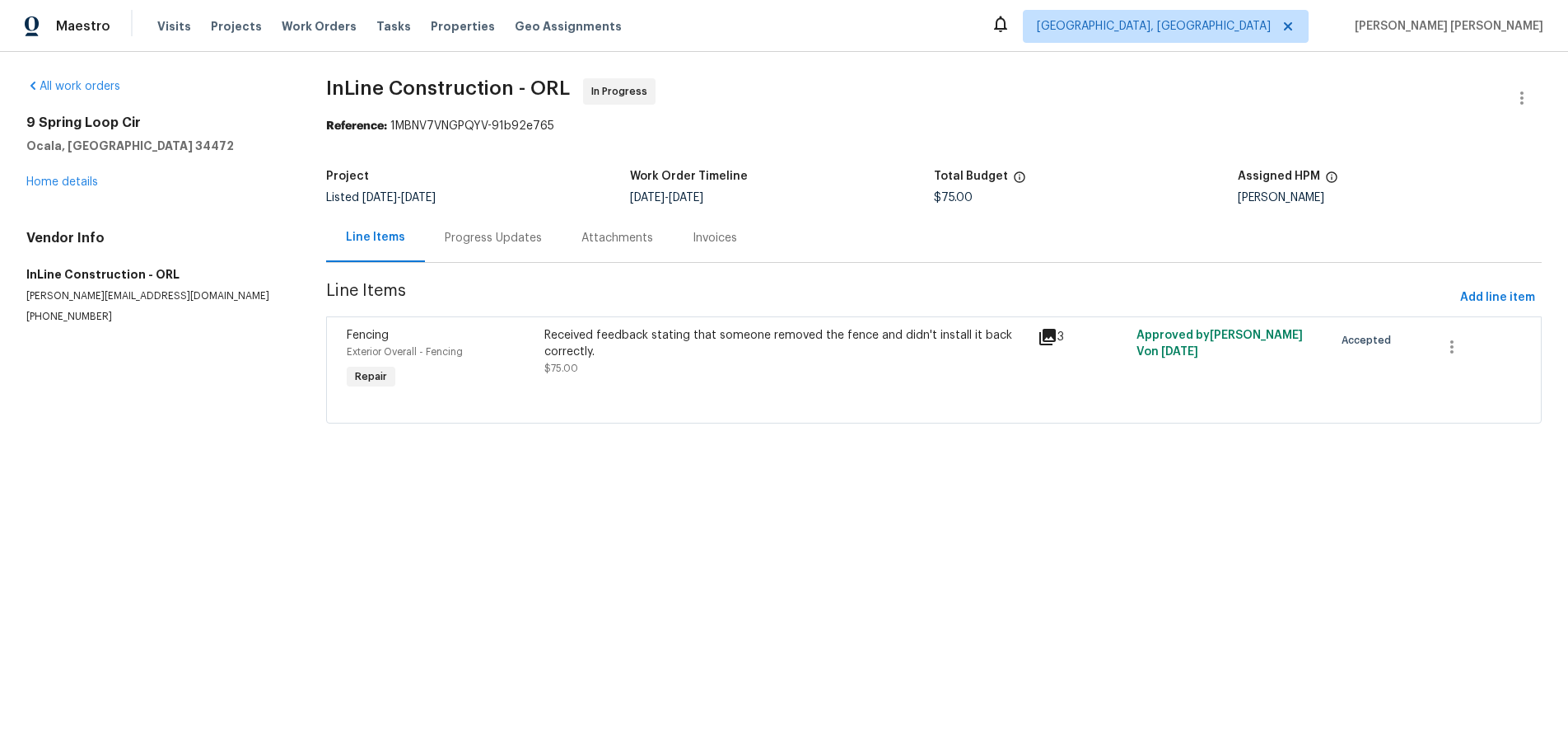
click at [1044, 339] on icon at bounding box center [1047, 337] width 17 height 17
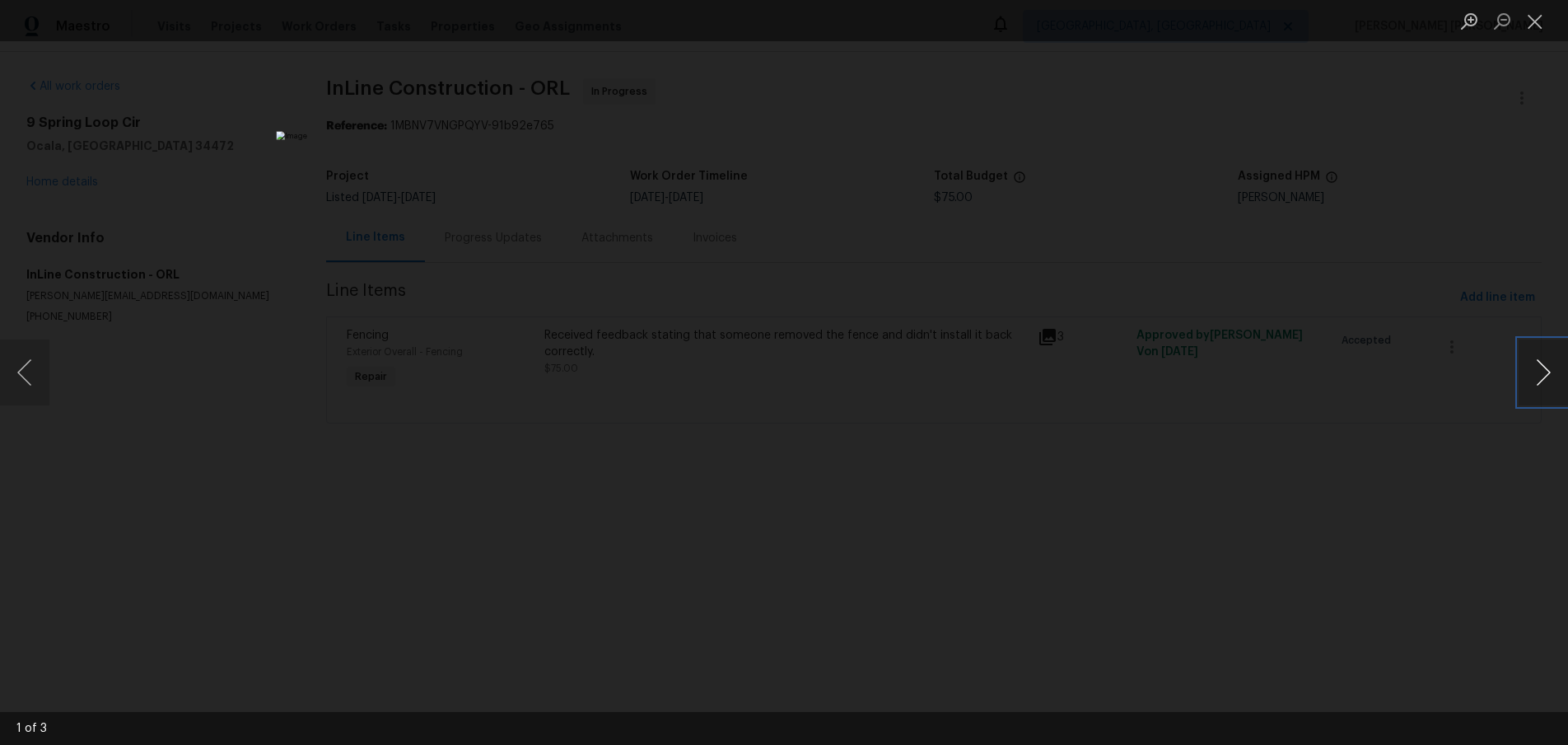
click at [1544, 391] on button "Next image" at bounding box center [1543, 372] width 50 height 66
drag, startPoint x: 1394, startPoint y: 531, endPoint x: 1377, endPoint y: 521, distance: 19.7
click at [1378, 527] on div "Lightbox" at bounding box center [784, 372] width 1568 height 745
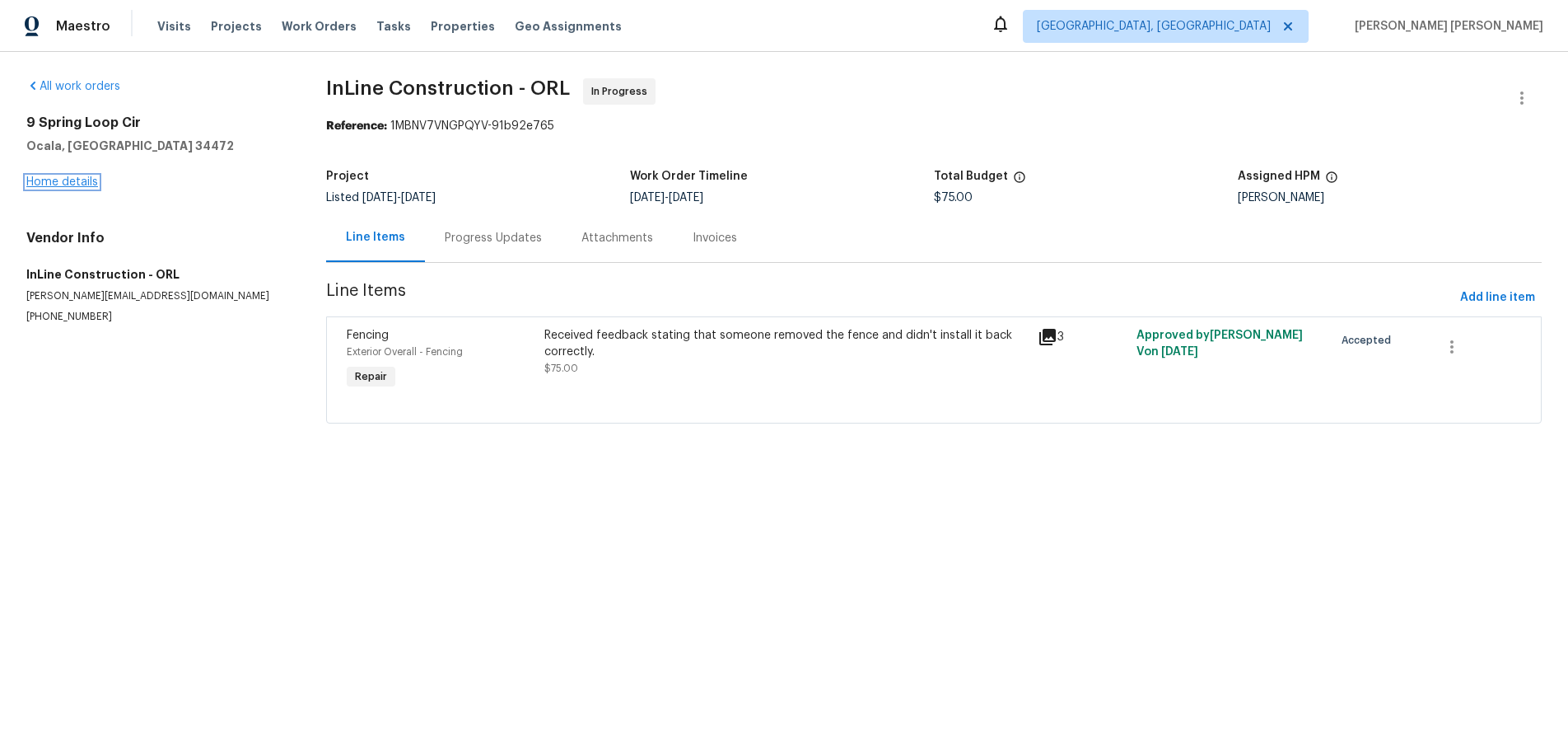
click at [66, 183] on link "Home details" at bounding box center [62, 182] width 71 height 12
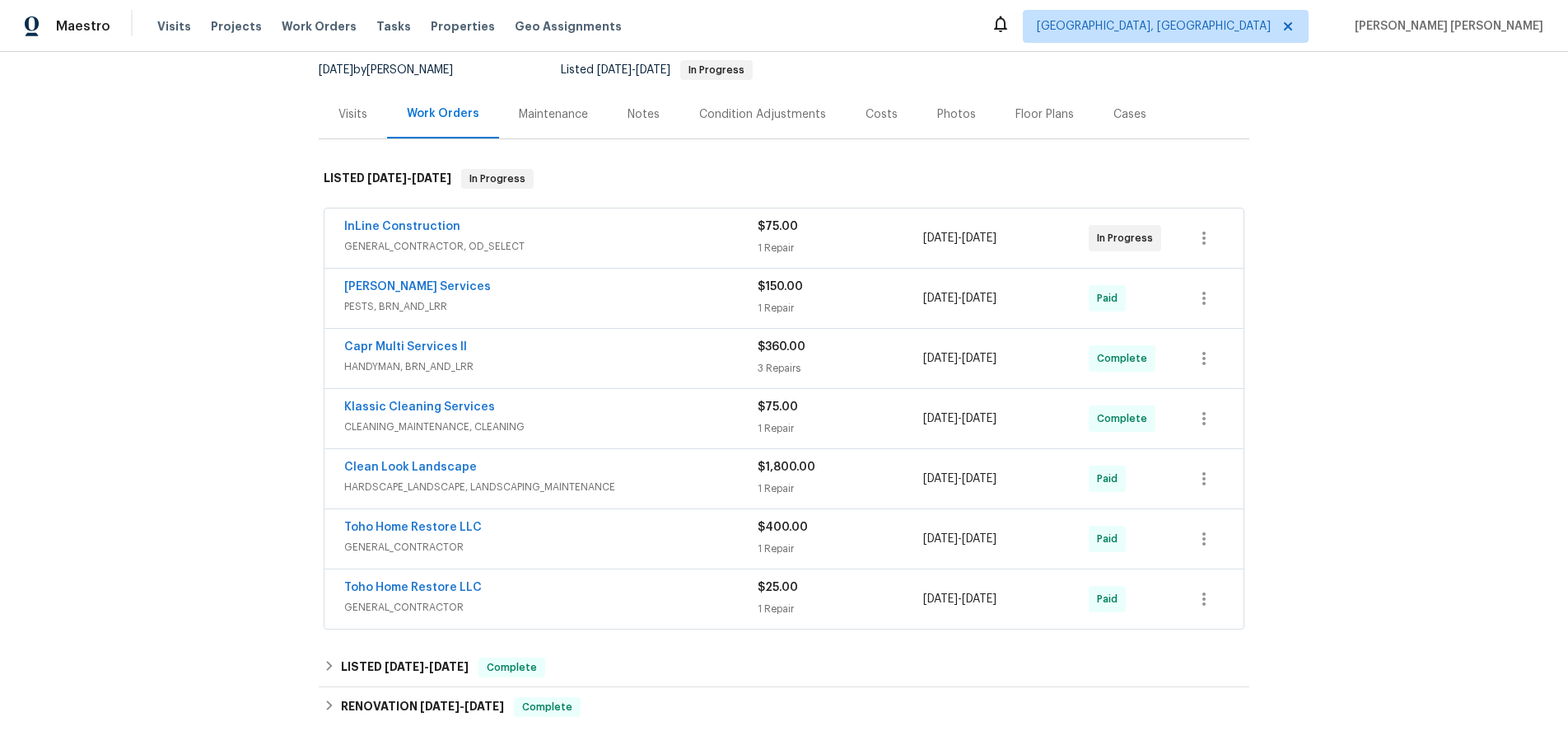
scroll to position [165, 0]
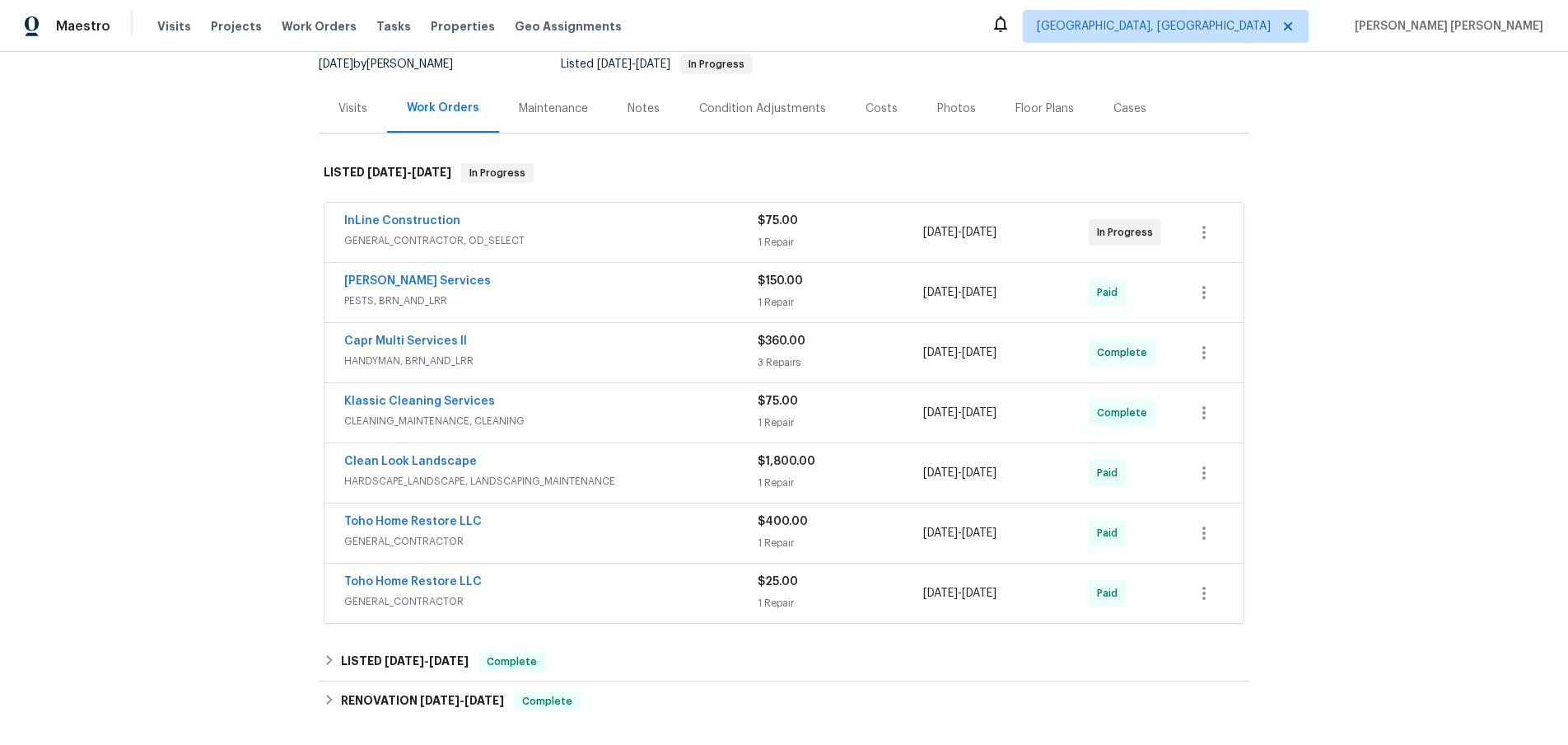
click at [594, 474] on span "HARDSCAPE_LANDSCAPE, LANDSCAPING_MAINTENANCE" at bounding box center [551, 480] width 413 height 17
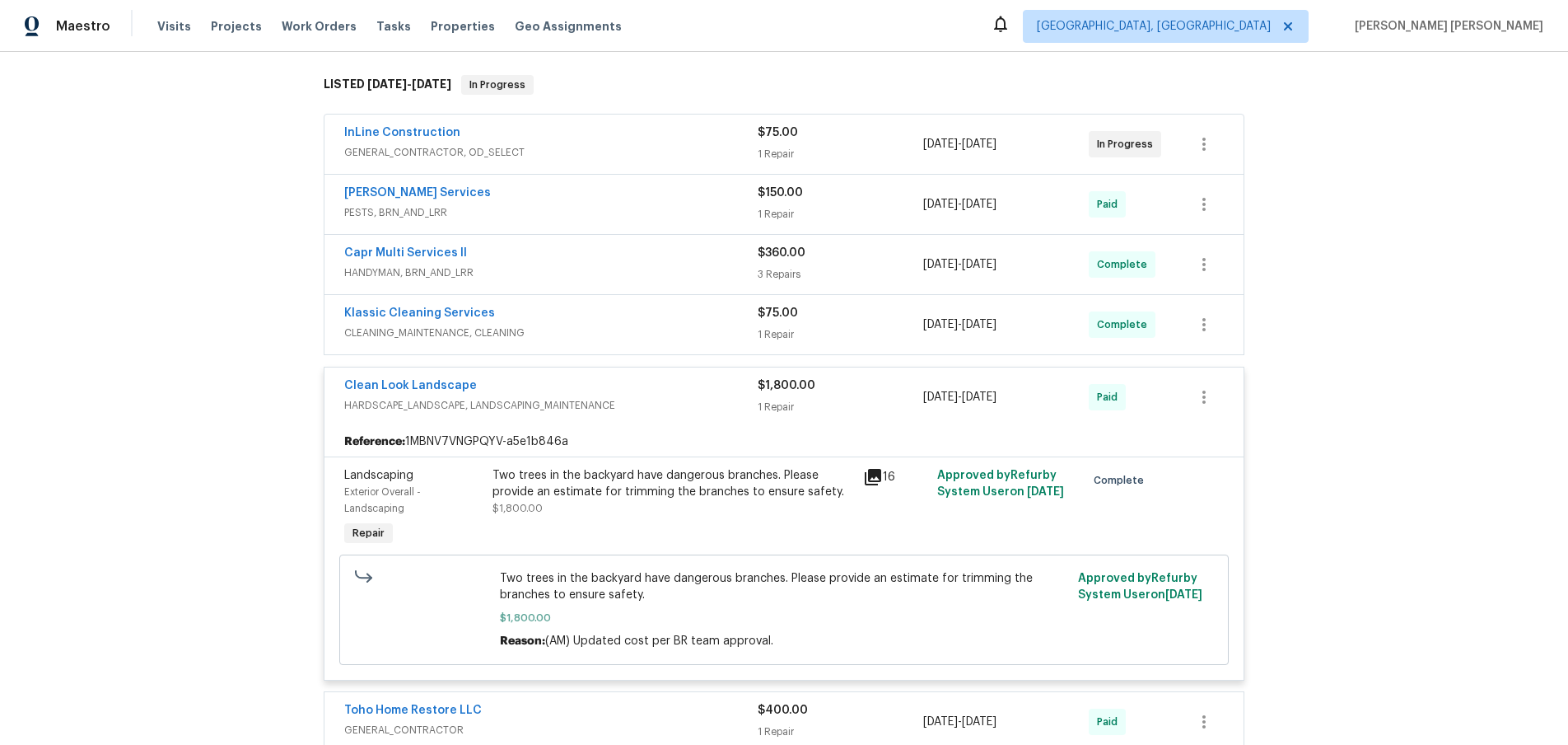
scroll to position [242, 0]
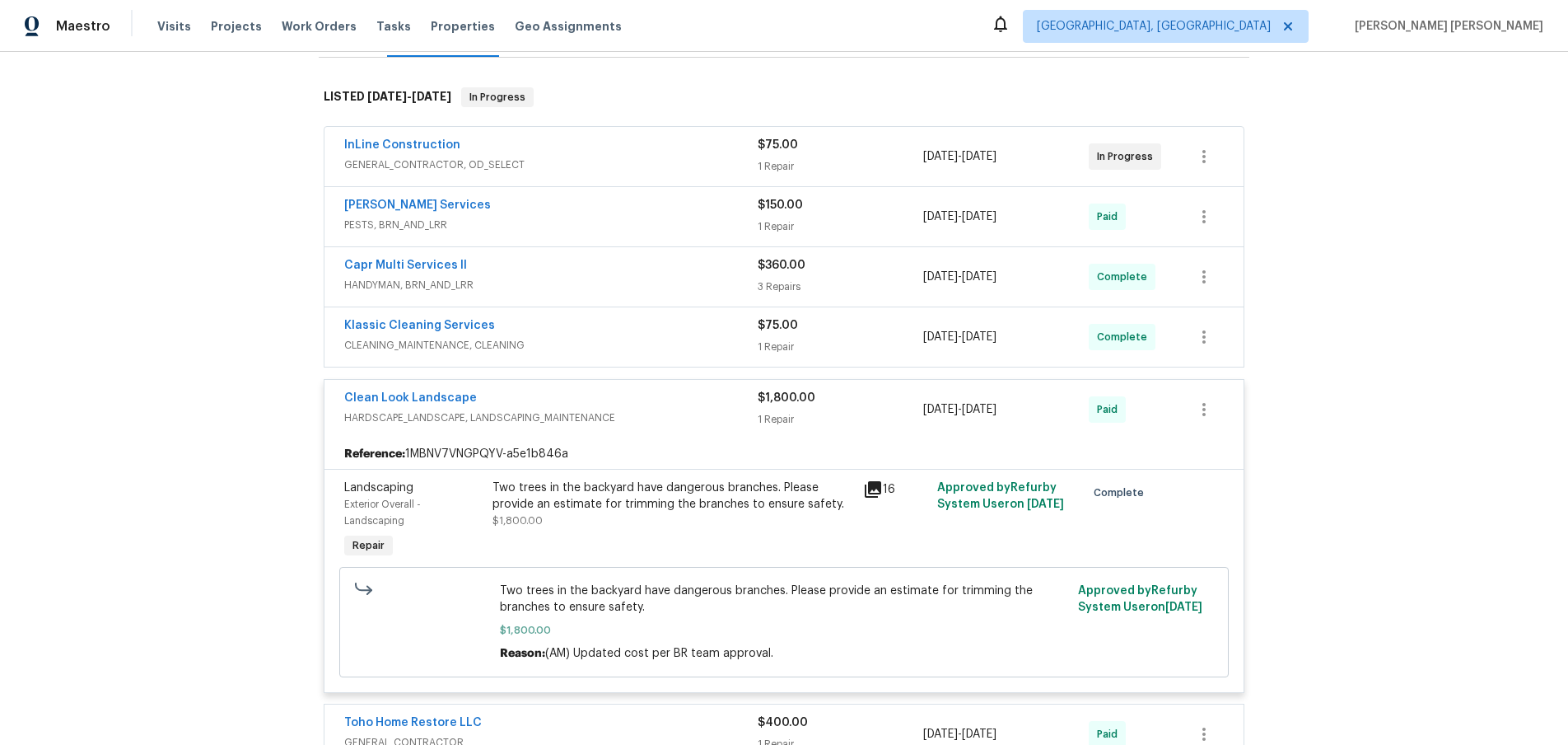
click at [878, 492] on icon at bounding box center [873, 489] width 17 height 17
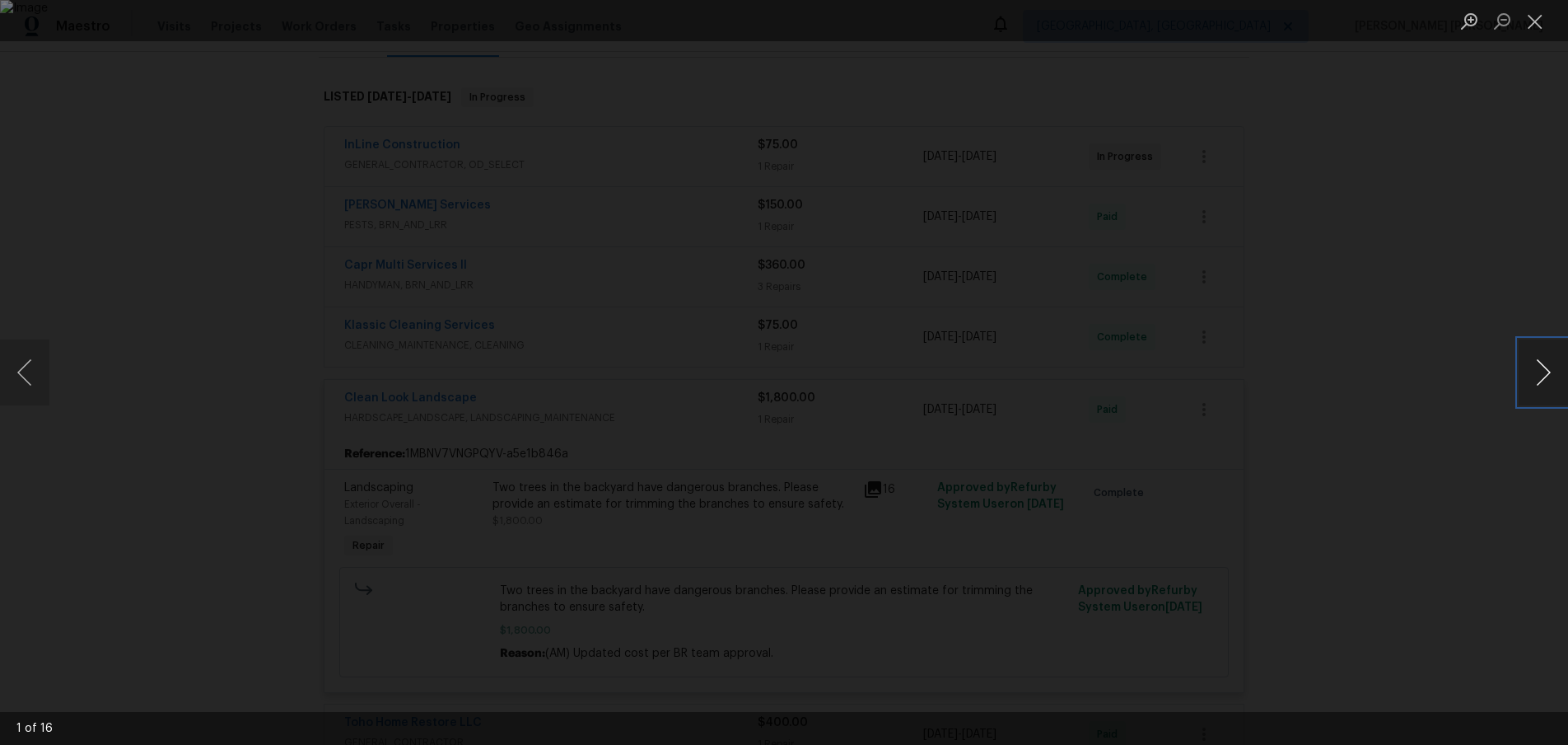
click at [1538, 391] on button "Next image" at bounding box center [1543, 372] width 50 height 66
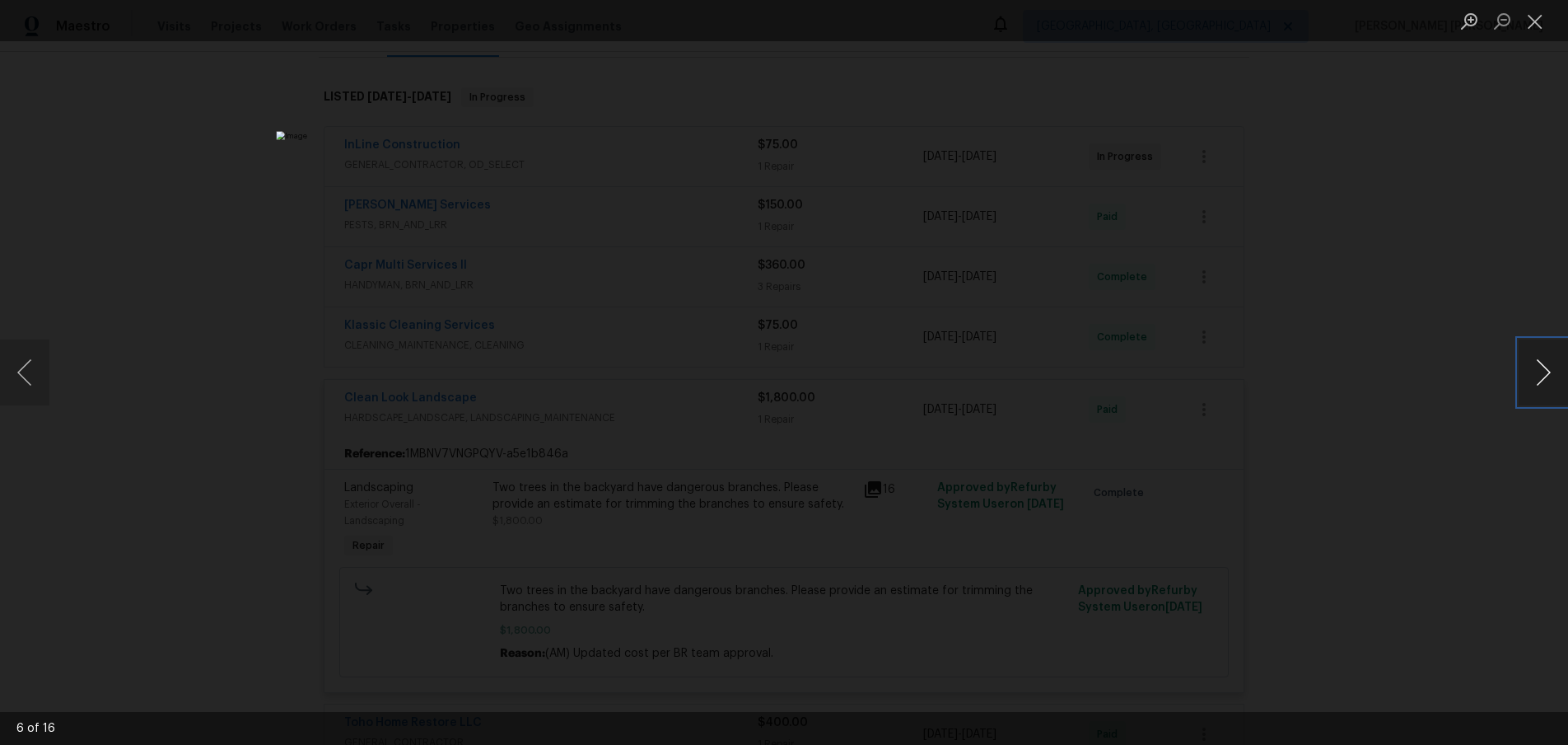
click at [1538, 391] on button "Next image" at bounding box center [1543, 372] width 50 height 66
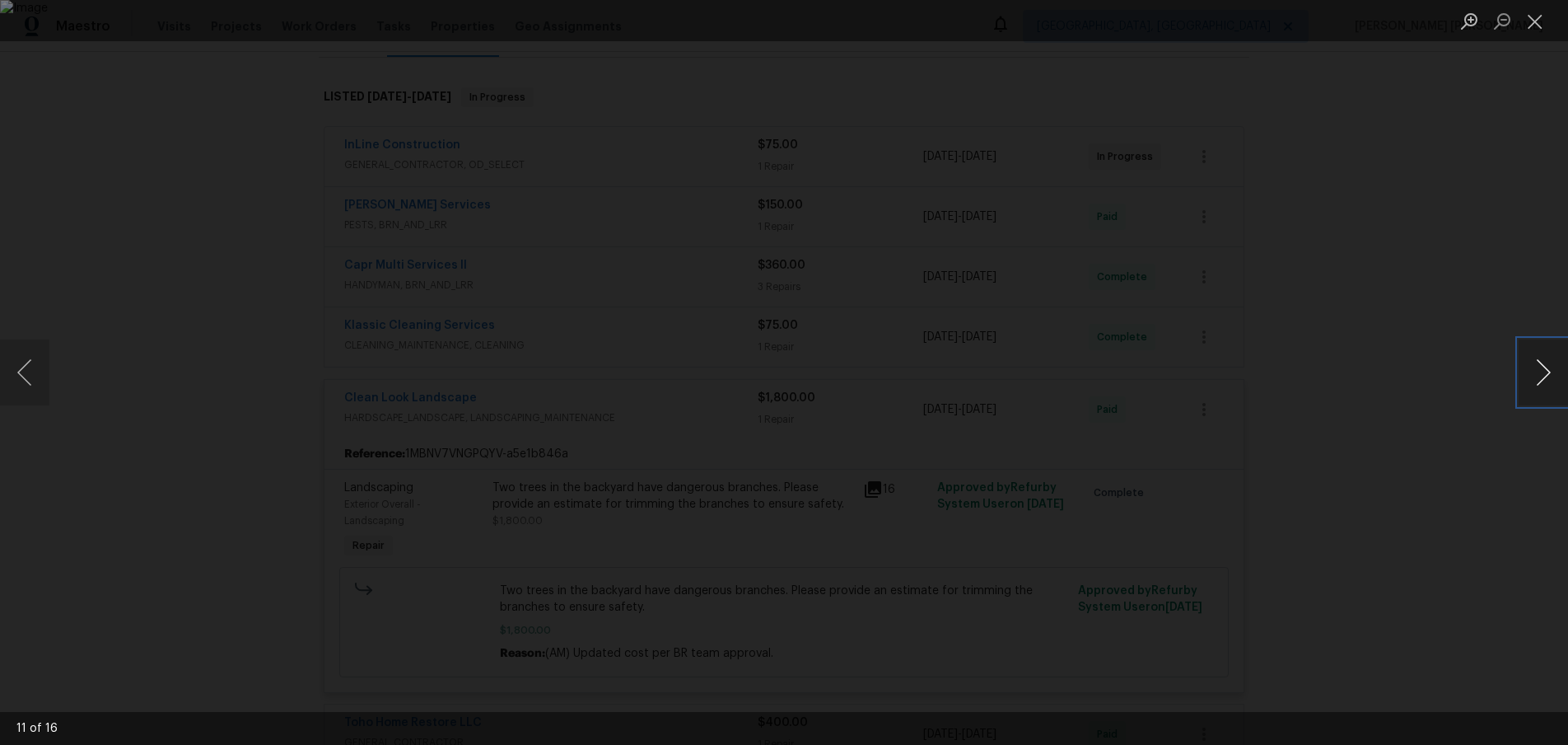
click at [1538, 391] on button "Next image" at bounding box center [1543, 372] width 50 height 66
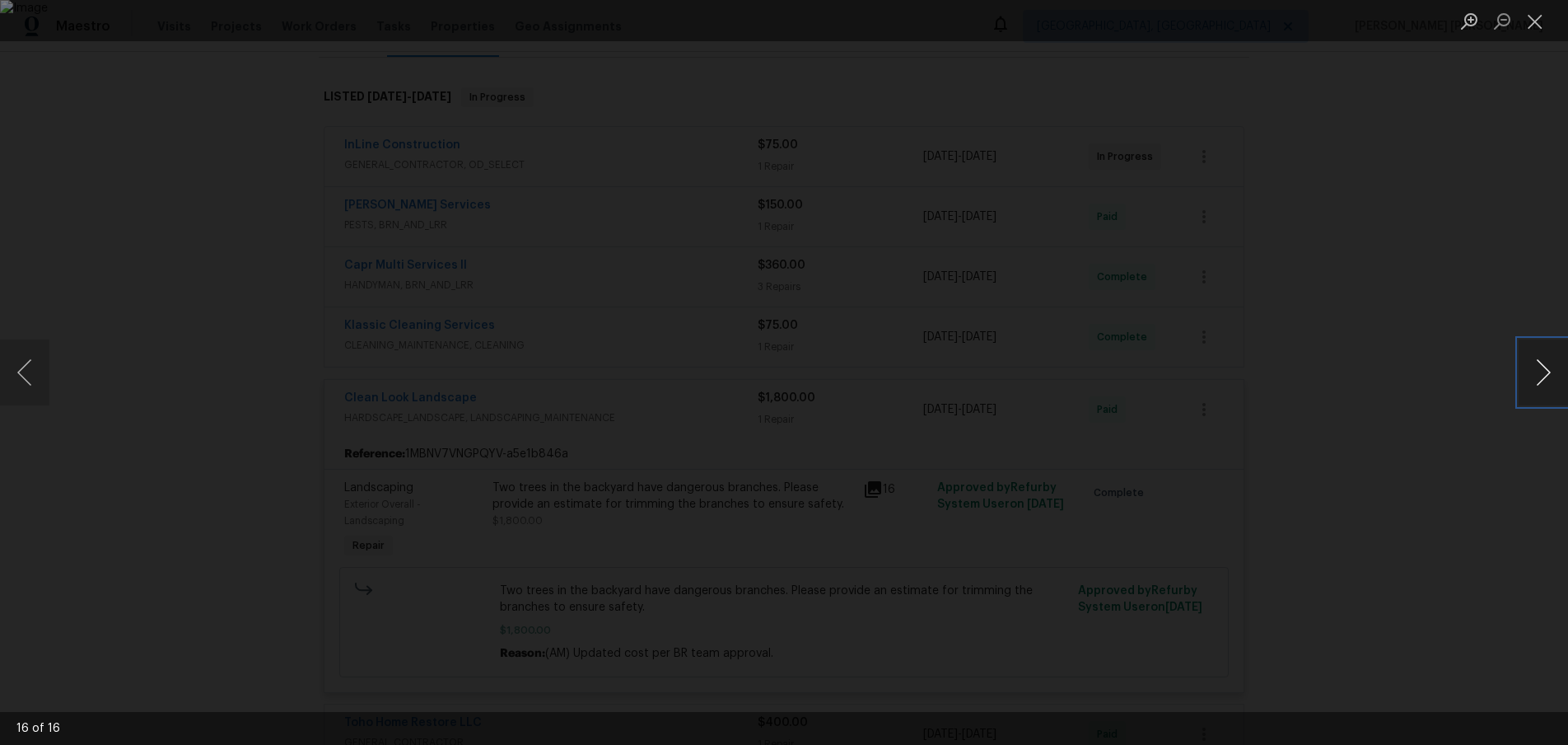
click at [1538, 391] on button "Next image" at bounding box center [1543, 372] width 50 height 66
drag, startPoint x: 1460, startPoint y: 510, endPoint x: 1463, endPoint y: 500, distance: 10.4
click at [1460, 510] on div "Lightbox" at bounding box center [784, 372] width 1568 height 745
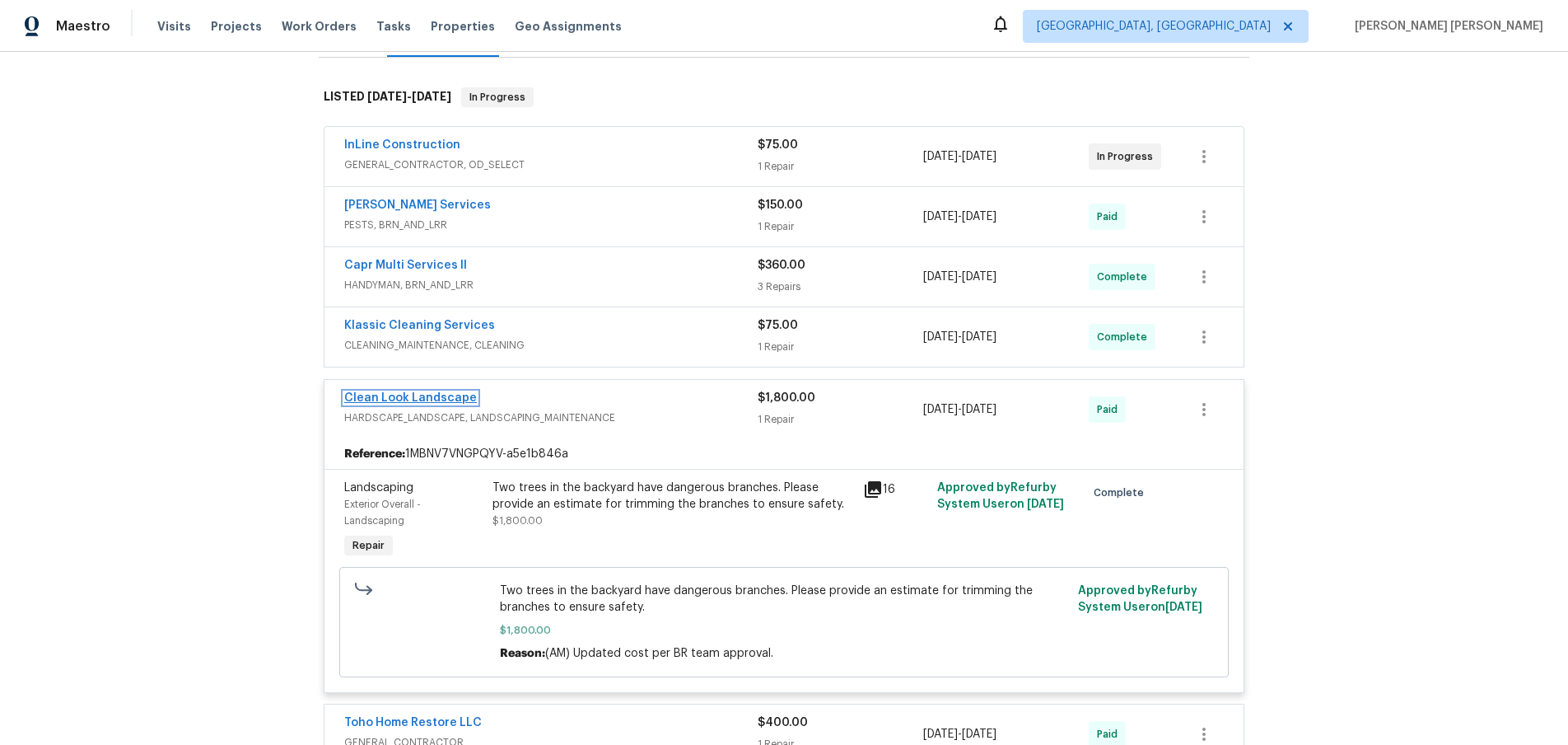
click at [427, 402] on link "Clean Look Landscape" at bounding box center [411, 398] width 133 height 12
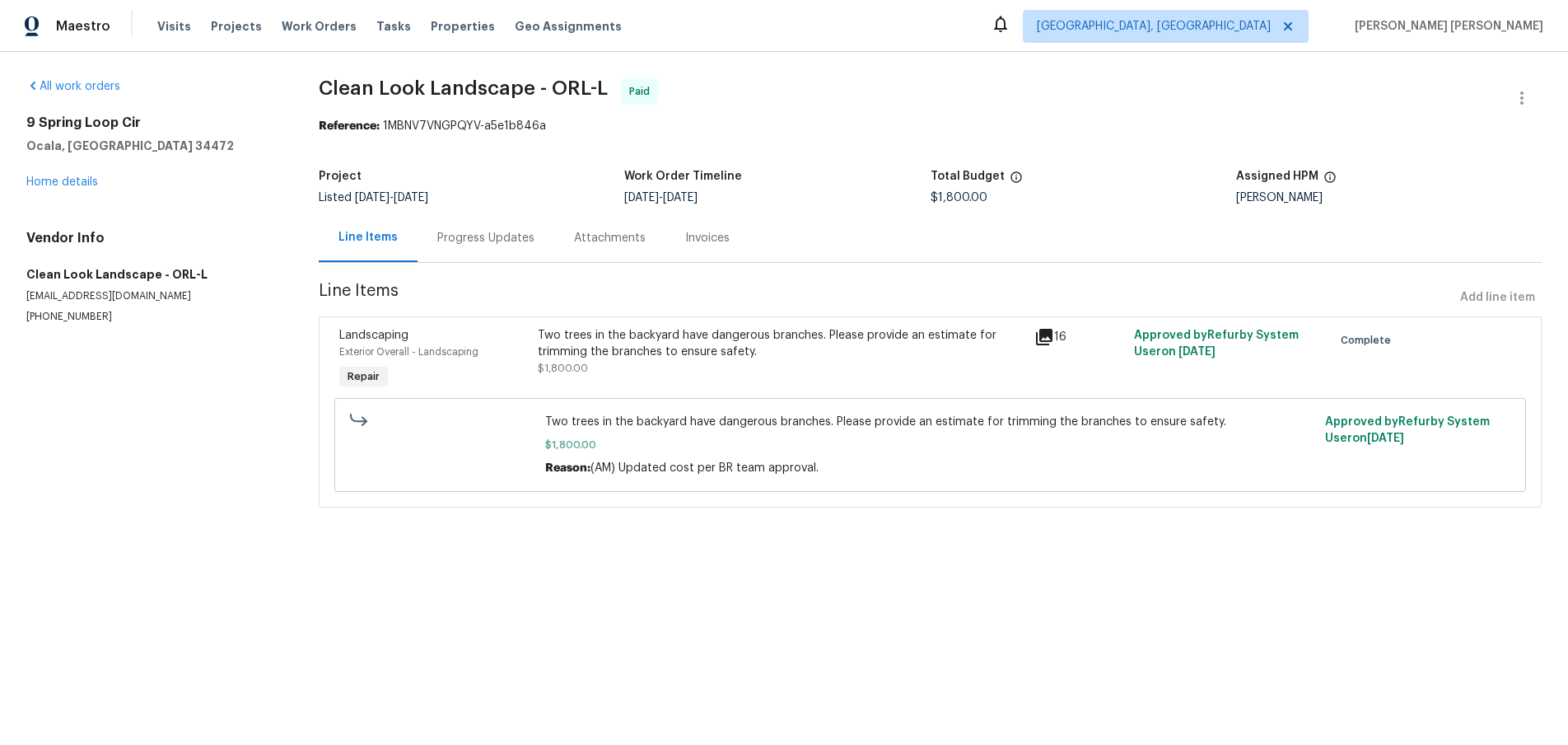
click at [498, 240] on div "Progress Updates" at bounding box center [486, 238] width 97 height 17
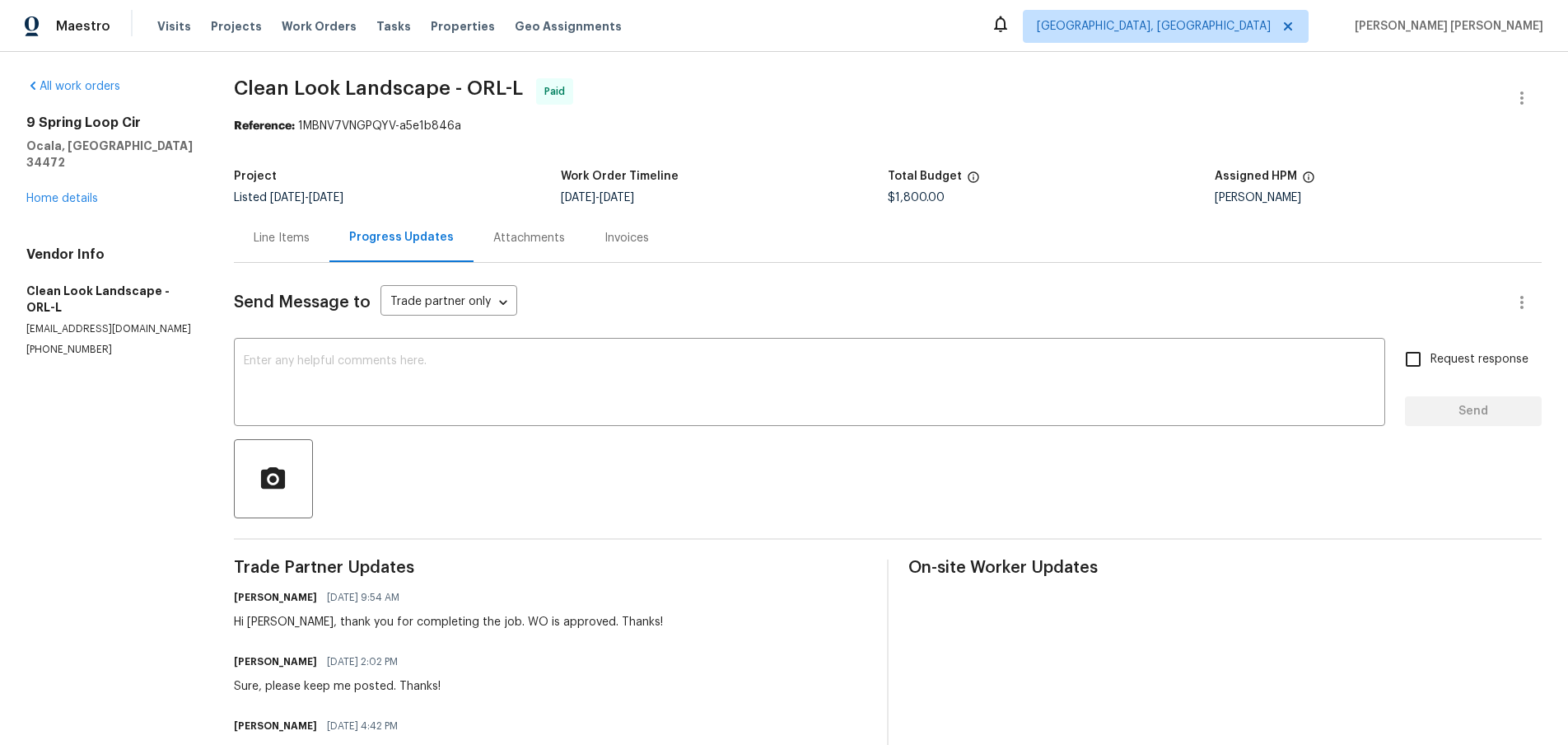
click at [281, 239] on div "Line Items" at bounding box center [281, 238] width 56 height 17
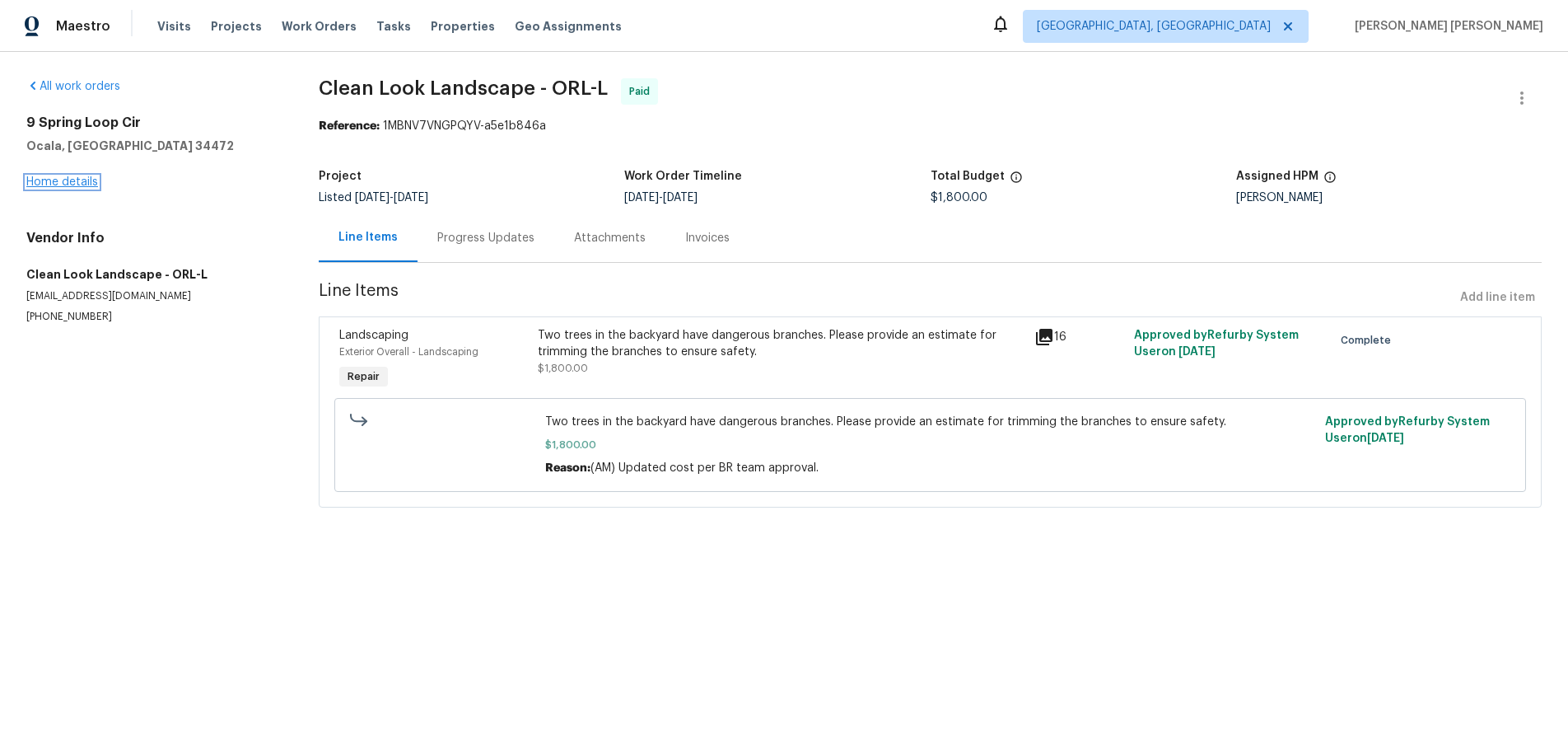
click at [80, 181] on link "Home details" at bounding box center [62, 182] width 71 height 12
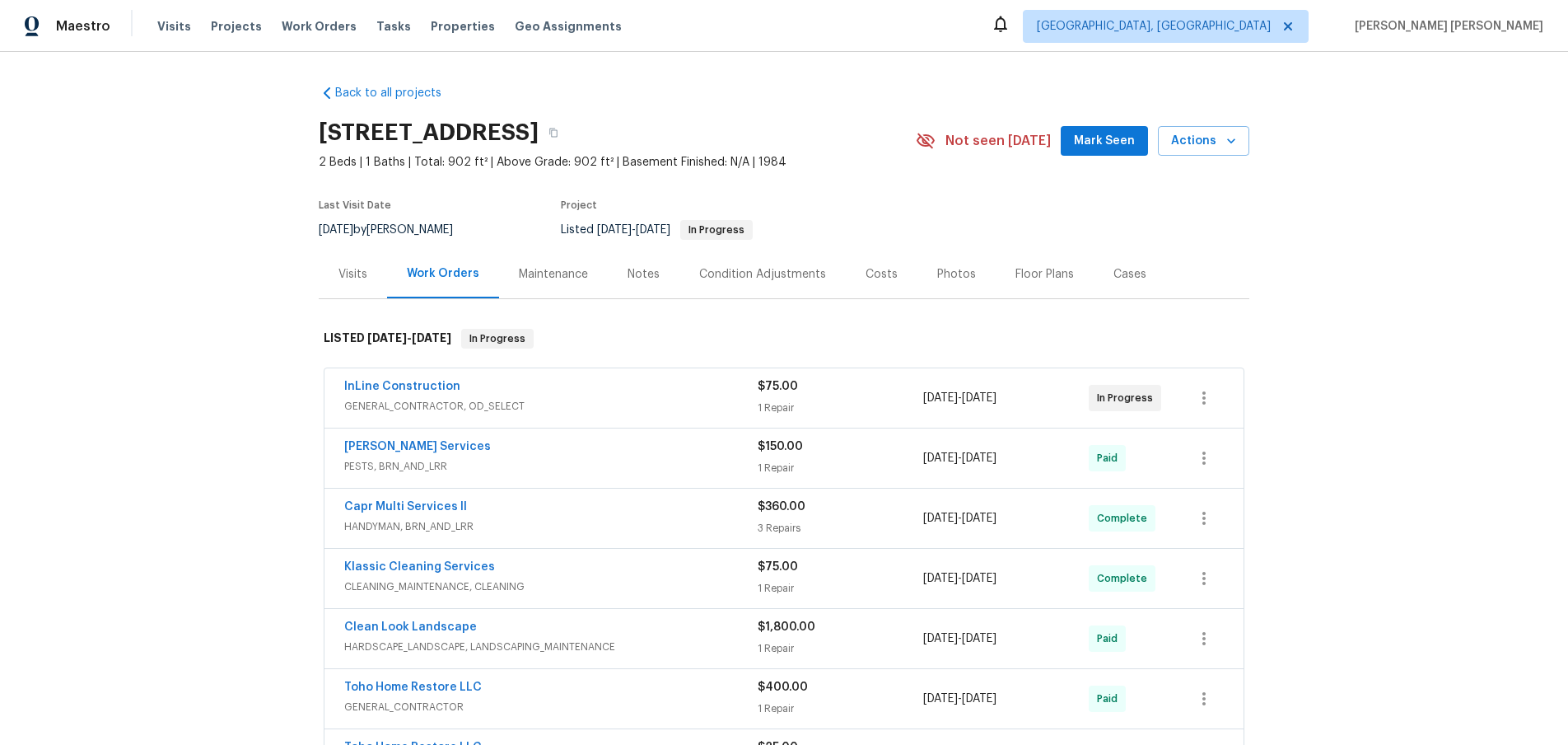
click at [1138, 276] on div "Cases" at bounding box center [1129, 273] width 72 height 49
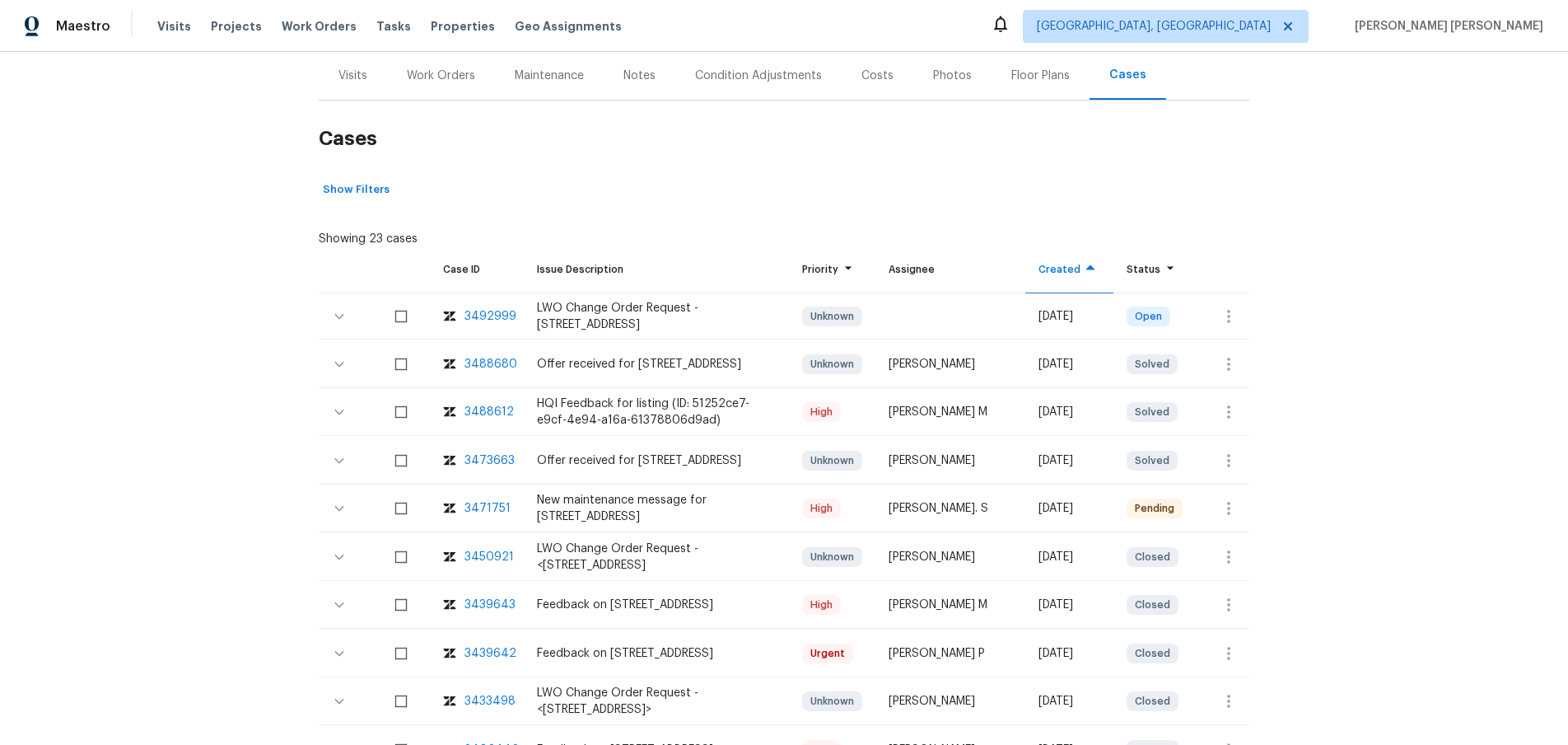
scroll to position [208, 0]
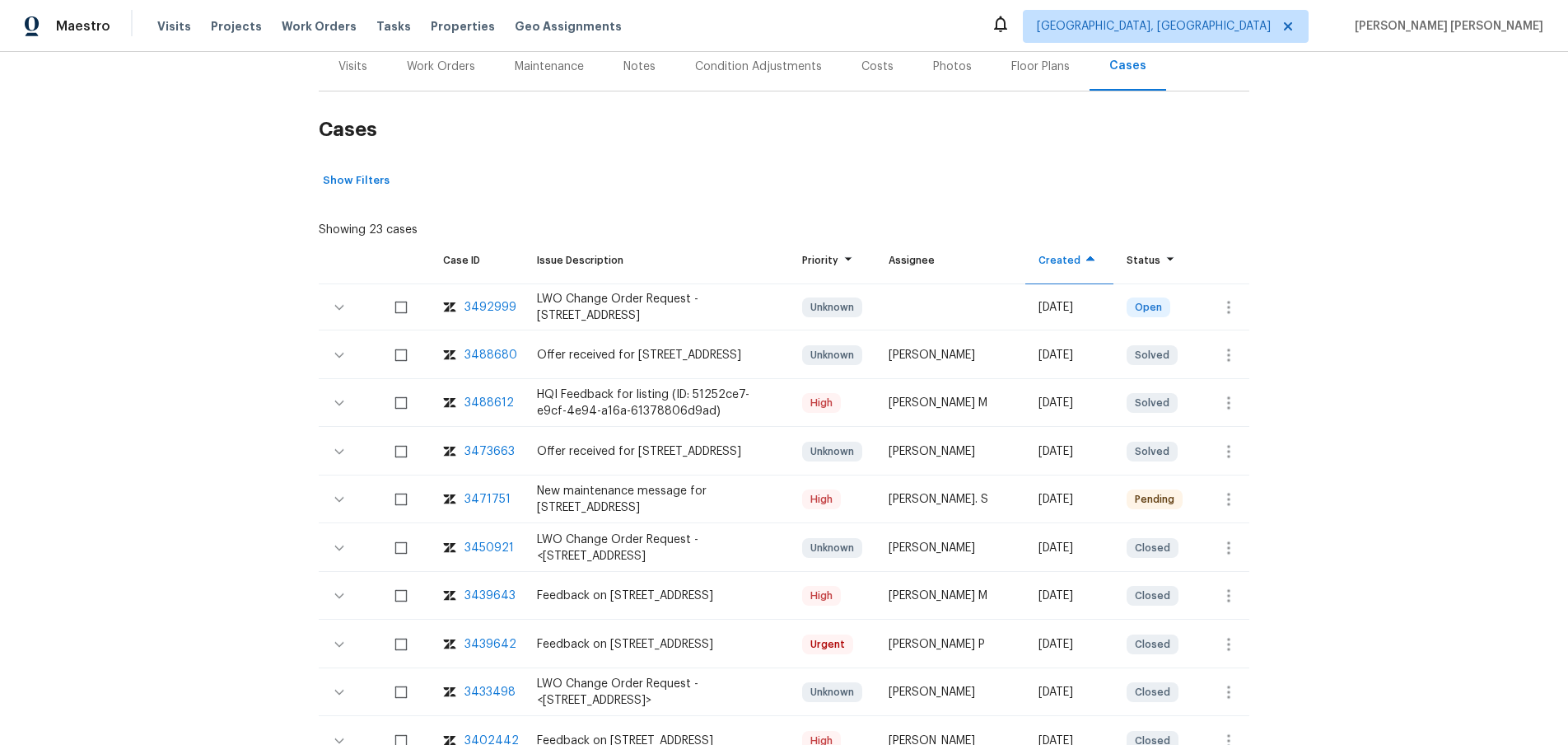
click at [492, 548] on div "3450921" at bounding box center [489, 548] width 50 height 17
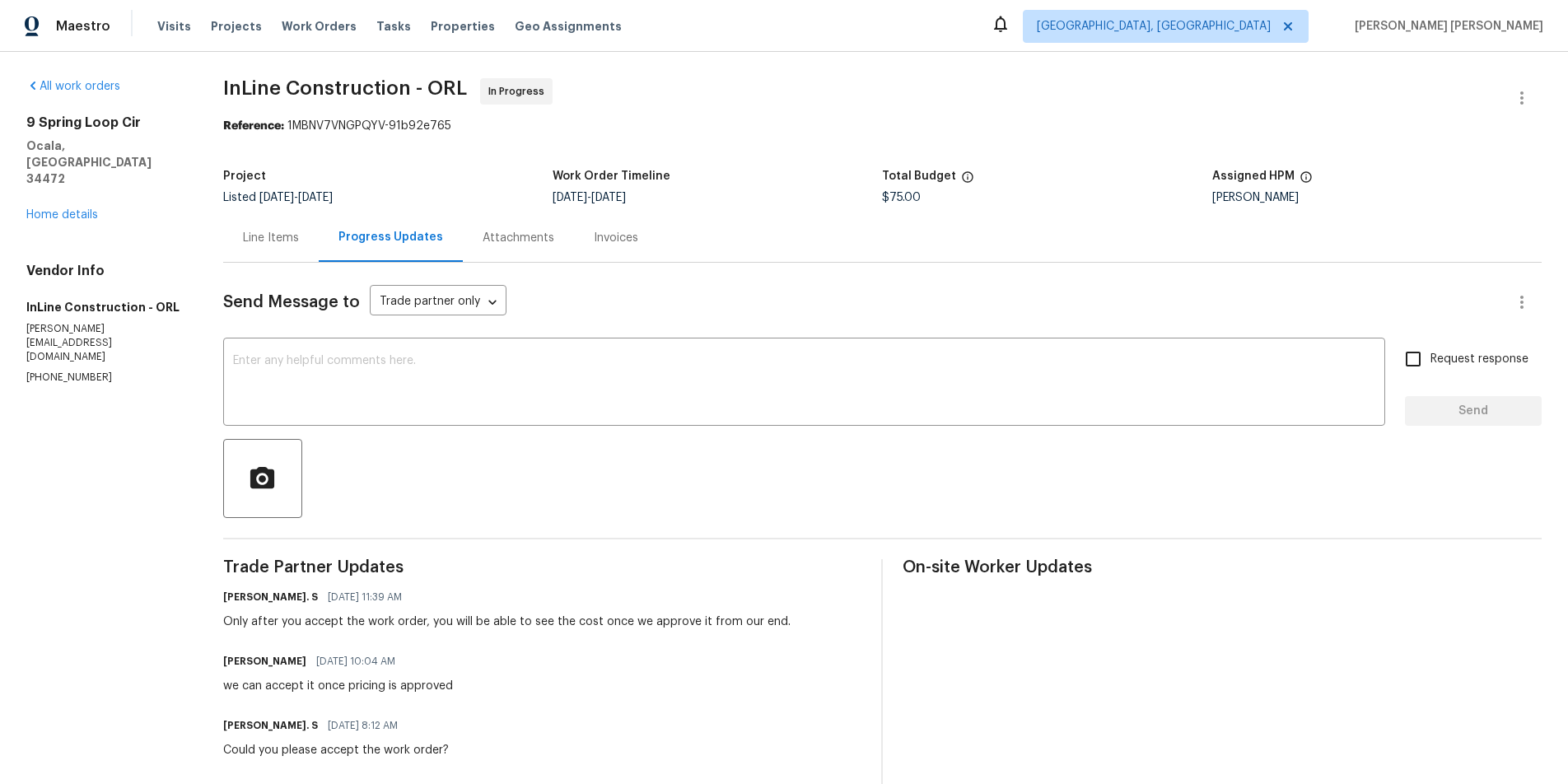
click at [262, 235] on div "Line Items" at bounding box center [270, 238] width 56 height 17
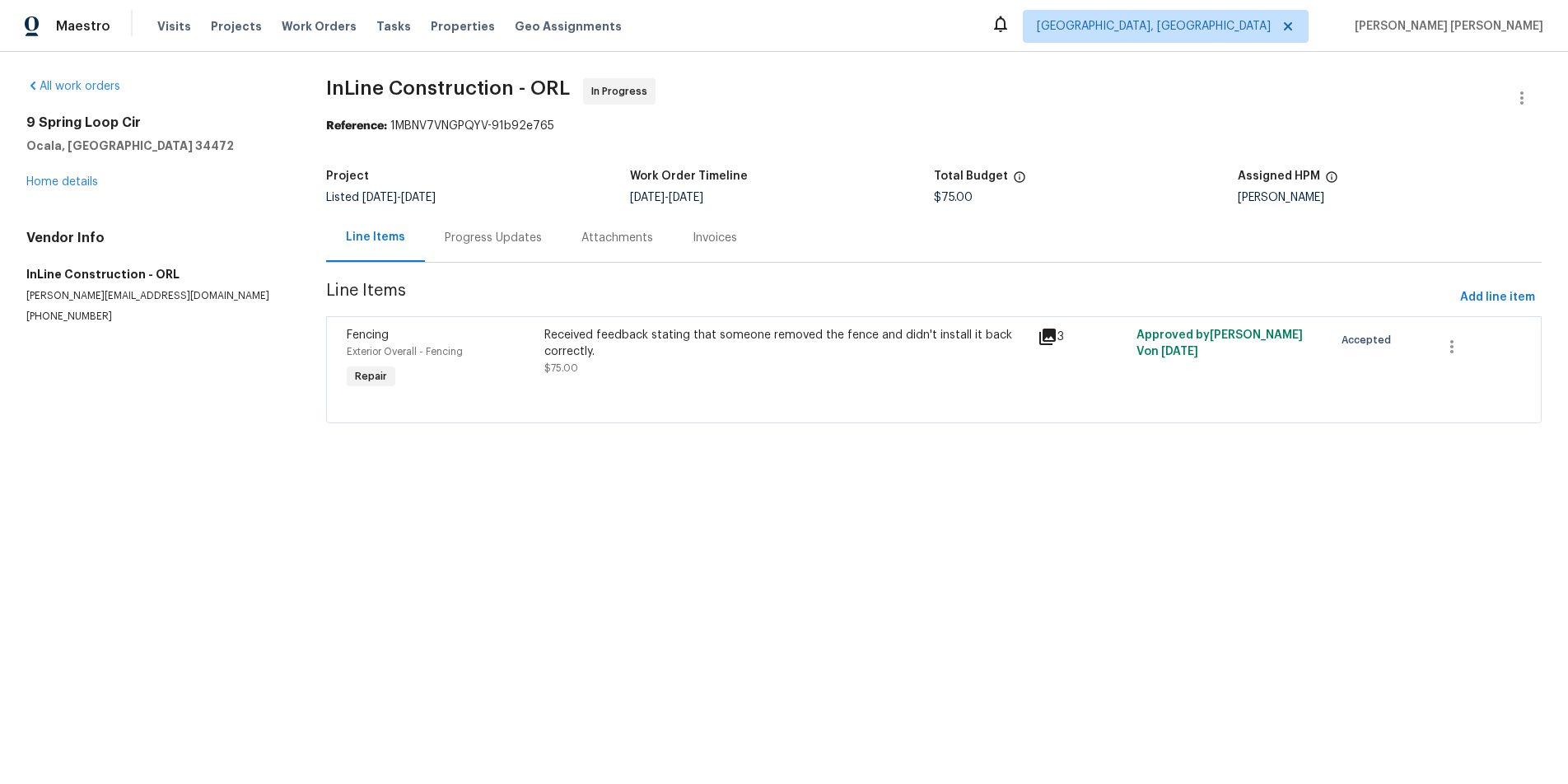
click at [1042, 340] on icon at bounding box center [1048, 337] width 20 height 20
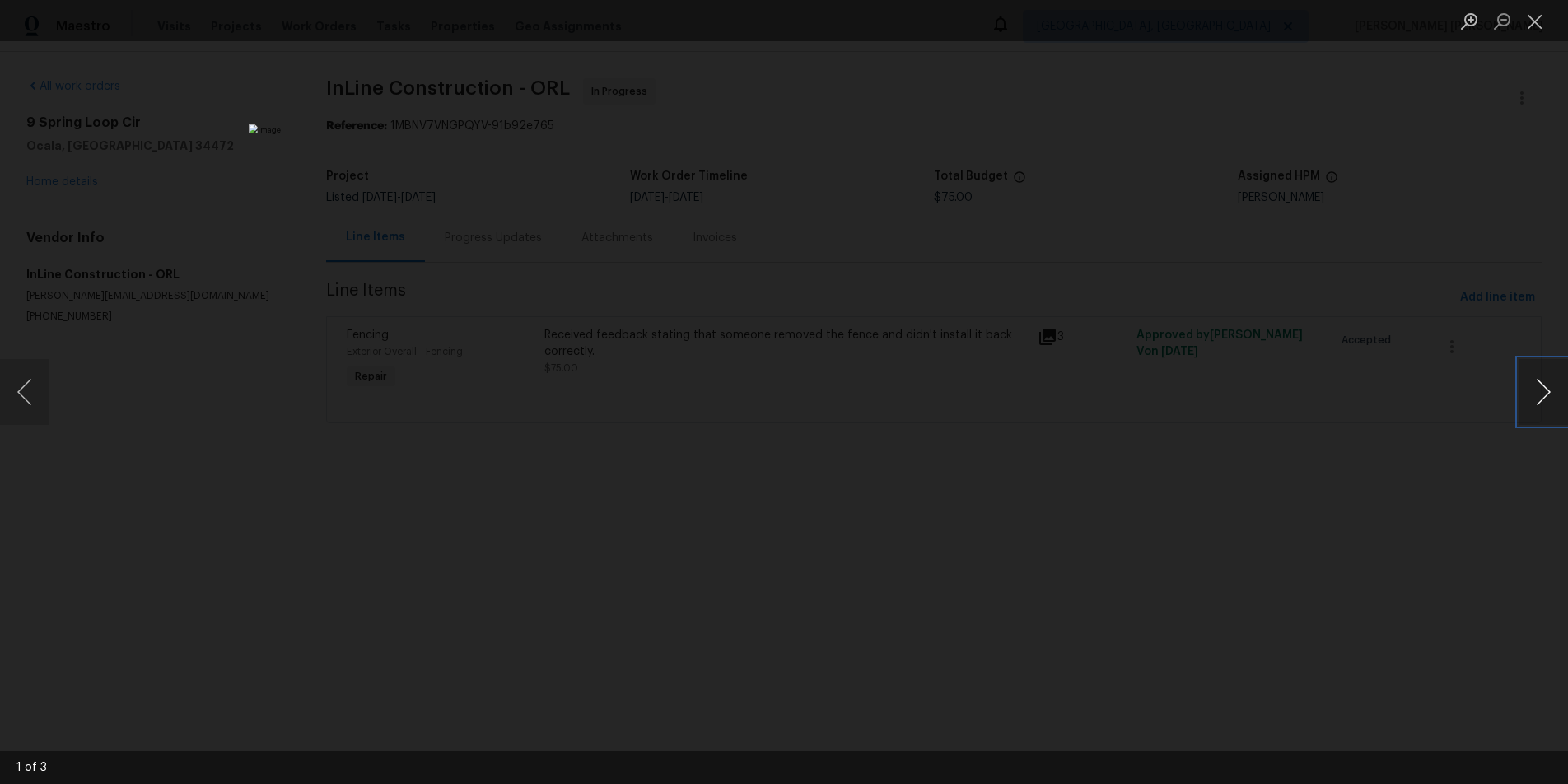
click at [1534, 395] on button "Next image" at bounding box center [1543, 392] width 50 height 66
click at [1418, 502] on div "Lightbox" at bounding box center [784, 392] width 1568 height 784
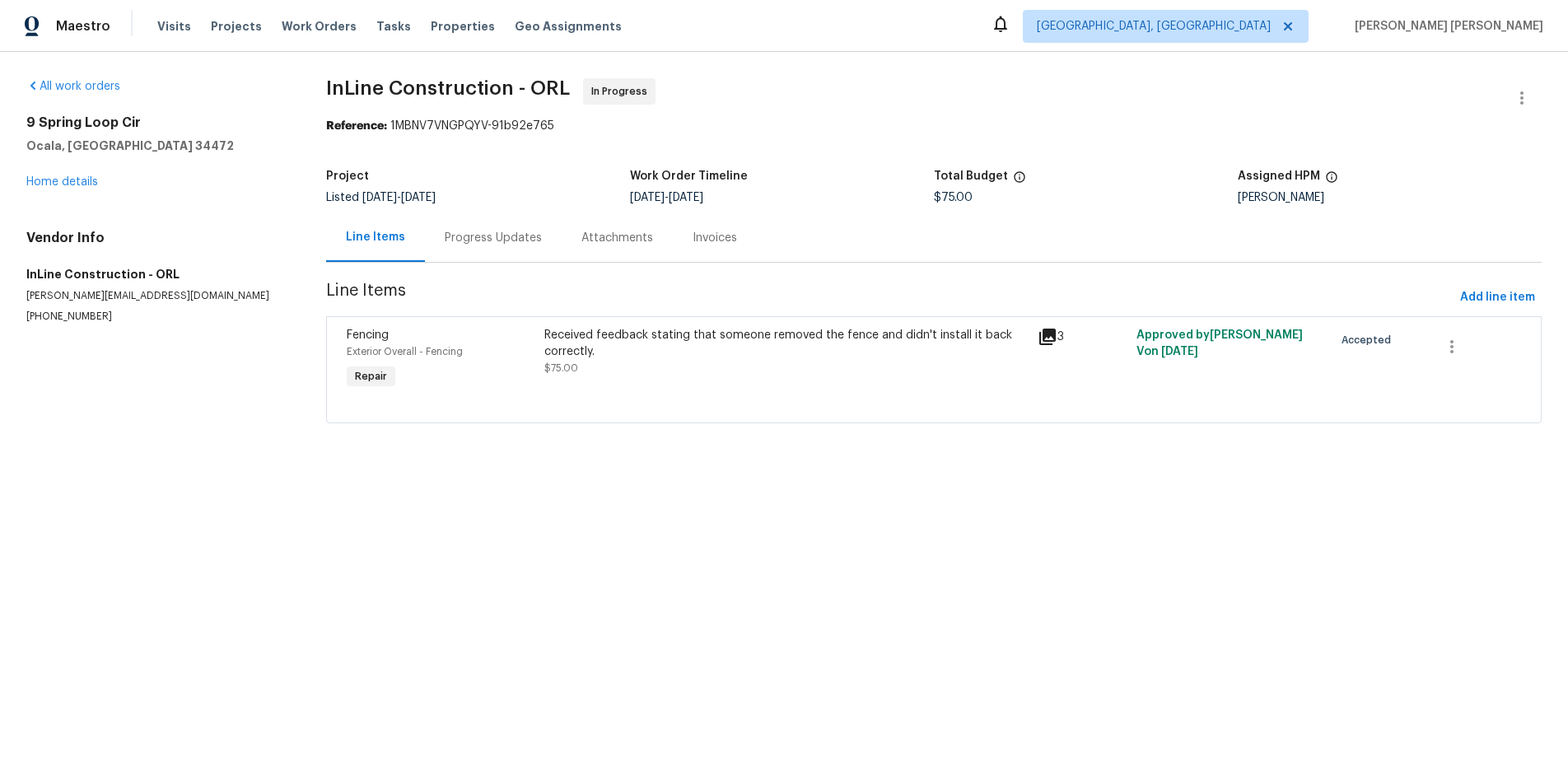
click at [1053, 340] on icon at bounding box center [1047, 337] width 17 height 17
